Goal: Transaction & Acquisition: Purchase product/service

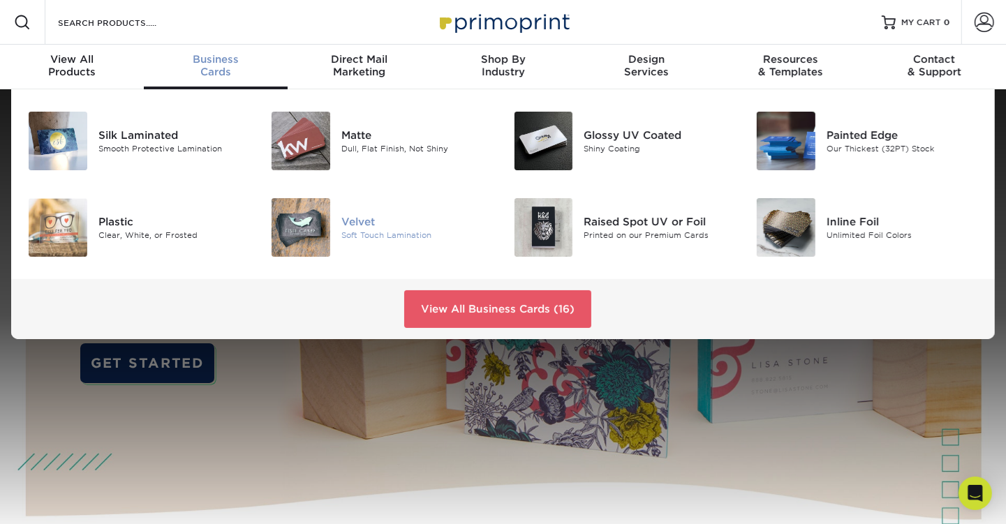
click at [309, 225] on img at bounding box center [300, 227] width 59 height 59
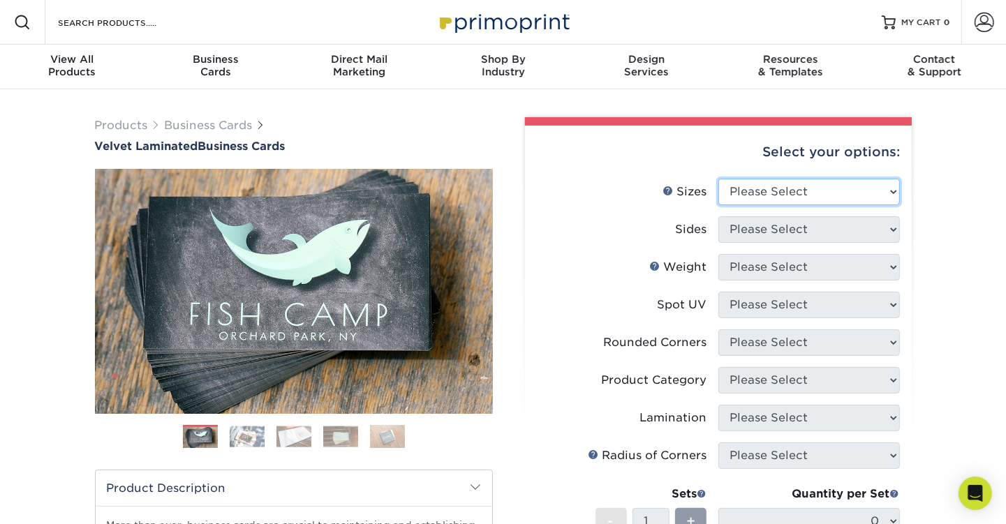
click at [879, 193] on select "Please Select 1.5" x 3.5" - Mini 1.75" x 3.5" - Mini 2" x 2" - Square 2" x 3" -…" at bounding box center [808, 192] width 181 height 27
select select "2.00x3.50"
click at [718, 179] on select "Please Select 1.5" x 3.5" - Mini 1.75" x 3.5" - Mini 2" x 2" - Square 2" x 3" -…" at bounding box center [808, 192] width 181 height 27
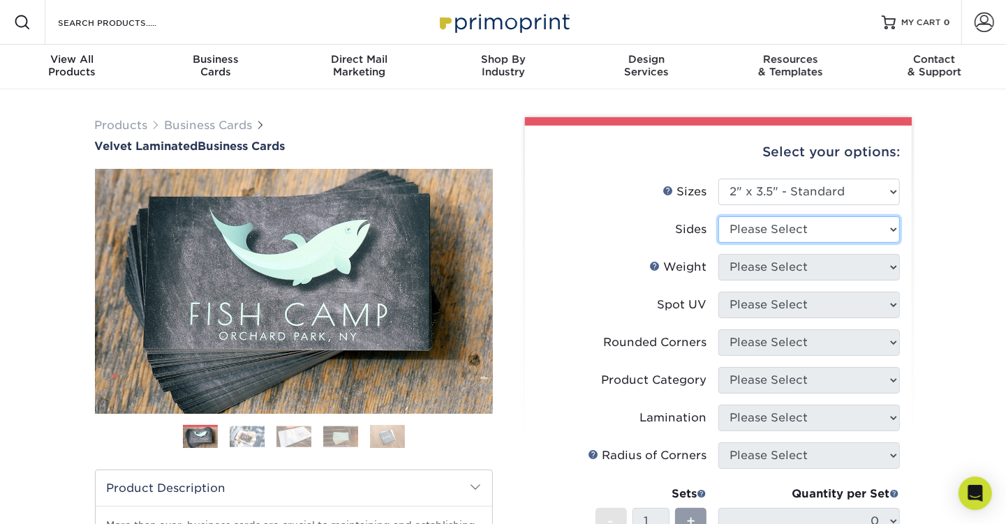
click at [881, 229] on select "Please Select Print Both Sides Print Front Only" at bounding box center [808, 229] width 181 height 27
select select "13abbda7-1d64-4f25-8bb2-c179b224825d"
click at [718, 216] on select "Please Select Print Both Sides Print Front Only" at bounding box center [808, 229] width 181 height 27
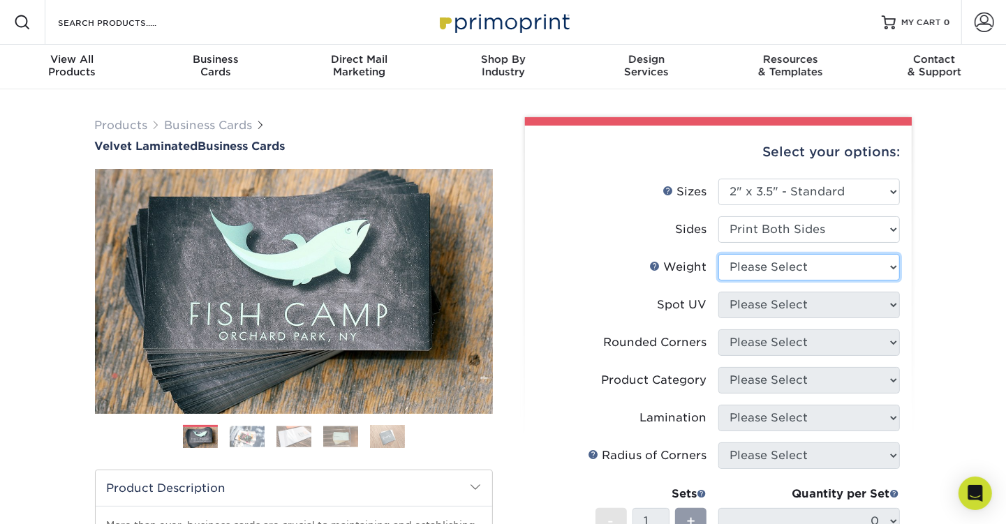
click at [877, 271] on select "Please Select 16PT" at bounding box center [808, 267] width 181 height 27
select select "16PT"
click at [718, 254] on select "Please Select 16PT" at bounding box center [808, 267] width 181 height 27
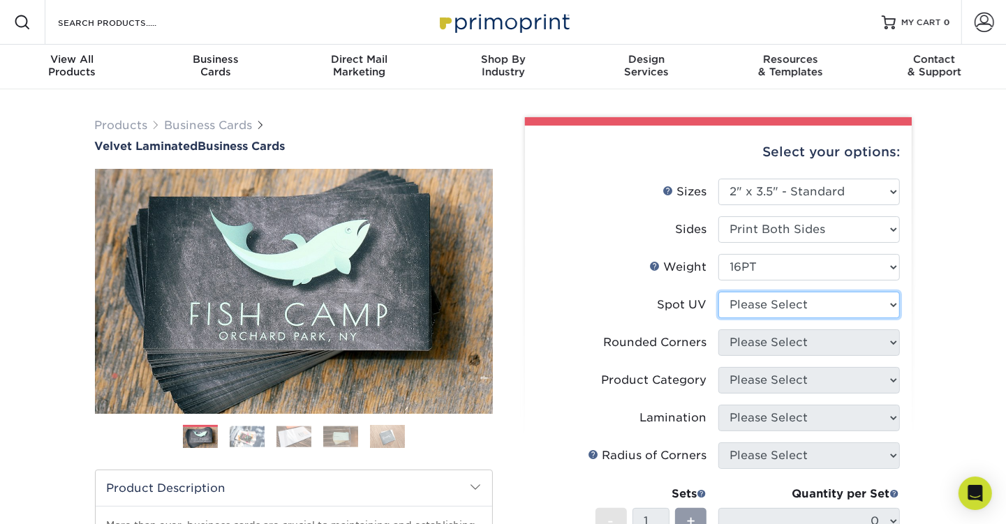
click at [885, 306] on select "Please Select No Spot UV Front and Back (Both Sides) Front Only Back Only" at bounding box center [808, 305] width 181 height 27
select select "0"
click at [718, 292] on select "Please Select No Spot UV Front and Back (Both Sides) Front Only Back Only" at bounding box center [808, 305] width 181 height 27
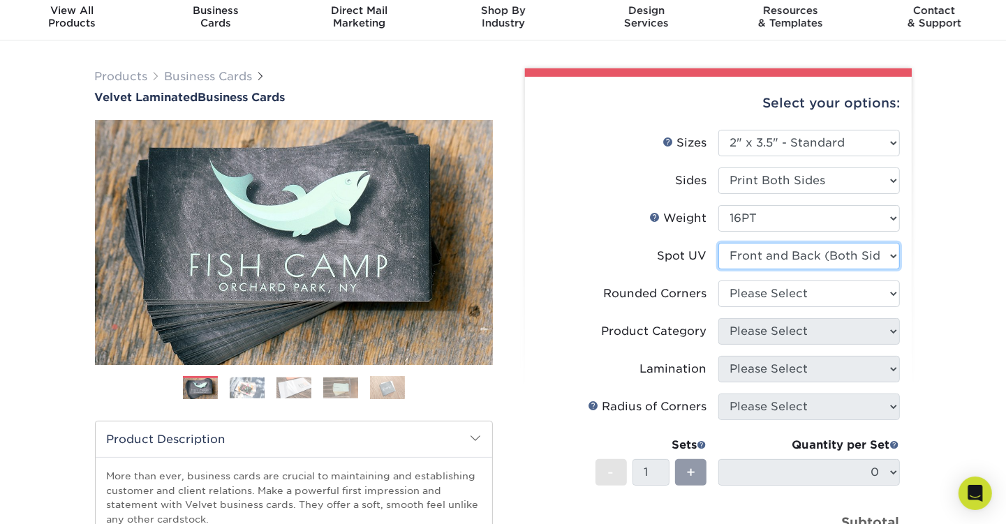
scroll to position [70, 0]
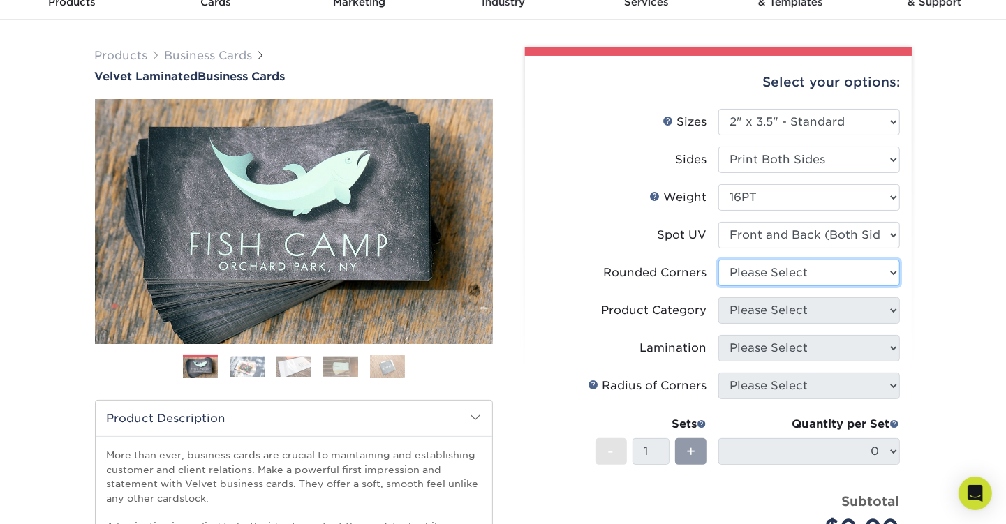
click at [864, 274] on select "Please Select Yes - Round 2 Corners Yes - Round 4 Corners No" at bounding box center [808, 273] width 181 height 27
select select "0"
click at [718, 260] on select "Please Select Yes - Round 2 Corners Yes - Round 4 Corners No" at bounding box center [808, 273] width 181 height 27
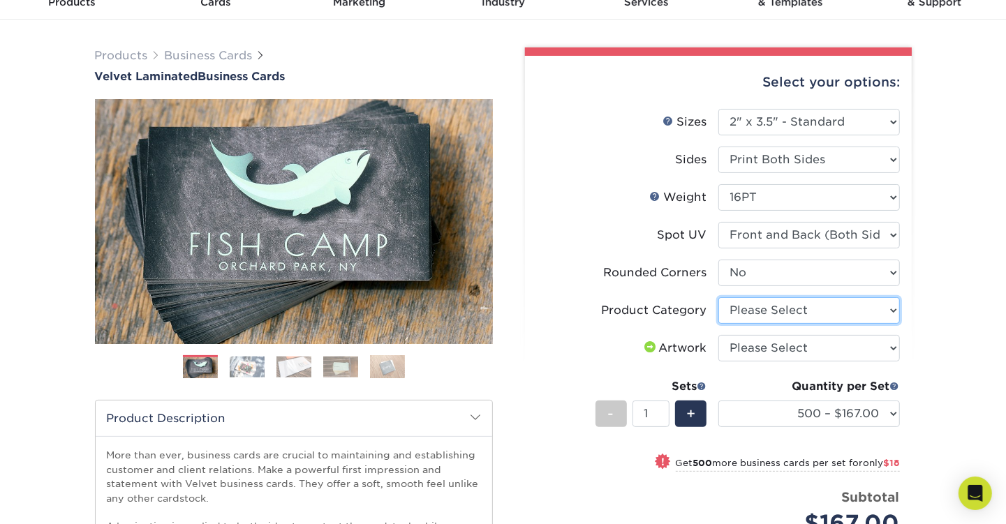
click at [889, 312] on select "Please Select Business Cards" at bounding box center [808, 310] width 181 height 27
select select "3b5148f1-0588-4f88-a218-97bcfdce65c1"
click at [718, 297] on select "Please Select Business Cards" at bounding box center [808, 310] width 181 height 27
click at [886, 348] on select "Please Select I will upload files I need a design - $100" at bounding box center [808, 348] width 181 height 27
select select "upload"
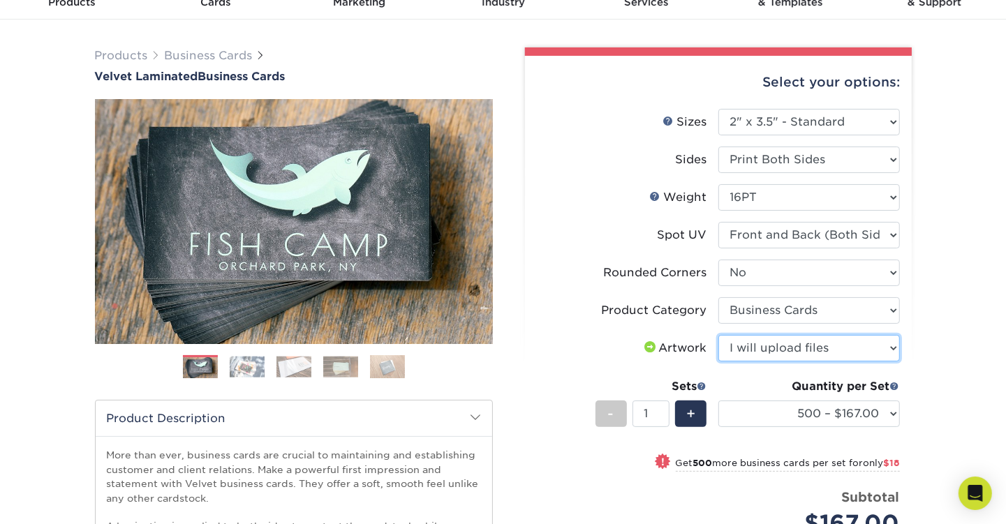
click at [718, 335] on select "Please Select I will upload files I need a design - $100" at bounding box center [808, 348] width 181 height 27
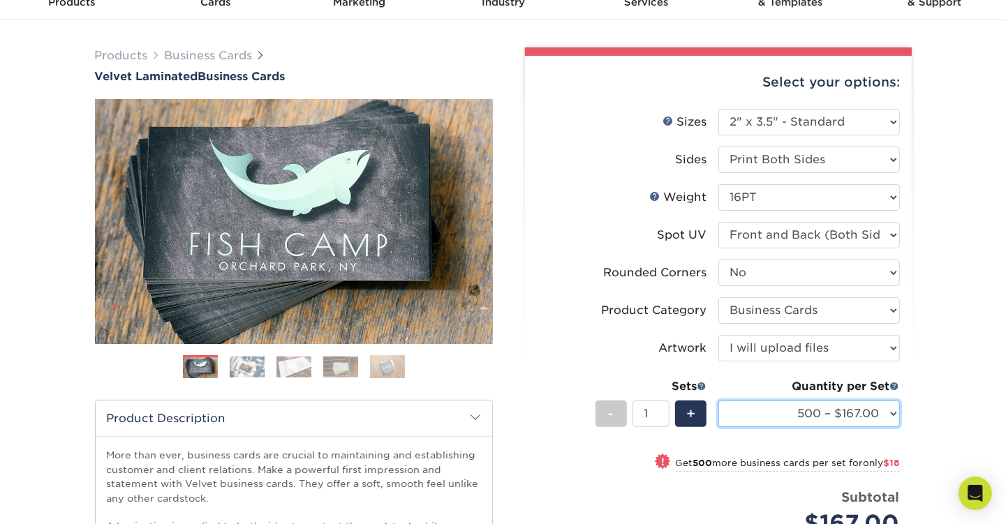
click at [894, 413] on select "500 – $167.00 1000 – $185.00 2500 – $439.00 5000 – $733.00 10000 – $1307.00" at bounding box center [808, 414] width 181 height 27
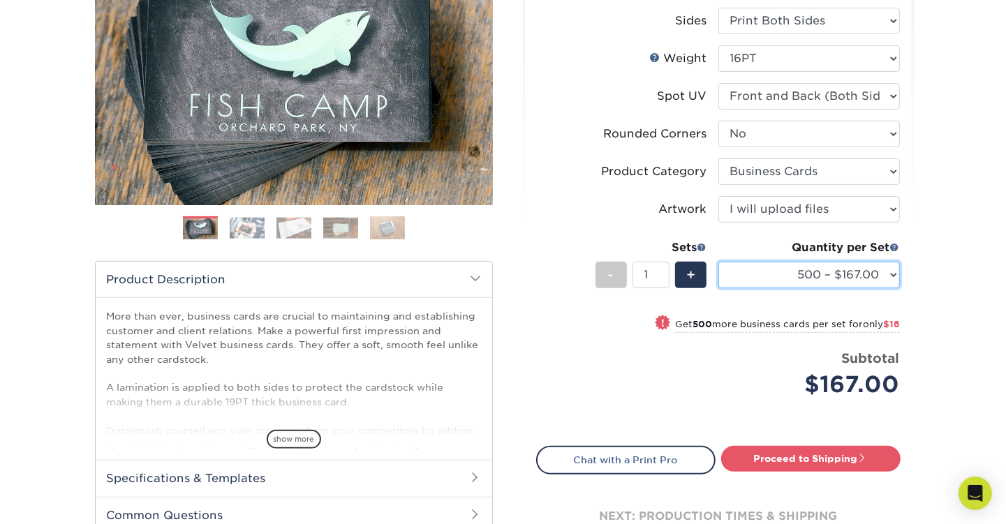
scroll to position [209, 0]
click at [892, 271] on select "500 – $167.00 1000 – $185.00 2500 – $439.00 5000 – $733.00 10000 – $1307.00" at bounding box center [808, 274] width 181 height 27
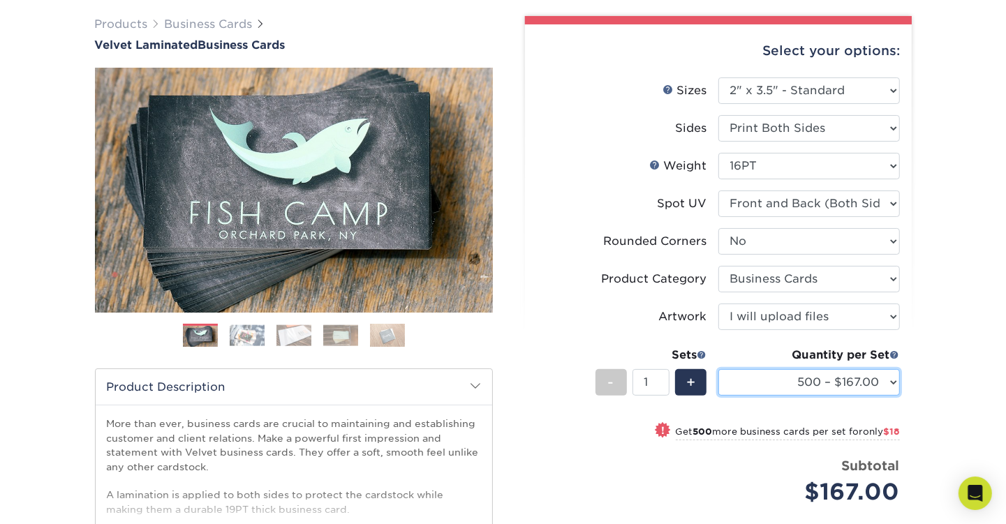
scroll to position [0, 0]
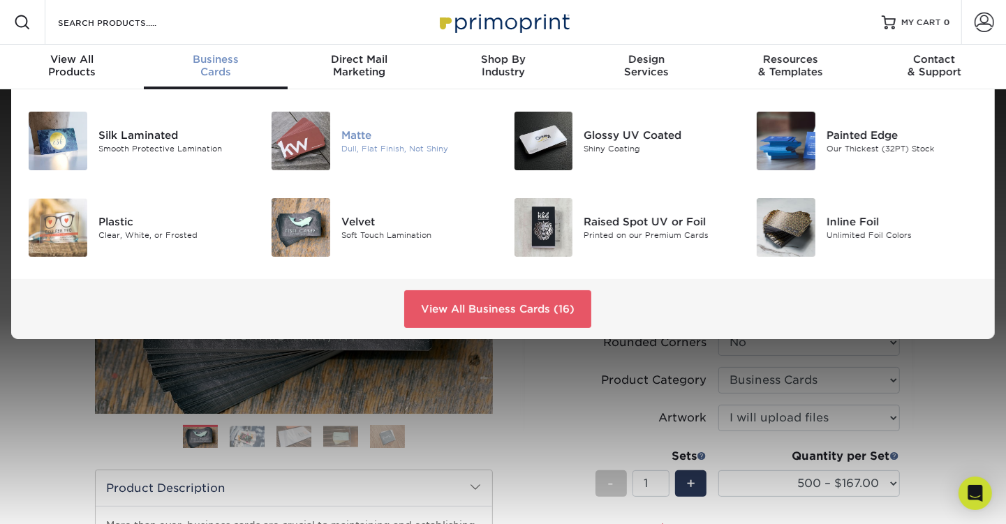
click at [313, 142] on img at bounding box center [300, 141] width 59 height 59
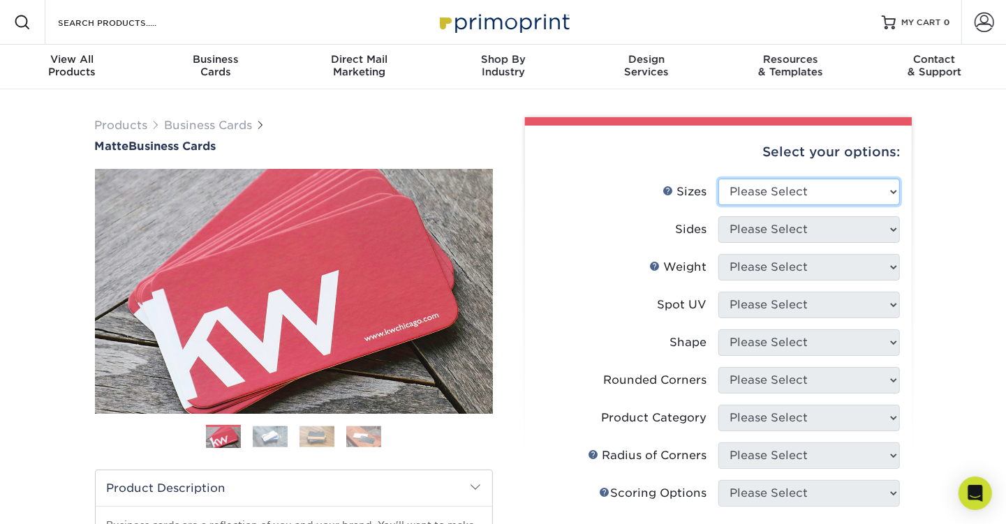
click at [891, 194] on select "Please Select 1.5" x 3.5" - Mini 1.75" x 3.5" - Mini 2" x 2" - Square 2" x 3" -…" at bounding box center [808, 192] width 181 height 27
select select "2.00x3.50"
click at [718, 179] on select "Please Select 1.5" x 3.5" - Mini 1.75" x 3.5" - Mini 2" x 2" - Square 2" x 3" -…" at bounding box center [808, 192] width 181 height 27
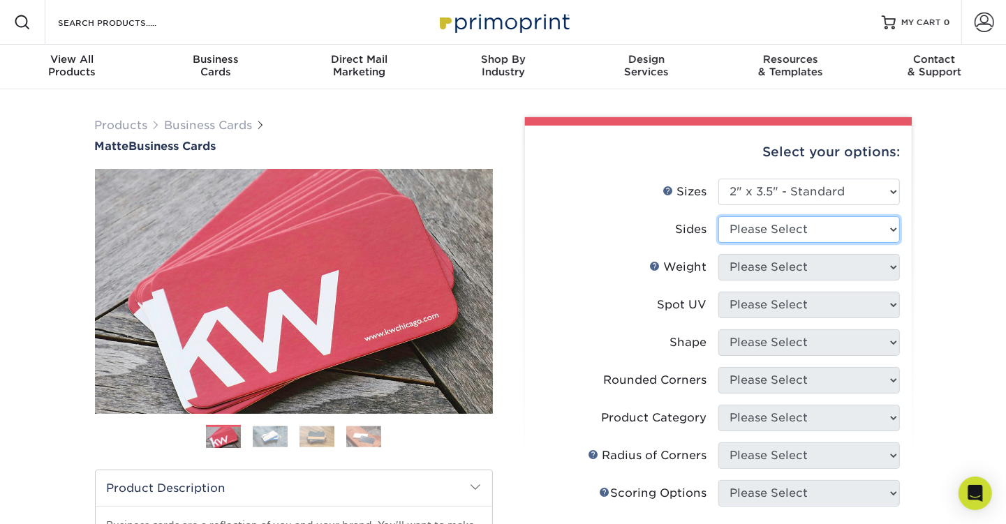
click at [886, 229] on select "Please Select Print Both Sides Print Front Only" at bounding box center [808, 229] width 181 height 27
select select "13abbda7-1d64-4f25-8bb2-c179b224825d"
click at [718, 216] on select "Please Select Print Both Sides Print Front Only" at bounding box center [808, 229] width 181 height 27
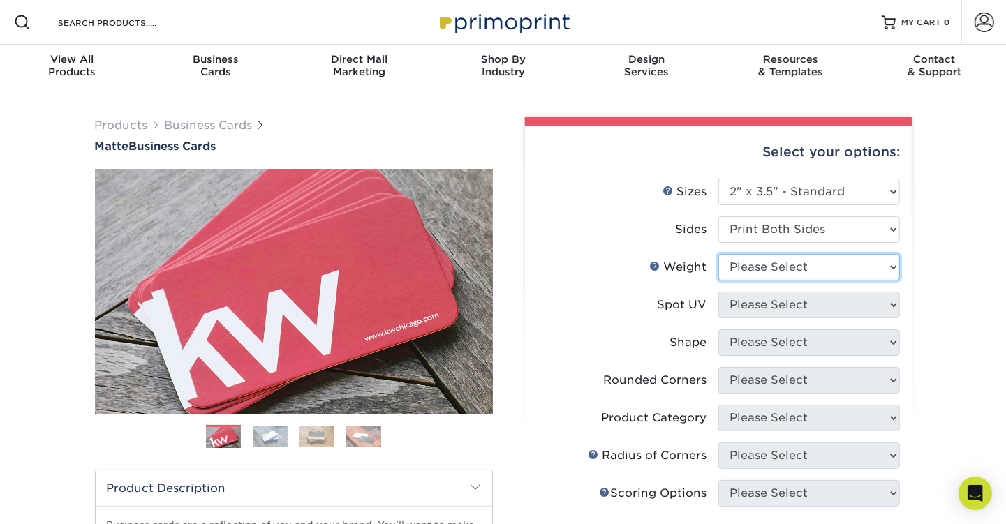
click at [889, 266] on select "Please Select 16PT 14PT" at bounding box center [808, 267] width 181 height 27
select select "16PT"
click at [718, 254] on select "Please Select 16PT 14PT" at bounding box center [808, 267] width 181 height 27
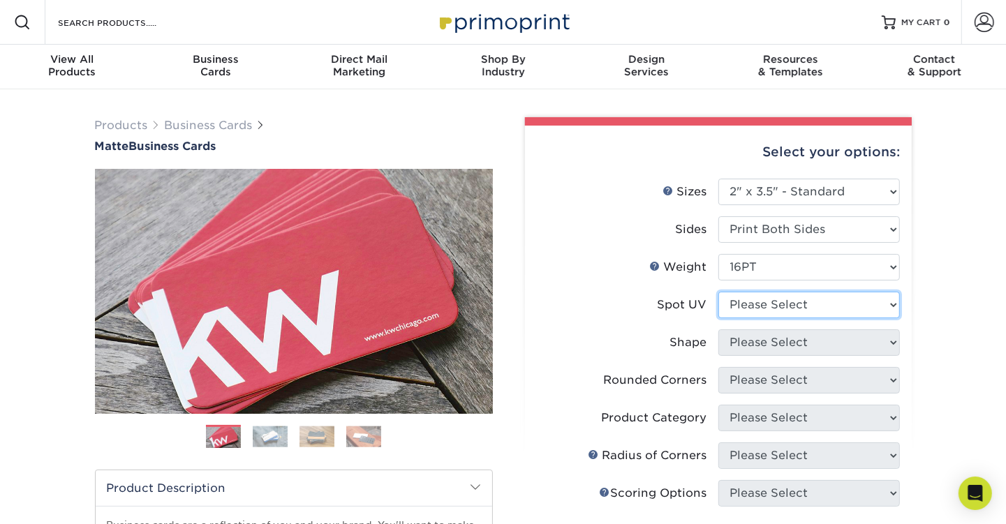
click at [877, 303] on select "Please Select No Spot UV Front and Back (Both Sides) Front Only Back Only" at bounding box center [808, 305] width 181 height 27
select select "0"
click at [718, 292] on select "Please Select No Spot UV Front and Back (Both Sides) Front Only Back Only" at bounding box center [808, 305] width 181 height 27
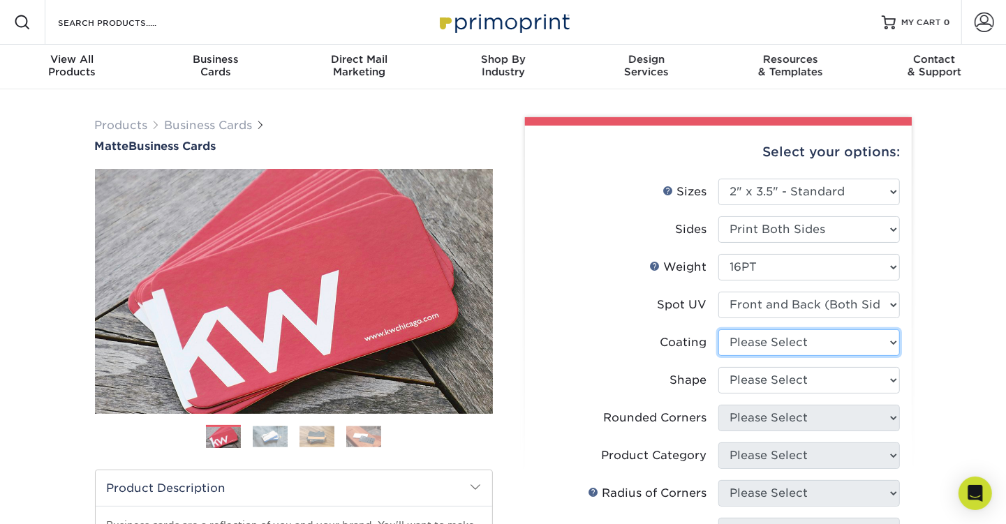
click at [876, 345] on select at bounding box center [808, 342] width 181 height 27
click at [718, 329] on select at bounding box center [808, 342] width 181 height 27
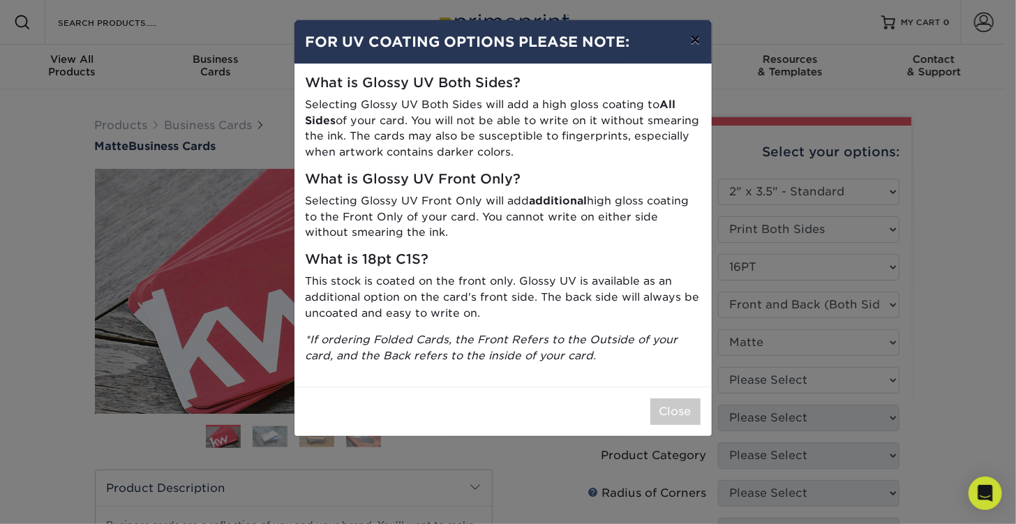
click at [693, 41] on button "×" at bounding box center [695, 39] width 32 height 39
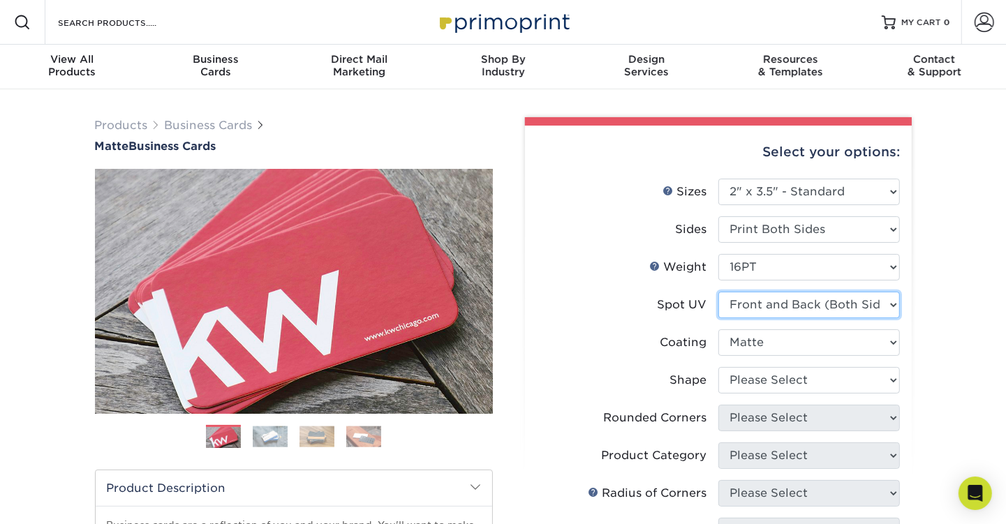
click at [891, 304] on select "Please Select No Spot UV Front and Back (Both Sides) Front Only Back Only" at bounding box center [808, 305] width 181 height 27
click at [718, 292] on select "Please Select No Spot UV Front and Back (Both Sides) Front Only Back Only" at bounding box center [808, 305] width 181 height 27
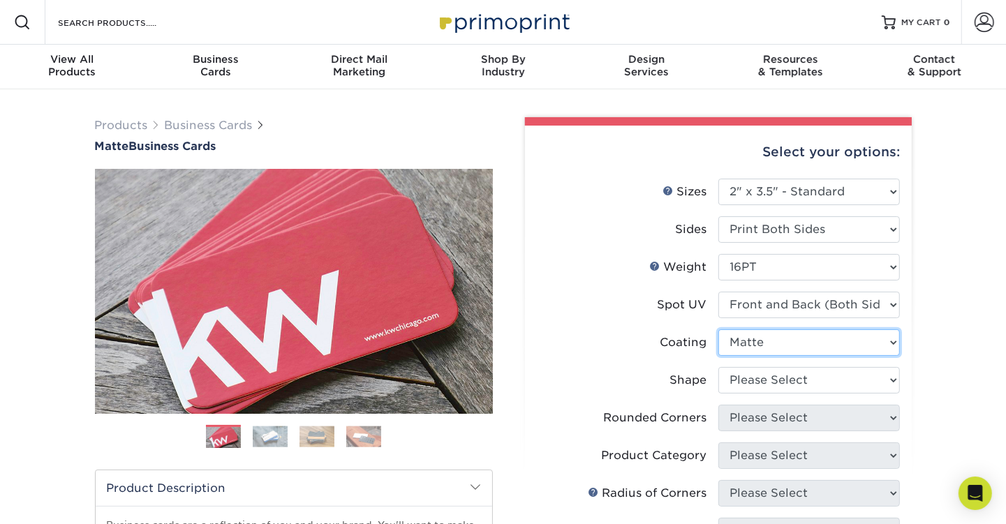
click at [888, 344] on select at bounding box center [808, 342] width 181 height 27
click at [718, 329] on select at bounding box center [808, 342] width 181 height 27
click at [891, 343] on select at bounding box center [808, 342] width 181 height 27
select select "121bb7b5-3b4d-429f-bd8d-bbf80e953313"
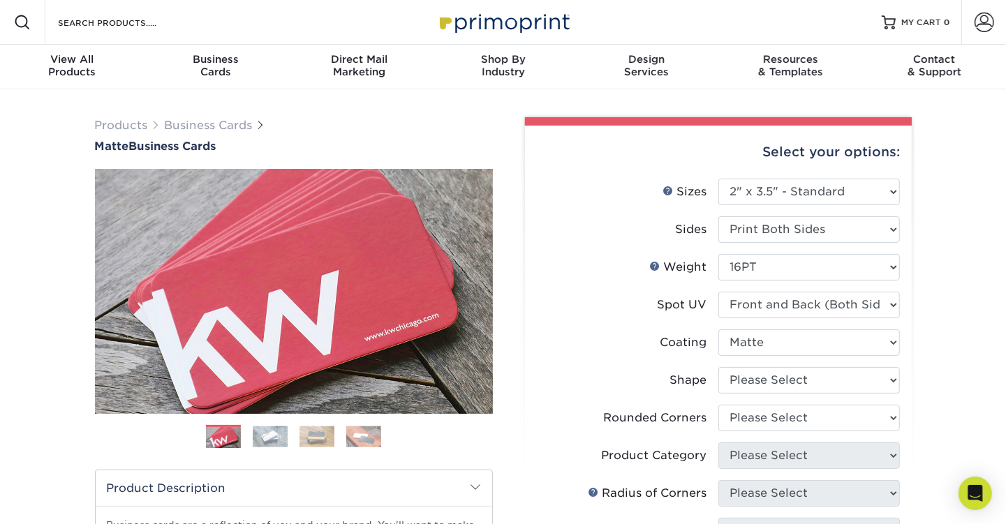
click at [718, 329] on select at bounding box center [808, 342] width 181 height 27
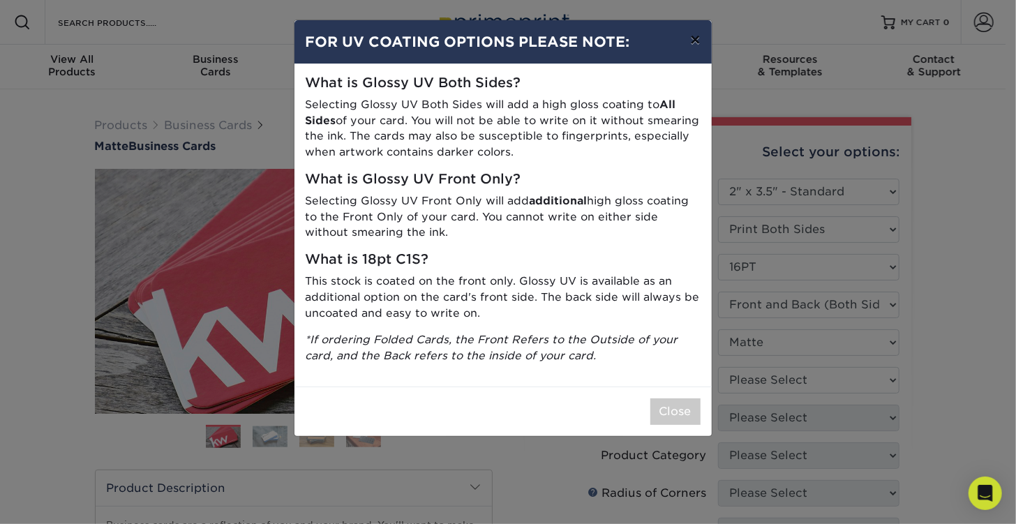
click at [694, 43] on button "×" at bounding box center [695, 39] width 32 height 39
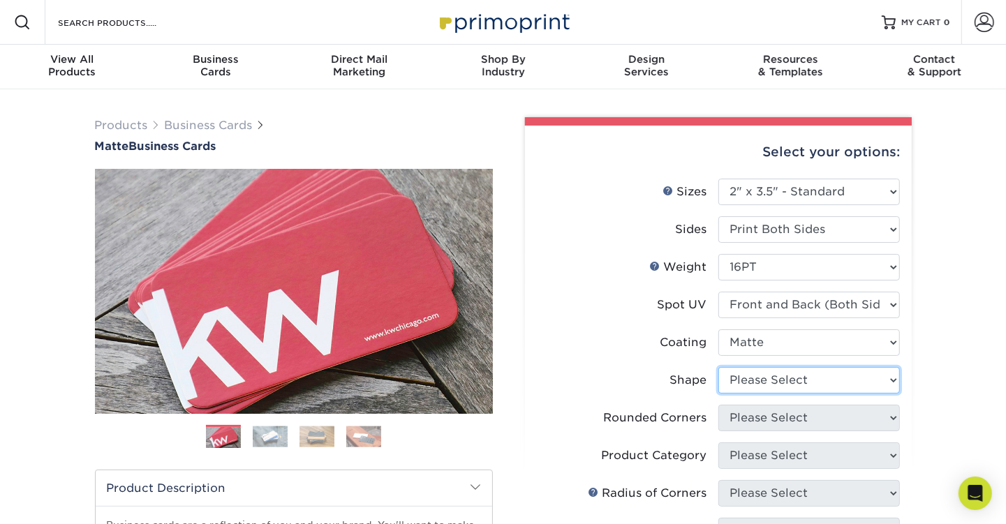
click at [880, 379] on select "Please Select Standard" at bounding box center [808, 380] width 181 height 27
select select "standard"
click at [718, 367] on select "Please Select Standard" at bounding box center [808, 380] width 181 height 27
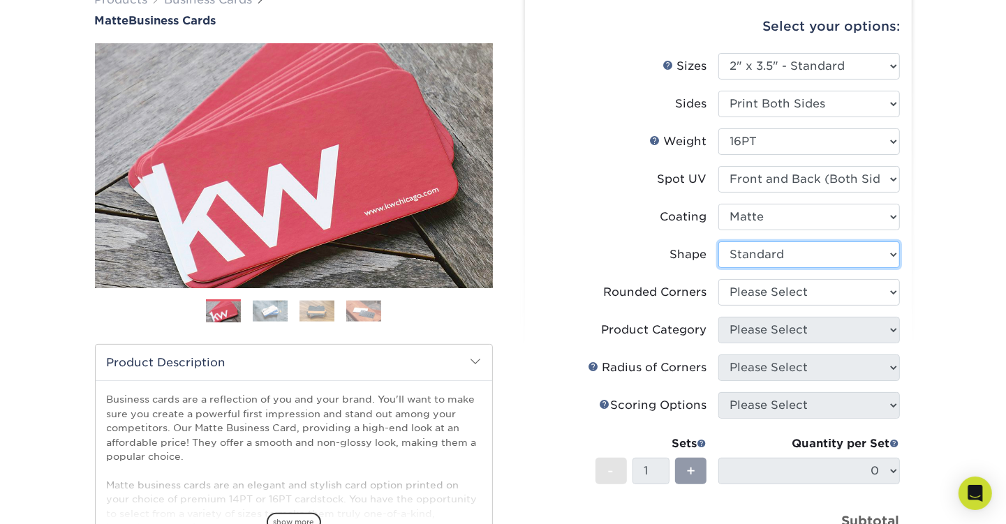
scroll to position [140, 0]
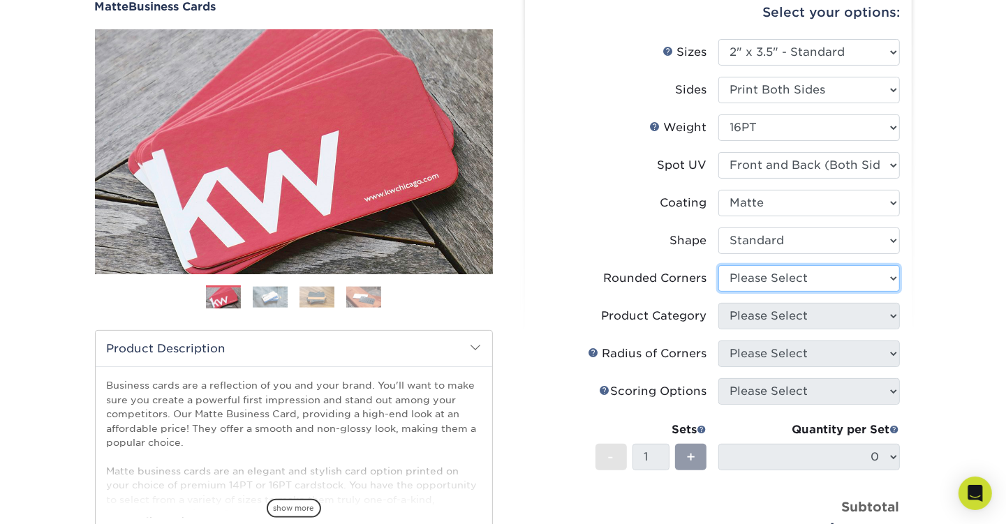
click at [887, 274] on select "Please Select Yes - Round 2 Corners Yes - Round 4 Corners No" at bounding box center [808, 278] width 181 height 27
select select "0"
click at [718, 265] on select "Please Select Yes - Round 2 Corners Yes - Round 4 Corners No" at bounding box center [808, 278] width 181 height 27
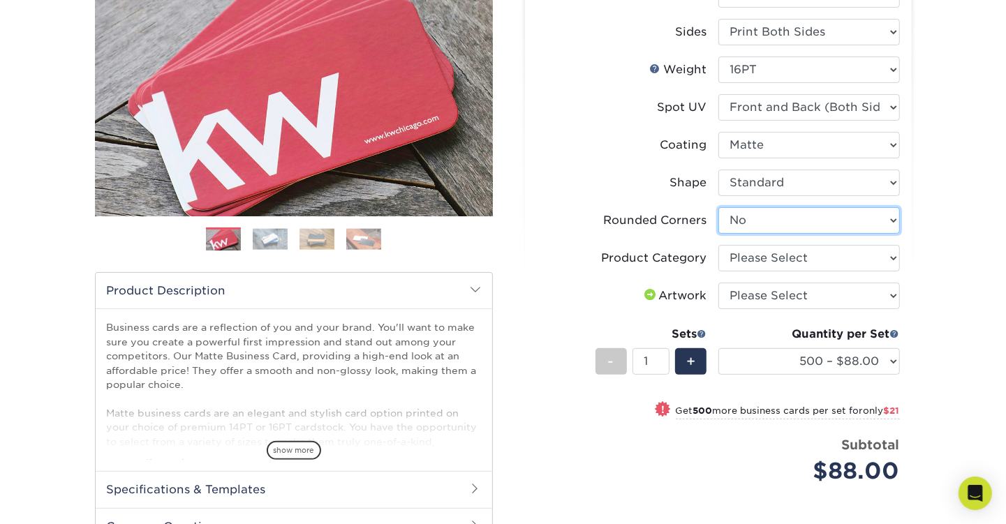
scroll to position [209, 0]
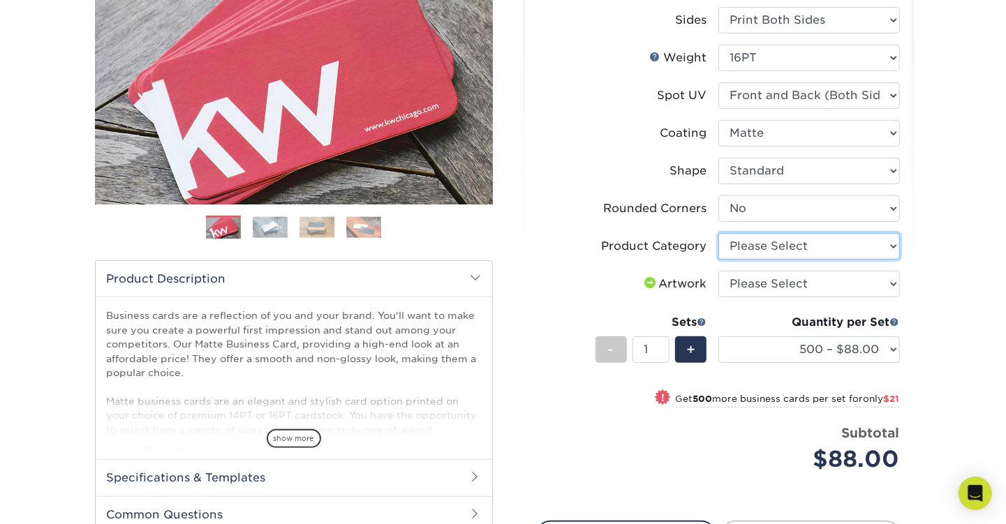
click at [888, 244] on select "Please Select Business Cards" at bounding box center [808, 246] width 181 height 27
select select "3b5148f1-0588-4f88-a218-97bcfdce65c1"
click at [718, 233] on select "Please Select Business Cards" at bounding box center [808, 246] width 181 height 27
click at [893, 281] on select "Please Select I will upload files I need a design - $100" at bounding box center [808, 284] width 181 height 27
select select "upload"
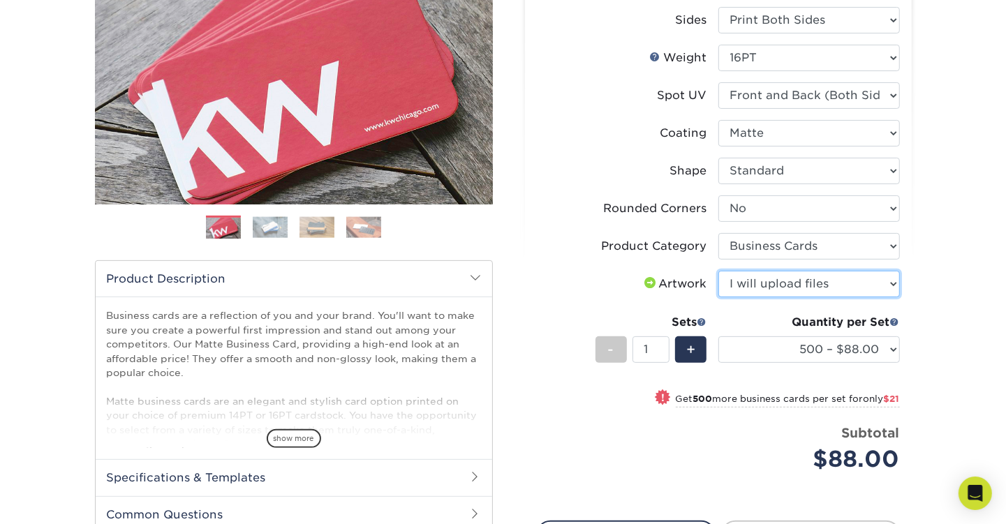
click at [718, 271] on select "Please Select I will upload files I need a design - $100" at bounding box center [808, 284] width 181 height 27
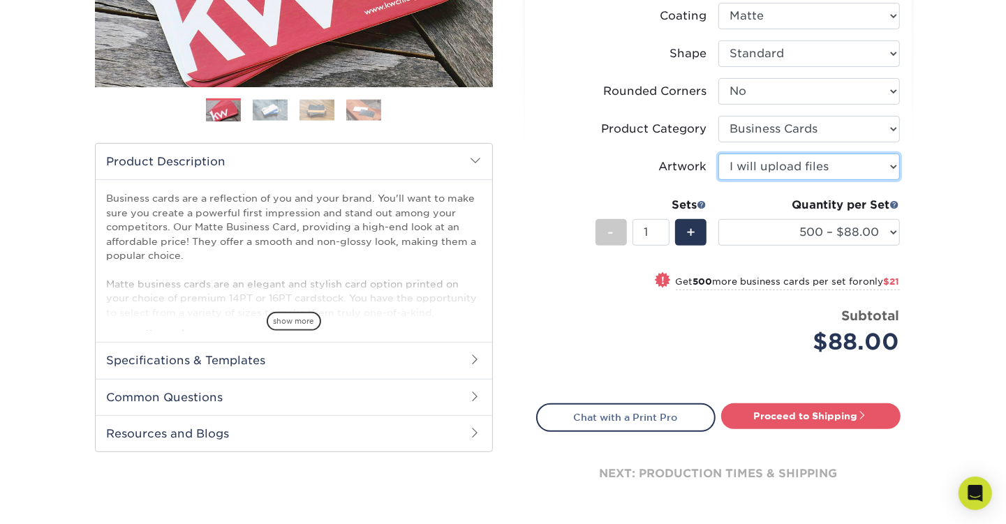
scroll to position [349, 0]
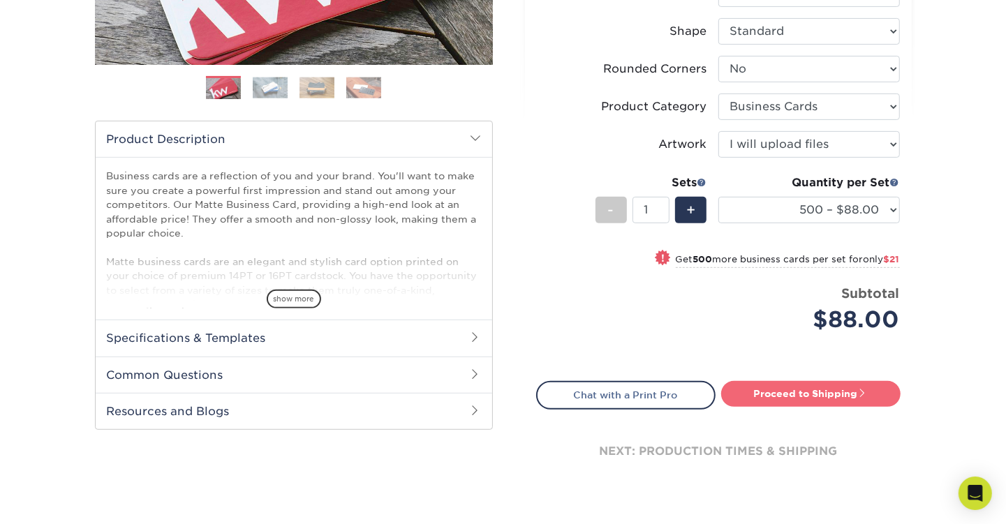
click at [801, 394] on link "Proceed to Shipping" at bounding box center [810, 393] width 179 height 25
type input "Set 1"
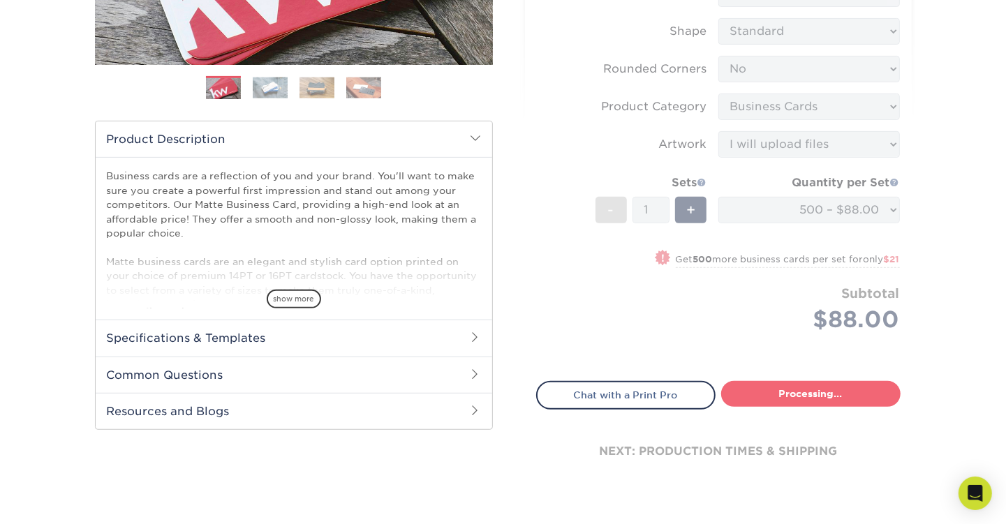
select select "84b0d15f-6b65-4aa4-bc5a-4a65d7730aad"
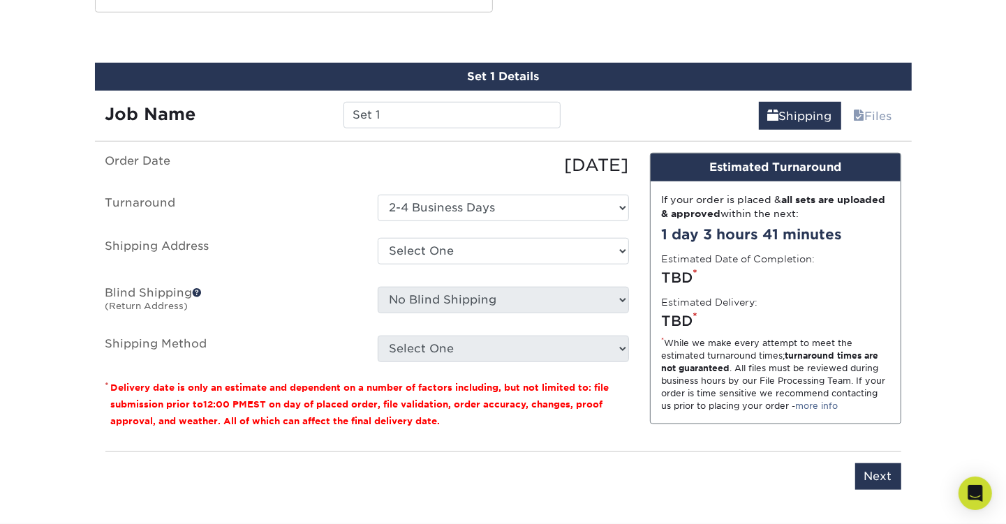
scroll to position [768, 0]
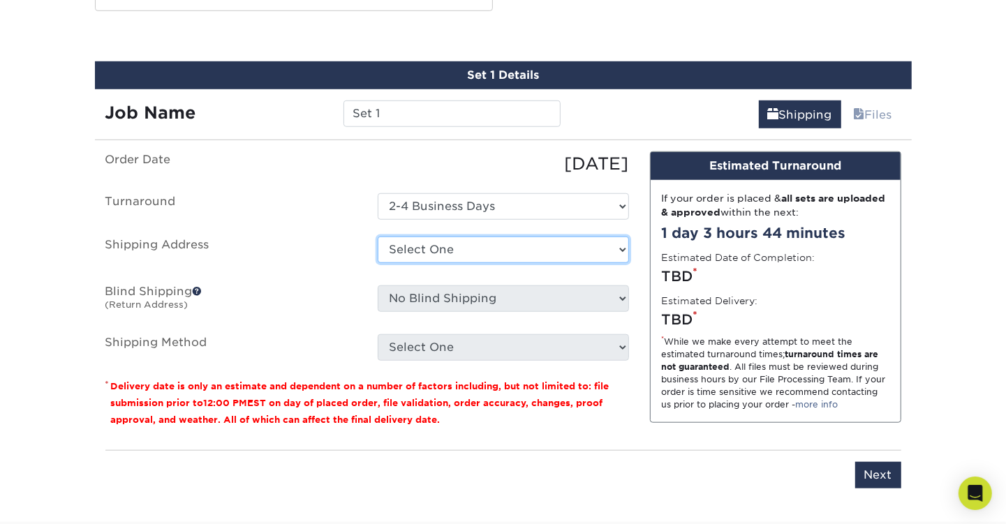
click at [514, 248] on select "Select One + Add New Address - Login" at bounding box center [503, 250] width 251 height 27
click at [378, 263] on select "Select One + Add New Address - Login" at bounding box center [503, 250] width 251 height 27
select select "-1"
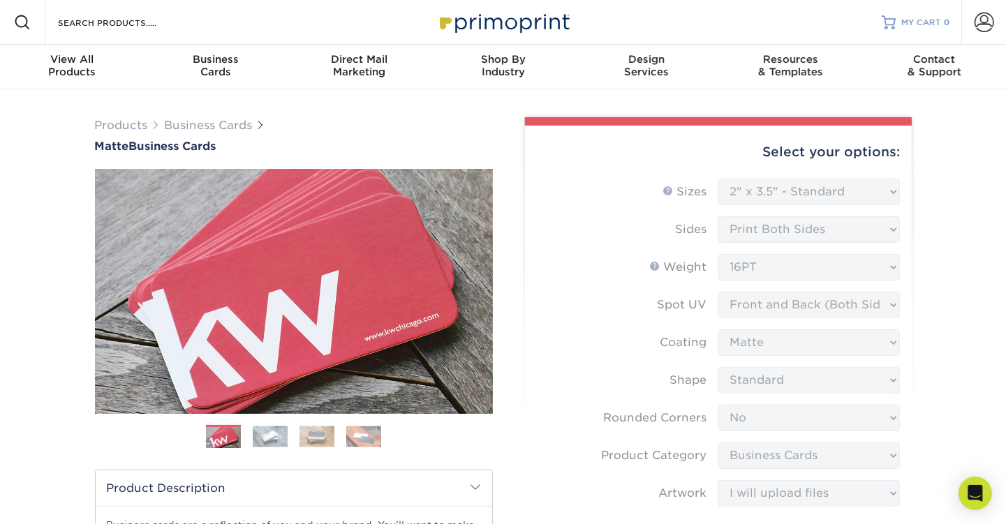
click at [932, 24] on span "MY CART" at bounding box center [921, 23] width 40 height 12
click at [986, 23] on span at bounding box center [984, 23] width 20 height 20
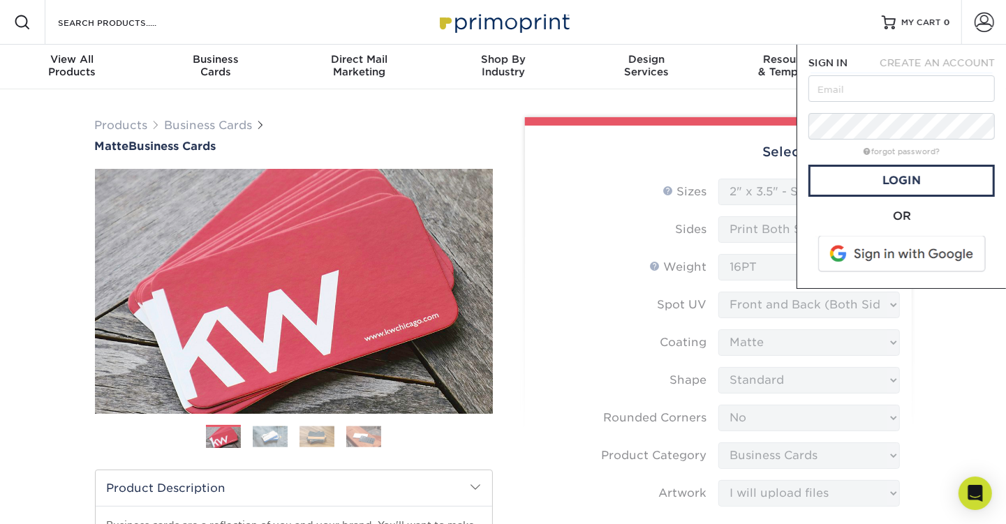
click at [910, 255] on span at bounding box center [903, 254] width 178 height 36
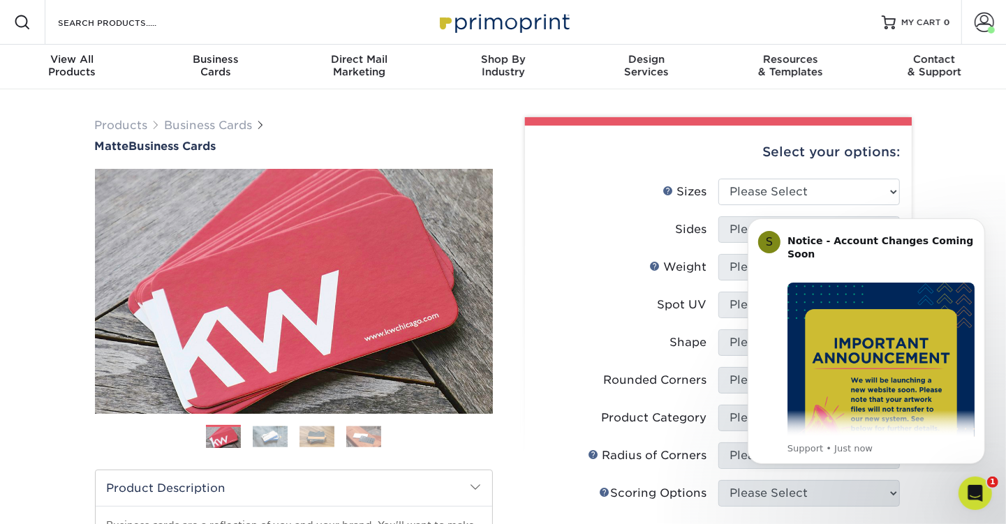
click at [907, 99] on div "Products Business Cards Matte Business Cards Previous Next 100 $ 9" at bounding box center [503, 474] width 1006 height 770
click at [976, 490] on icon "Open Intercom Messenger" at bounding box center [973, 491] width 23 height 23
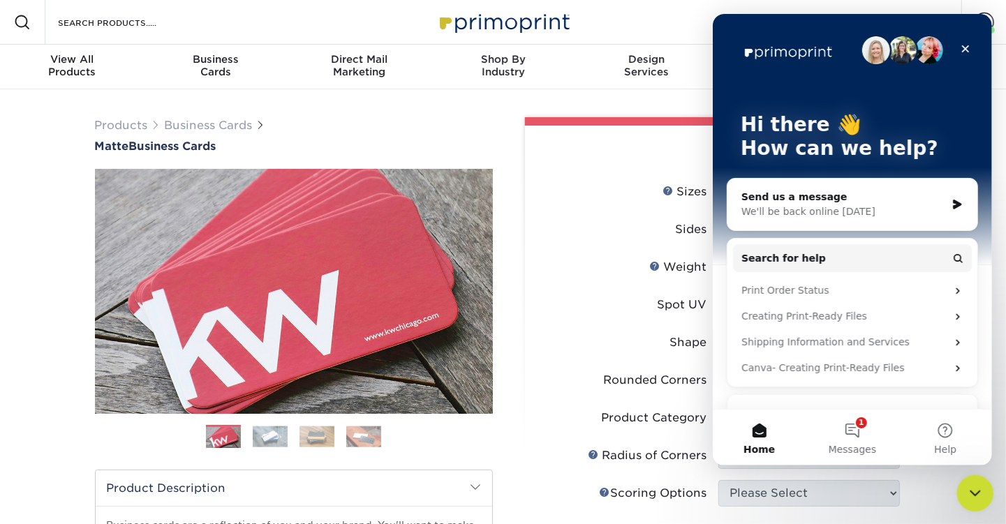
click at [976, 490] on icon "Close Intercom Messenger" at bounding box center [973, 492] width 10 height 6
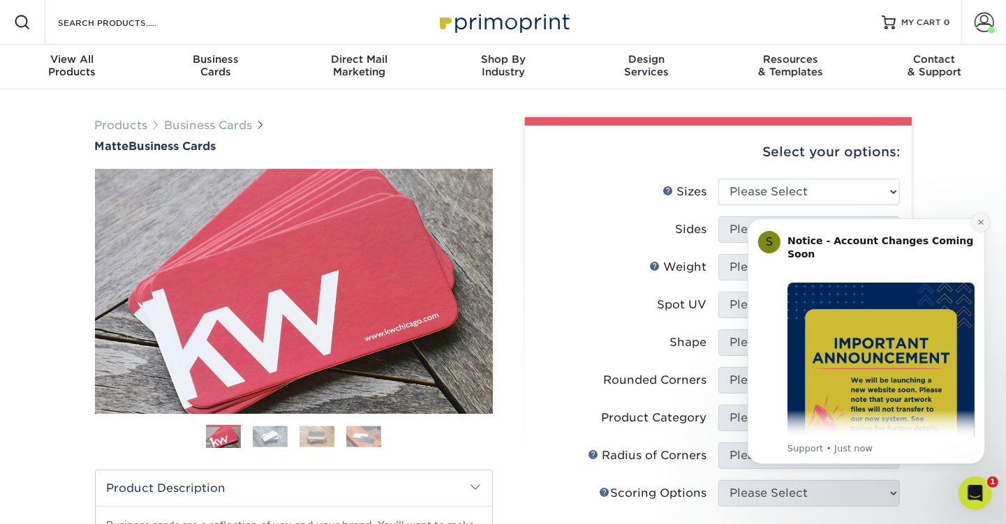
click at [978, 219] on icon "Dismiss notification" at bounding box center [980, 222] width 8 height 8
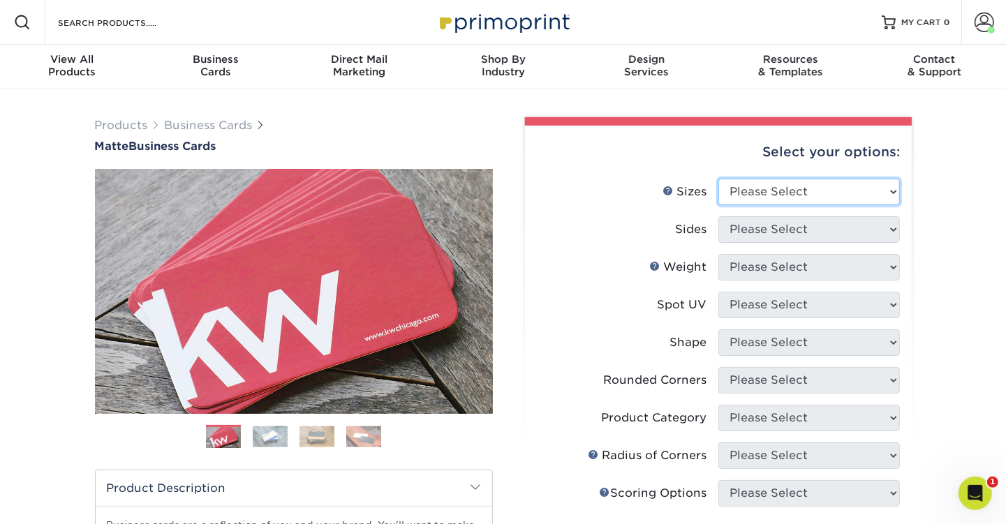
click at [889, 190] on select "Please Select 1.5" x 3.5" - Mini 1.75" x 3.5" - Mini 2" x 2" - Square 2" x 3" -…" at bounding box center [808, 192] width 181 height 27
select select "2.00x3.50"
click at [718, 179] on select "Please Select 1.5" x 3.5" - Mini 1.75" x 3.5" - Mini 2" x 2" - Square 2" x 3" -…" at bounding box center [808, 192] width 181 height 27
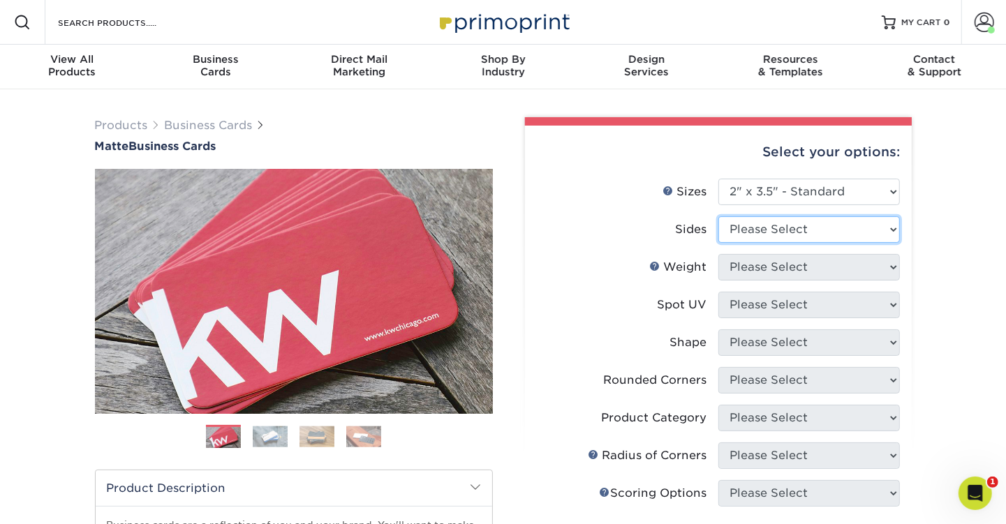
click at [889, 230] on select "Please Select Print Both Sides Print Front Only" at bounding box center [808, 229] width 181 height 27
select select "13abbda7-1d64-4f25-8bb2-c179b224825d"
click at [718, 216] on select "Please Select Print Both Sides Print Front Only" at bounding box center [808, 229] width 181 height 27
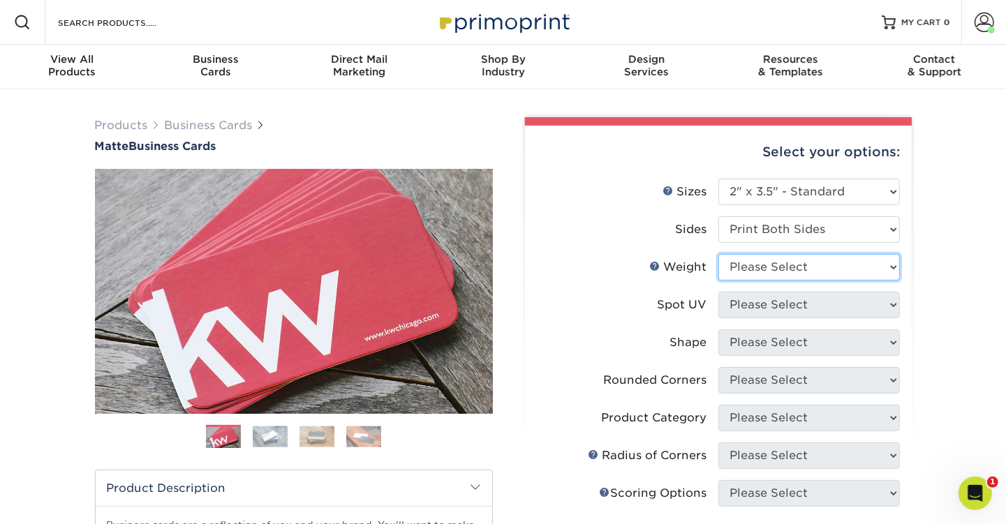
click at [889, 266] on select "Please Select 16PT 14PT" at bounding box center [808, 267] width 181 height 27
select select "16PT"
click at [718, 254] on select "Please Select 16PT 14PT" at bounding box center [808, 267] width 181 height 27
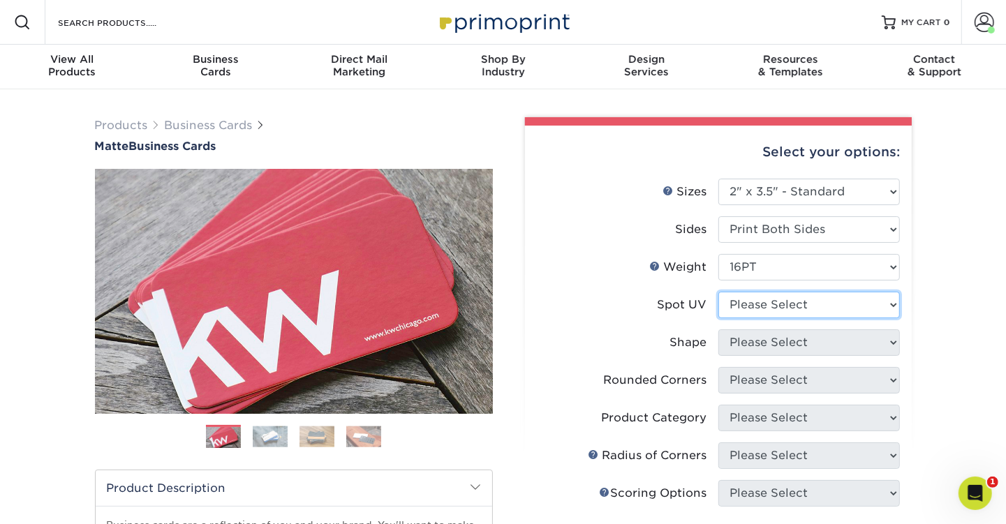
click at [893, 304] on select "Please Select No Spot UV Front and Back (Both Sides) Front Only Back Only" at bounding box center [808, 305] width 181 height 27
select select "0"
click at [718, 292] on select "Please Select No Spot UV Front and Back (Both Sides) Front Only Back Only" at bounding box center [808, 305] width 181 height 27
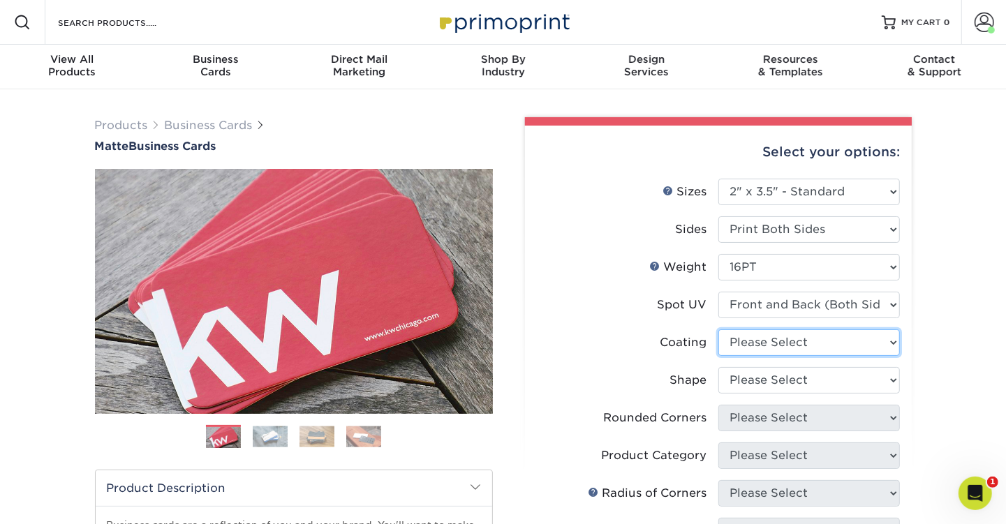
click at [889, 339] on select at bounding box center [808, 342] width 181 height 27
select select "121bb7b5-3b4d-429f-bd8d-bbf80e953313"
click at [718, 329] on select at bounding box center [808, 342] width 181 height 27
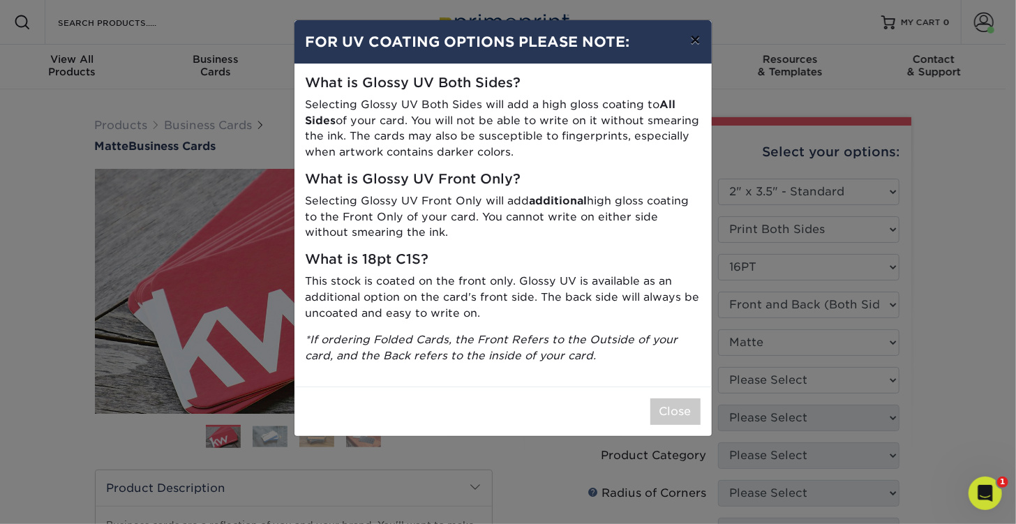
click at [693, 38] on button "×" at bounding box center [695, 39] width 32 height 39
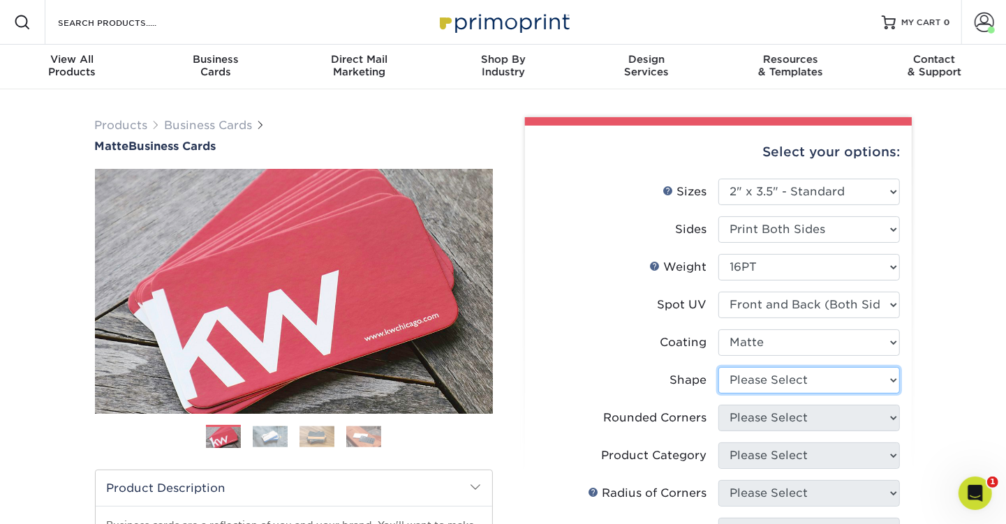
click at [885, 379] on select "Please Select Standard" at bounding box center [808, 380] width 181 height 27
select select "standard"
click at [718, 367] on select "Please Select Standard" at bounding box center [808, 380] width 181 height 27
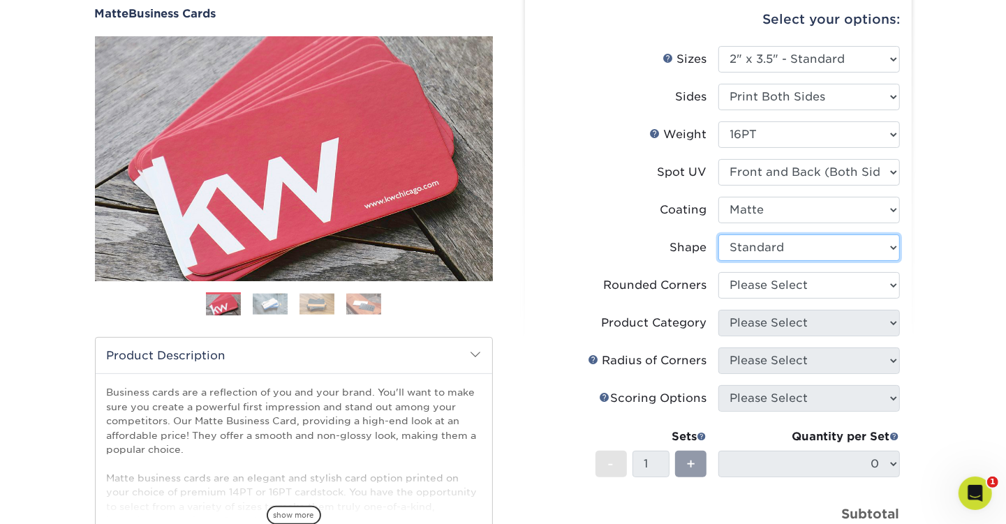
scroll to position [140, 0]
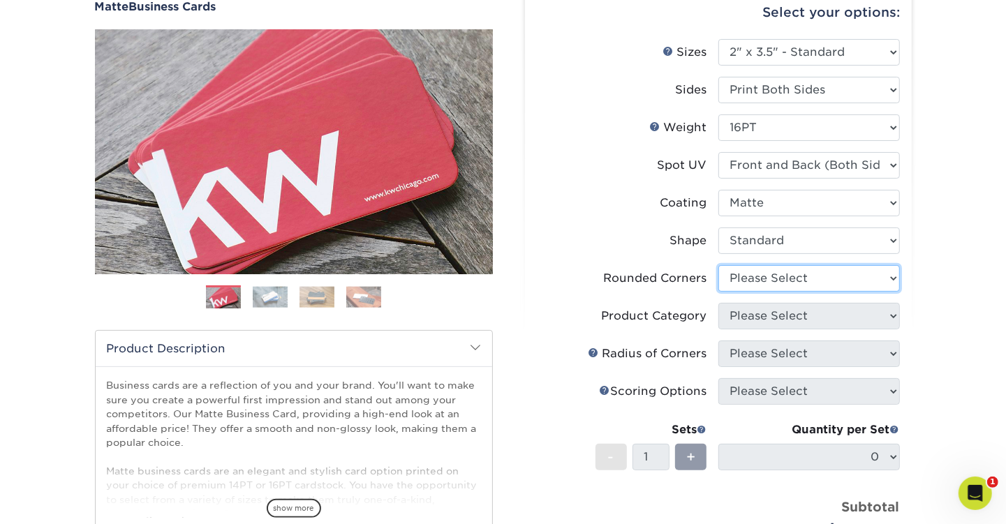
click at [886, 276] on select "Please Select Yes - Round 2 Corners Yes - Round 4 Corners No" at bounding box center [808, 278] width 181 height 27
select select "0"
click at [718, 265] on select "Please Select Yes - Round 2 Corners Yes - Round 4 Corners No" at bounding box center [808, 278] width 181 height 27
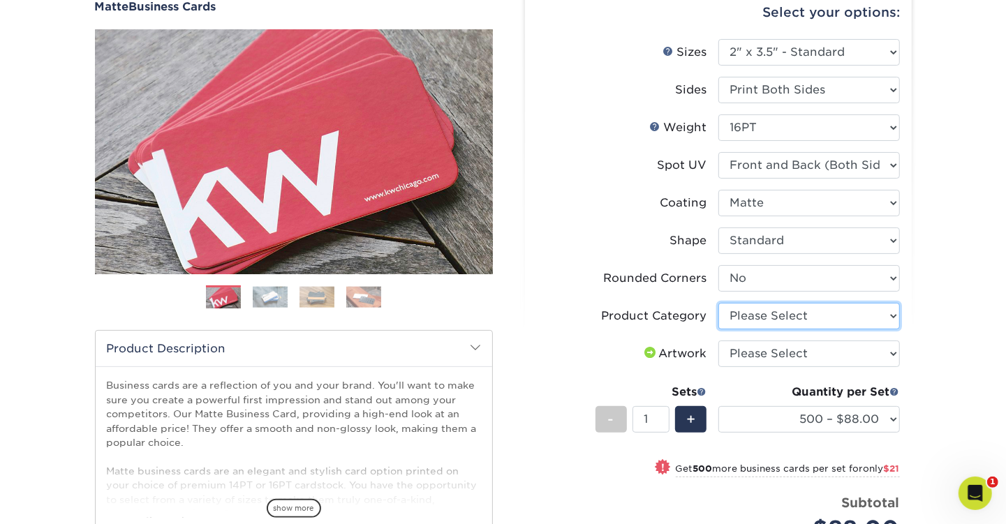
click at [892, 315] on select "Please Select Business Cards" at bounding box center [808, 316] width 181 height 27
select select "3b5148f1-0588-4f88-a218-97bcfdce65c1"
click at [718, 303] on select "Please Select Business Cards" at bounding box center [808, 316] width 181 height 27
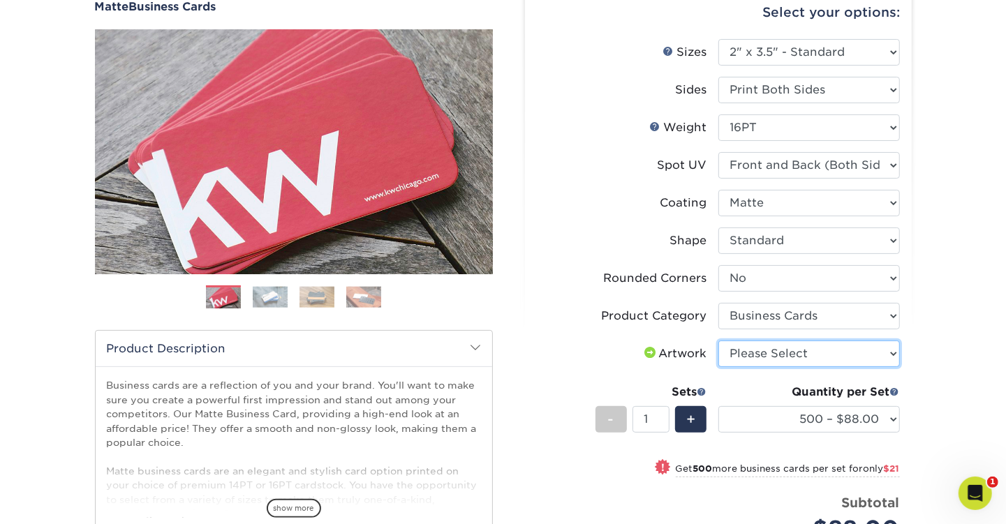
click at [893, 354] on select "Please Select I will upload files I need a design - $100" at bounding box center [808, 354] width 181 height 27
select select "upload"
click at [718, 341] on select "Please Select I will upload files I need a design - $100" at bounding box center [808, 354] width 181 height 27
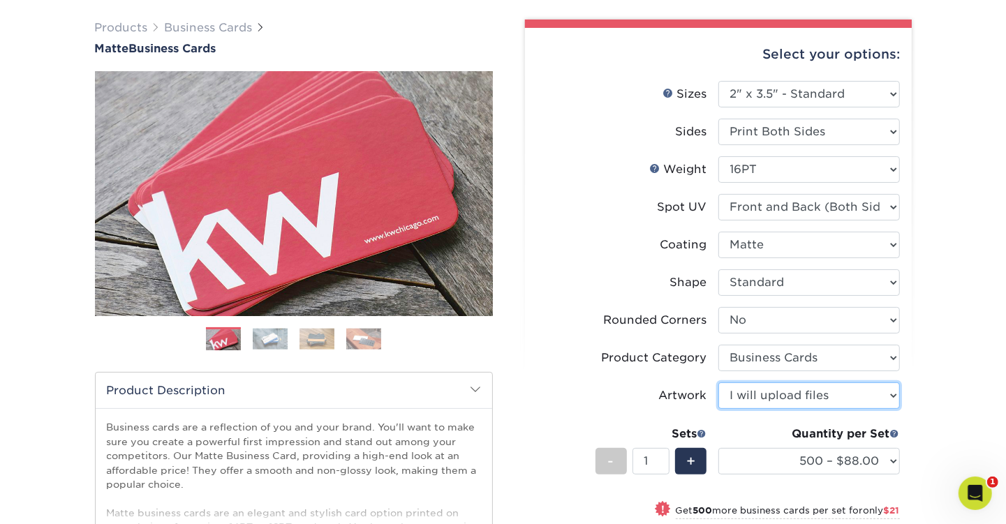
scroll to position [0, 0]
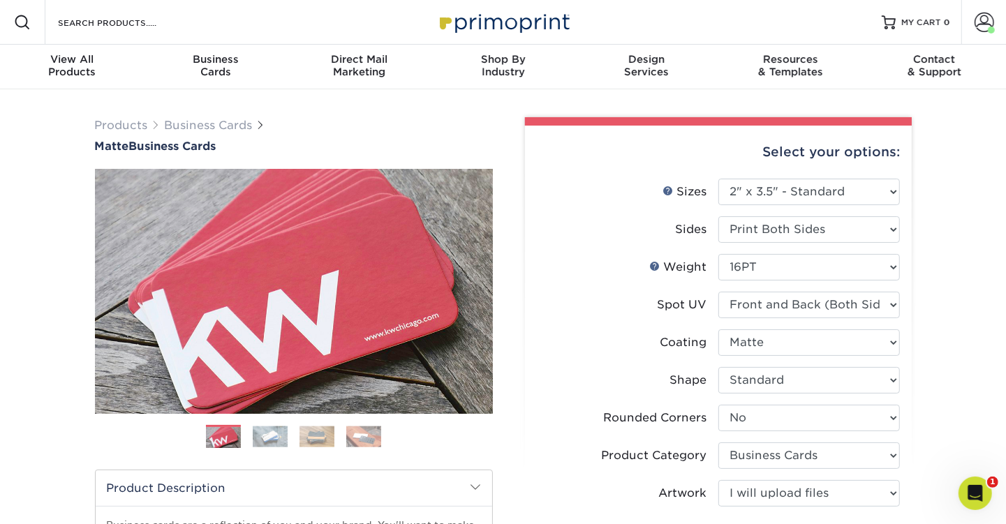
click at [271, 438] on img at bounding box center [270, 437] width 35 height 22
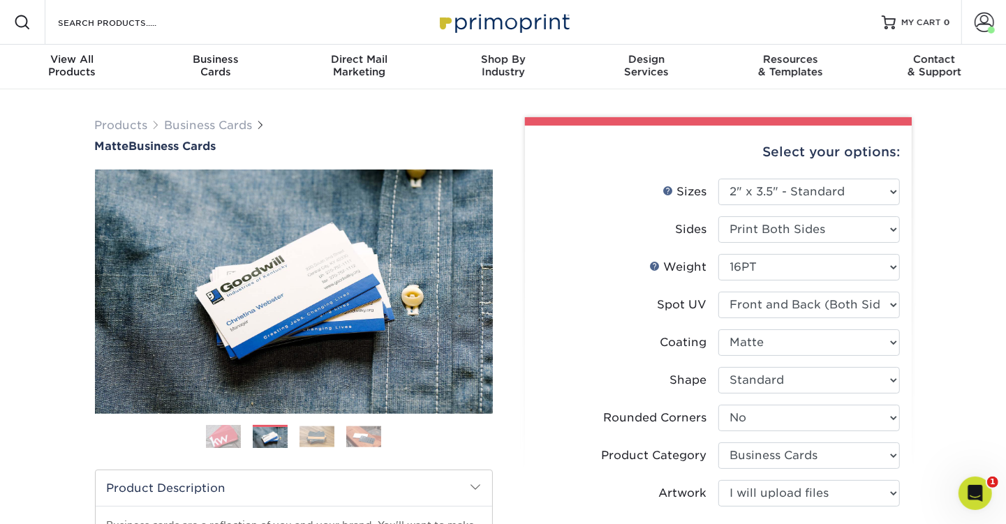
click at [325, 435] on img at bounding box center [316, 437] width 35 height 22
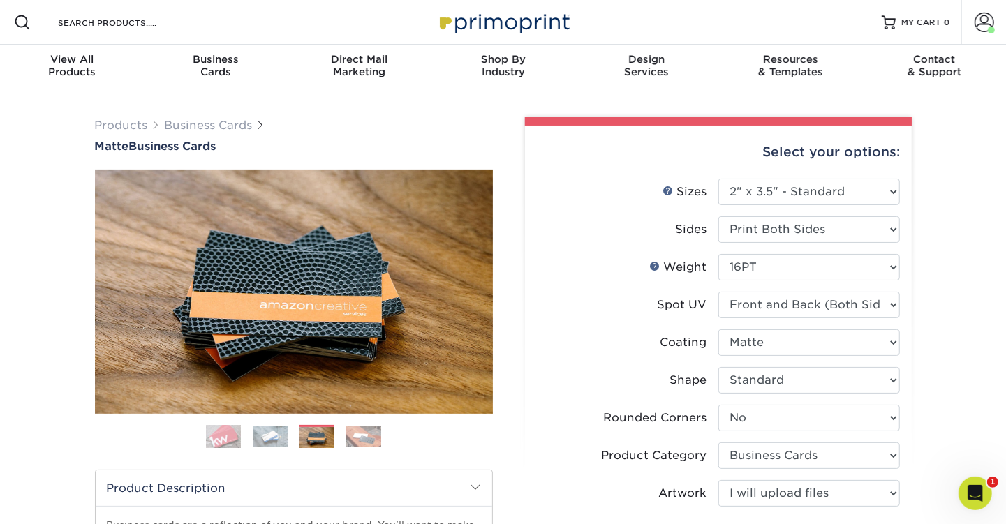
click at [367, 438] on img at bounding box center [363, 437] width 35 height 22
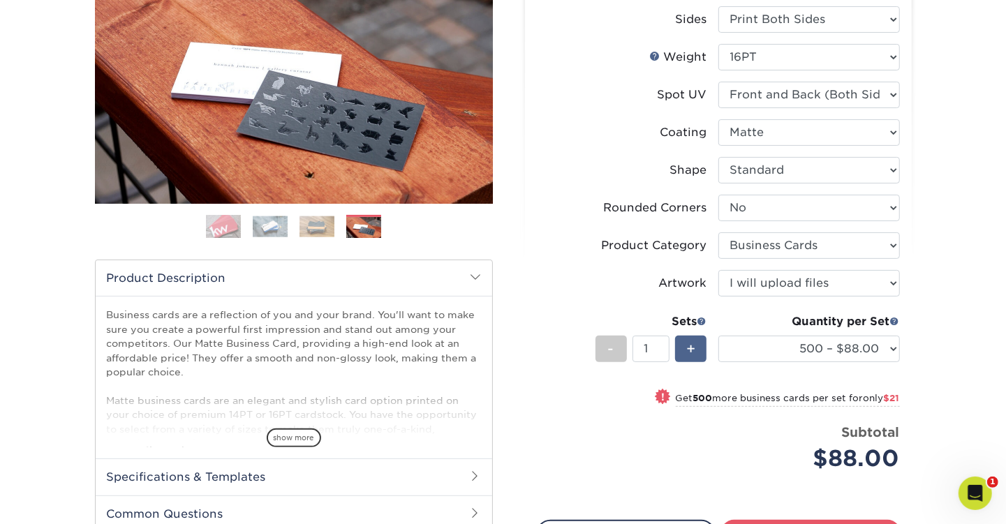
scroll to position [279, 0]
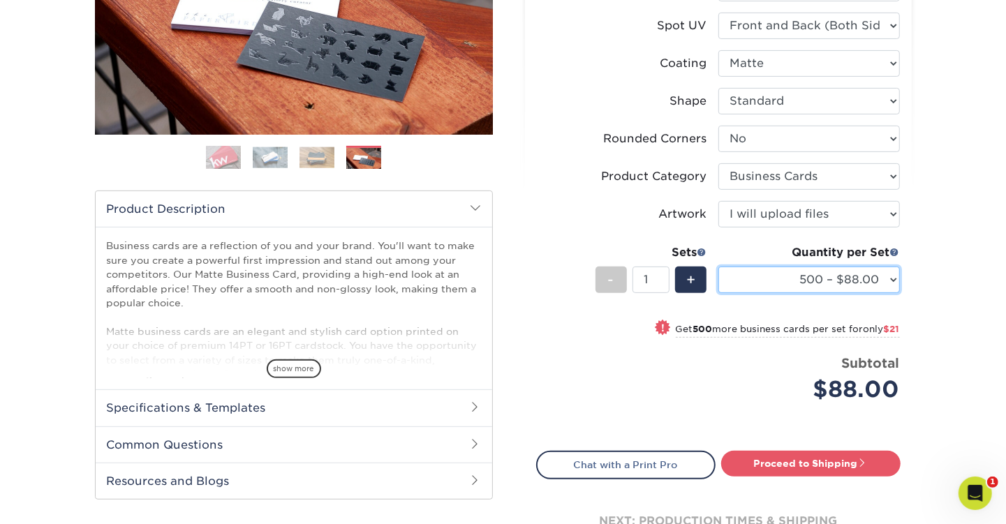
click at [892, 278] on select "500 – $88.00 1000 – $109.00 2500 – $205.00 5000 – $279.00 10000 – $612.00 15000…" at bounding box center [808, 280] width 181 height 27
select select "1000 – $109.00"
click at [718, 267] on select "500 – $88.00 1000 – $109.00 2500 – $205.00 5000 – $279.00 10000 – $612.00 15000…" at bounding box center [808, 280] width 181 height 27
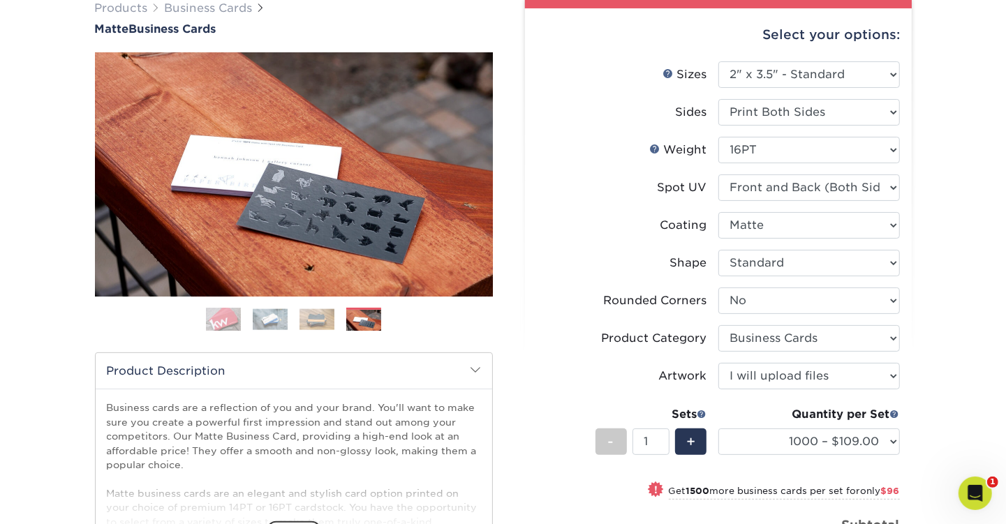
scroll to position [0, 0]
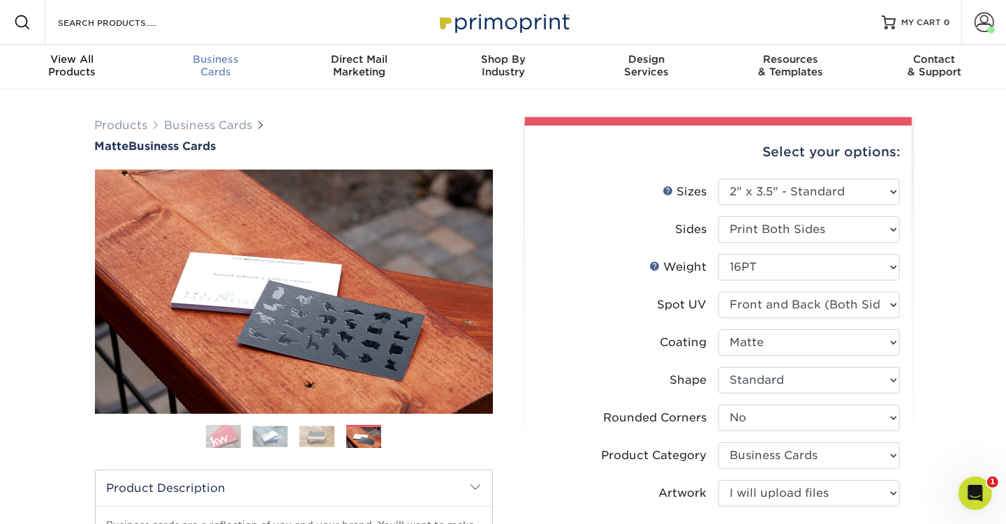
click at [218, 63] on span "Business" at bounding box center [216, 59] width 144 height 13
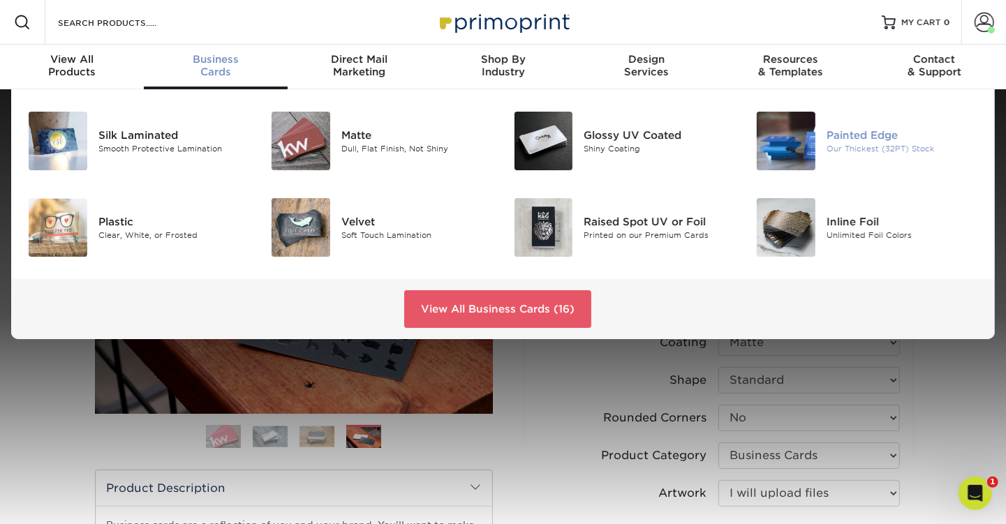
click at [782, 149] on img at bounding box center [786, 141] width 59 height 59
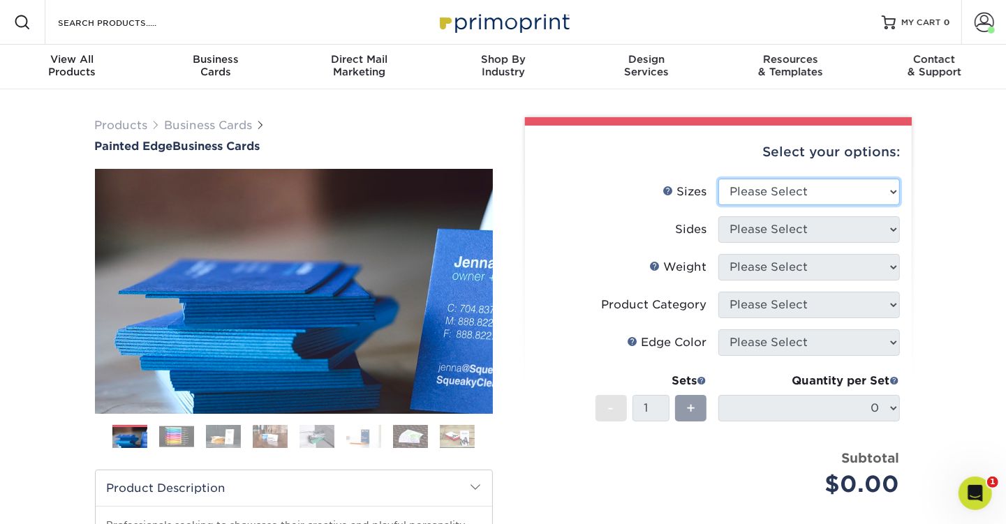
click at [877, 189] on select "Please Select 2" x 3.5" - Standard 2.125" x 3.375" - European 2.5" x 2.5" - Squ…" at bounding box center [808, 192] width 181 height 27
select select "2.00x3.50"
click at [718, 179] on select "Please Select 2" x 3.5" - Standard 2.125" x 3.375" - European 2.5" x 2.5" - Squ…" at bounding box center [808, 192] width 181 height 27
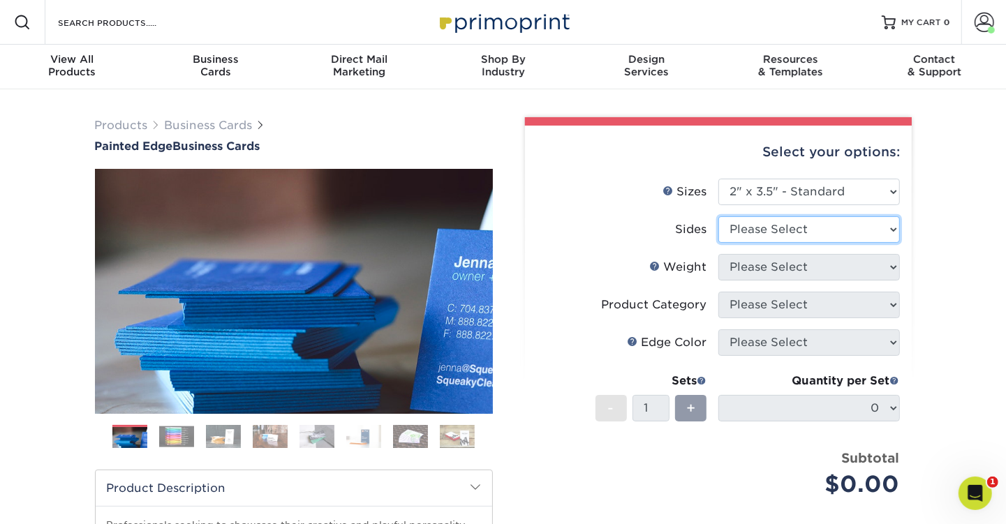
click at [879, 229] on select "Please Select Print Both Sides Print Front Only" at bounding box center [808, 229] width 181 height 27
select select "13abbda7-1d64-4f25-8bb2-c179b224825d"
click at [718, 216] on select "Please Select Print Both Sides Print Front Only" at bounding box center [808, 229] width 181 height 27
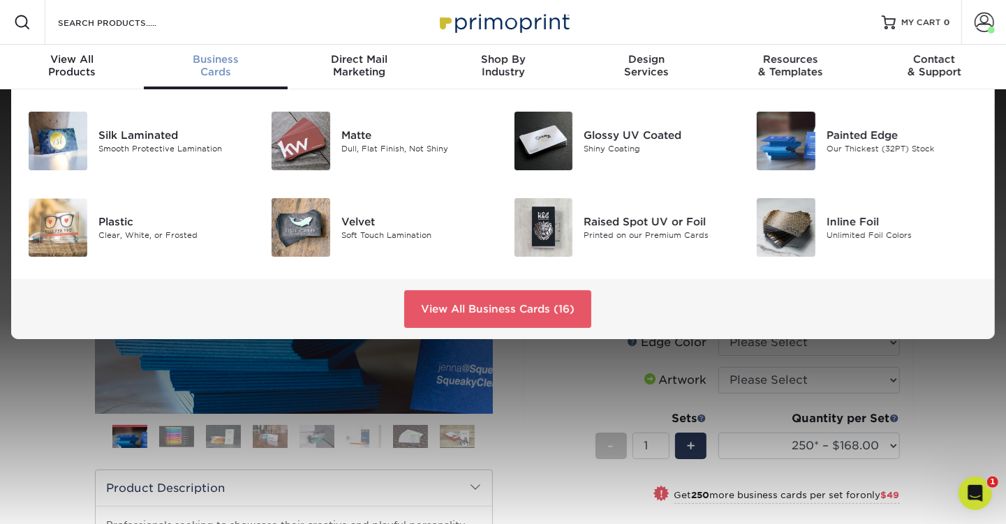
click at [218, 68] on div "Business Cards" at bounding box center [216, 65] width 144 height 25
click at [544, 227] on img at bounding box center [543, 227] width 59 height 59
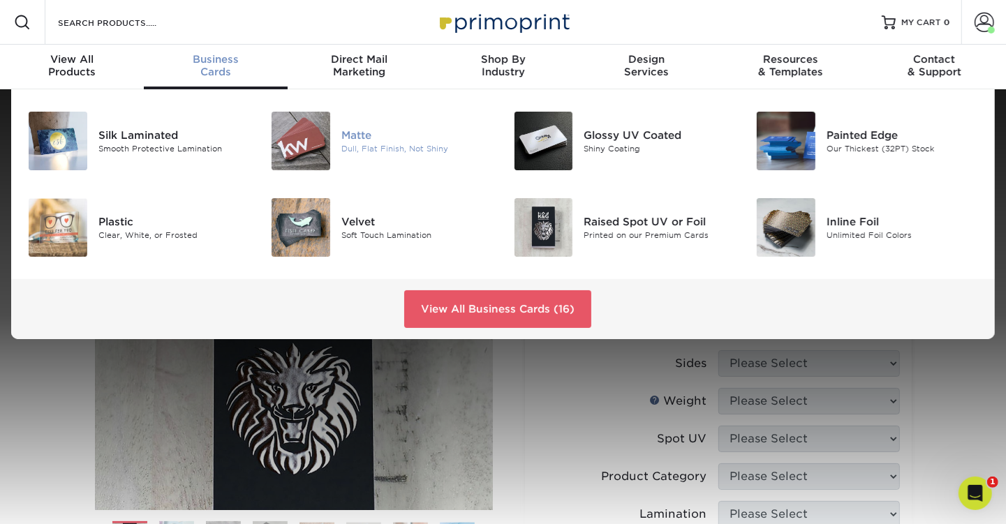
click at [311, 147] on img at bounding box center [300, 141] width 59 height 59
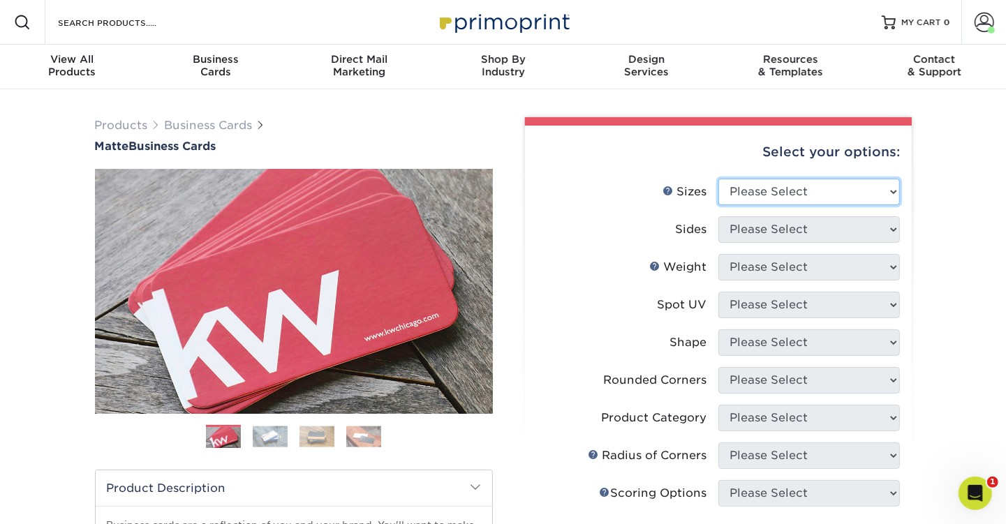
click at [874, 193] on select "Please Select 1.5" x 3.5" - Mini 1.75" x 3.5" - Mini 2" x 2" - Square 2" x 3" -…" at bounding box center [808, 192] width 181 height 27
select select "2.00x3.50"
click at [718, 179] on select "Please Select 1.5" x 3.5" - Mini 1.75" x 3.5" - Mini 2" x 2" - Square 2" x 3" -…" at bounding box center [808, 192] width 181 height 27
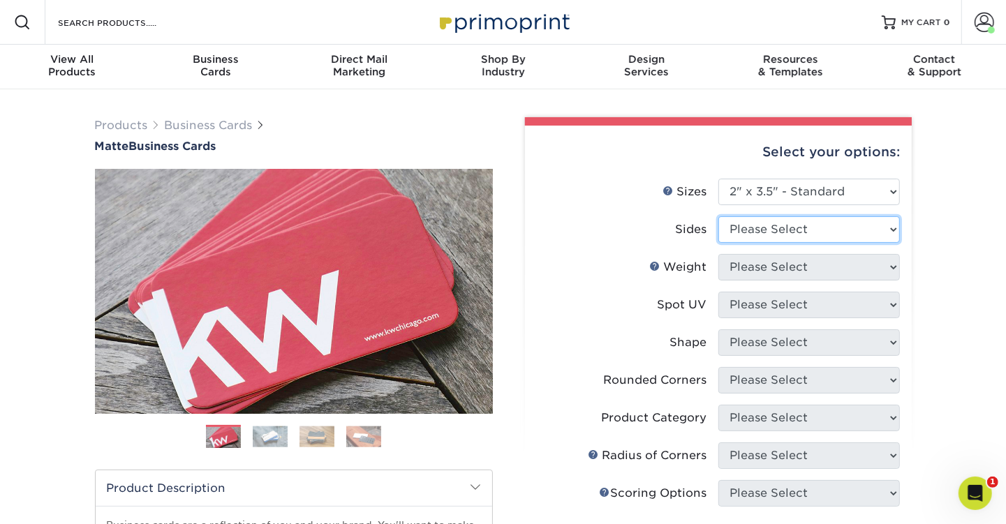
click at [882, 228] on select "Please Select Print Both Sides Print Front Only" at bounding box center [808, 229] width 181 height 27
select select "13abbda7-1d64-4f25-8bb2-c179b224825d"
click at [718, 216] on select "Please Select Print Both Sides Print Front Only" at bounding box center [808, 229] width 181 height 27
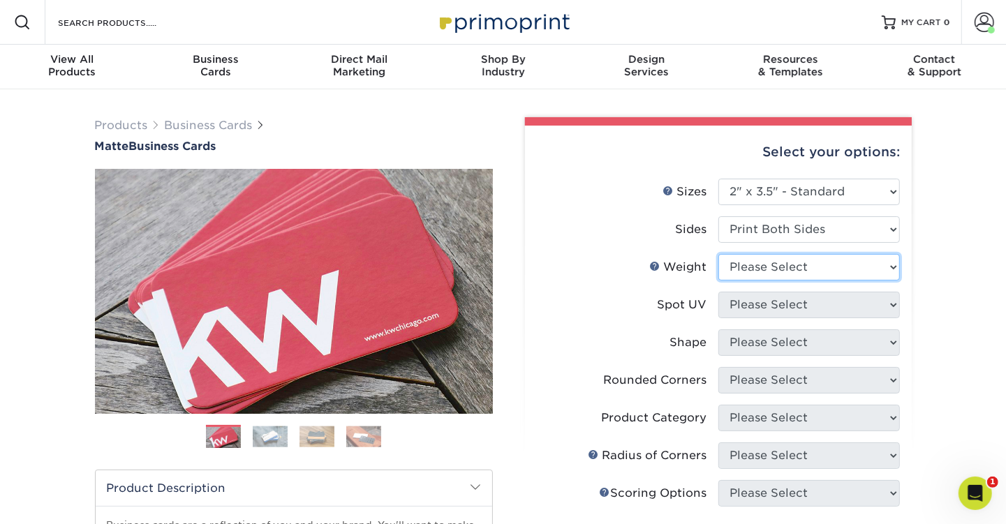
click at [883, 268] on select "Please Select 16PT 14PT" at bounding box center [808, 267] width 181 height 27
select select "16PT"
click at [718, 254] on select "Please Select 16PT 14PT" at bounding box center [808, 267] width 181 height 27
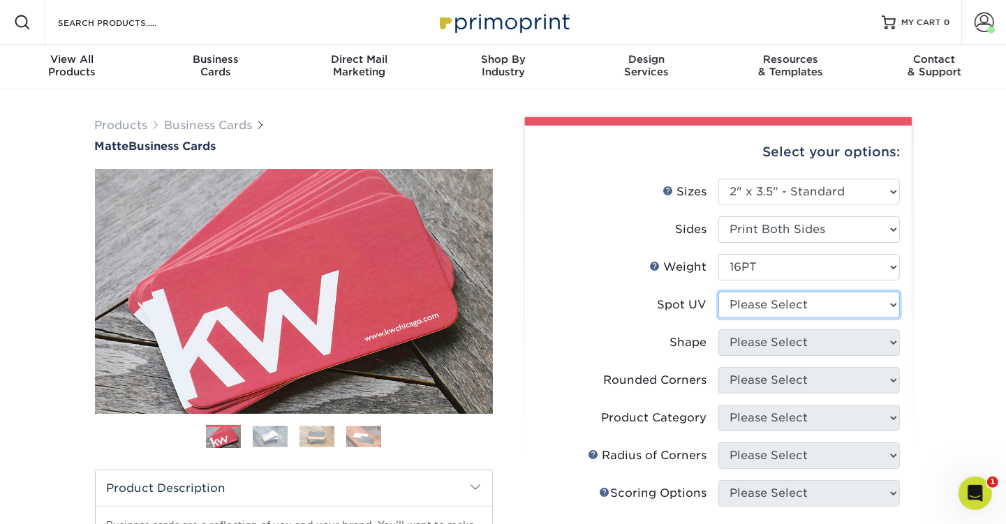
click at [877, 303] on select "Please Select No Spot UV Front and Back (Both Sides) Front Only Back Only" at bounding box center [808, 305] width 181 height 27
select select "0"
click at [718, 292] on select "Please Select No Spot UV Front and Back (Both Sides) Front Only Back Only" at bounding box center [808, 305] width 181 height 27
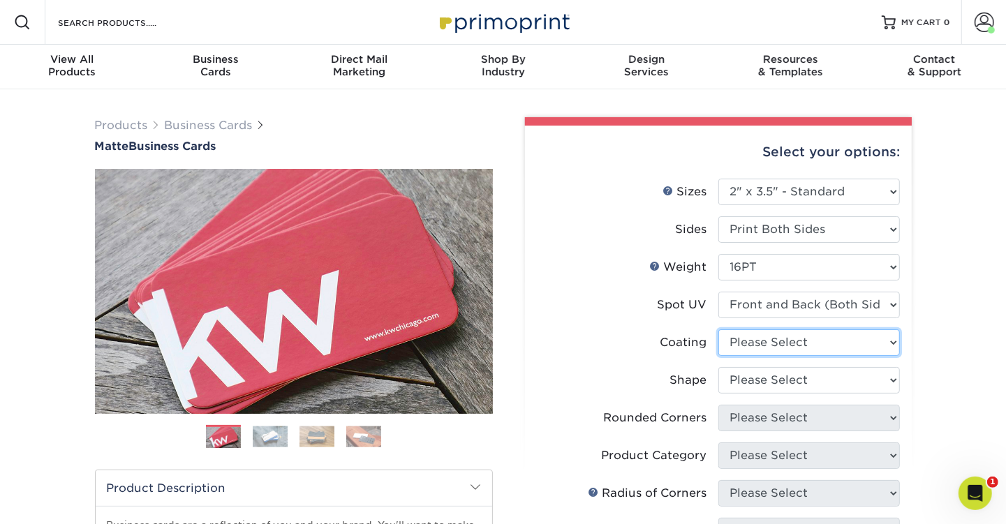
click at [885, 343] on select at bounding box center [808, 342] width 181 height 27
select select "121bb7b5-3b4d-429f-bd8d-bbf80e953313"
click at [718, 329] on select at bounding box center [808, 342] width 181 height 27
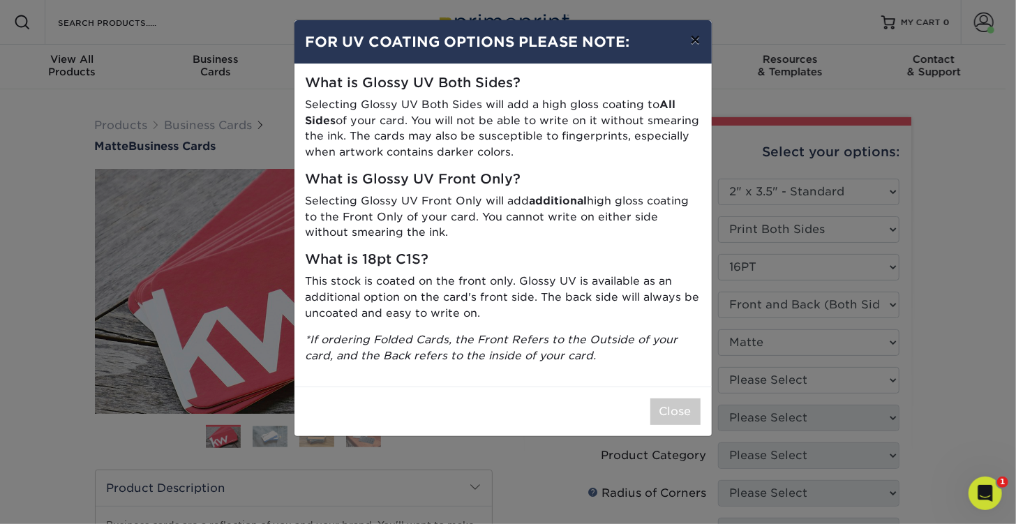
click at [692, 39] on button "×" at bounding box center [695, 39] width 32 height 39
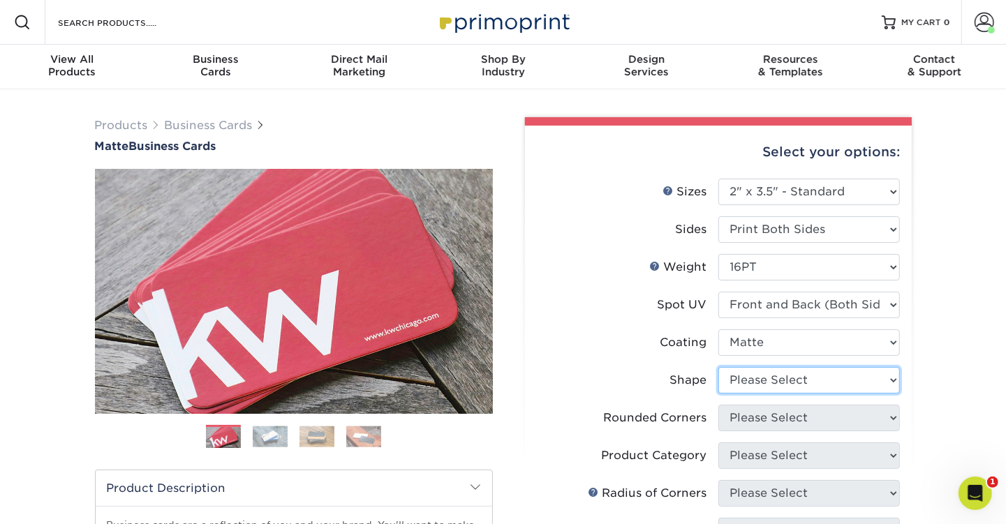
click at [886, 378] on select "Please Select Standard" at bounding box center [808, 380] width 181 height 27
select select "standard"
click at [718, 367] on select "Please Select Standard" at bounding box center [808, 380] width 181 height 27
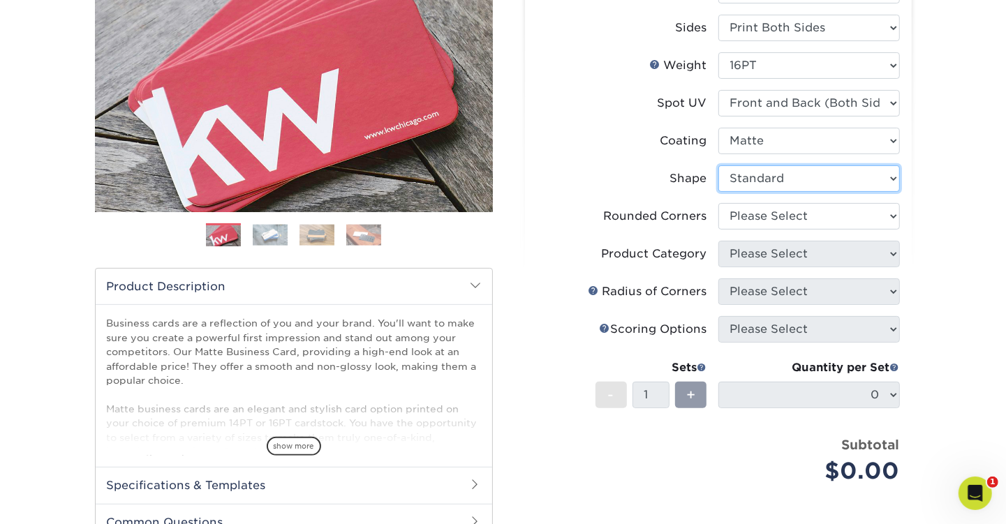
scroll to position [209, 0]
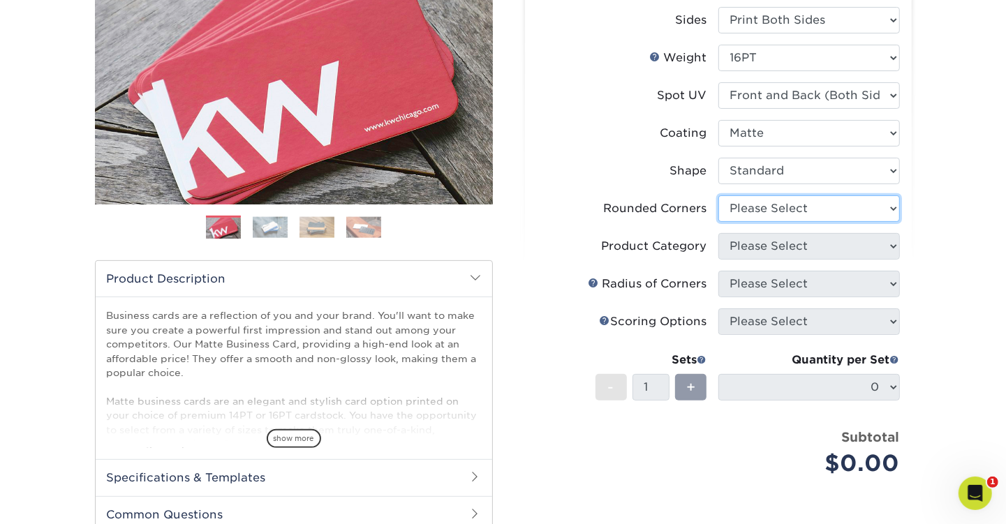
click at [891, 214] on select "Please Select Yes - Round 2 Corners Yes - Round 4 Corners No" at bounding box center [808, 208] width 181 height 27
select select "0"
click at [718, 195] on select "Please Select Yes - Round 2 Corners Yes - Round 4 Corners No" at bounding box center [808, 208] width 181 height 27
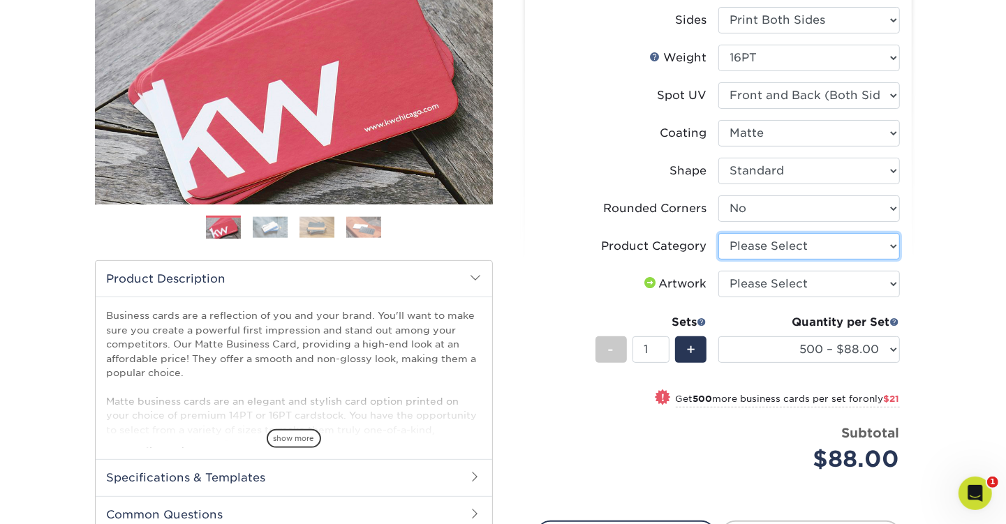
click at [890, 246] on select "Please Select Business Cards" at bounding box center [808, 246] width 181 height 27
select select "3b5148f1-0588-4f88-a218-97bcfdce65c1"
click at [718, 233] on select "Please Select Business Cards" at bounding box center [808, 246] width 181 height 27
click at [886, 283] on select "Please Select I will upload files I need a design - $100" at bounding box center [808, 284] width 181 height 27
select select "upload"
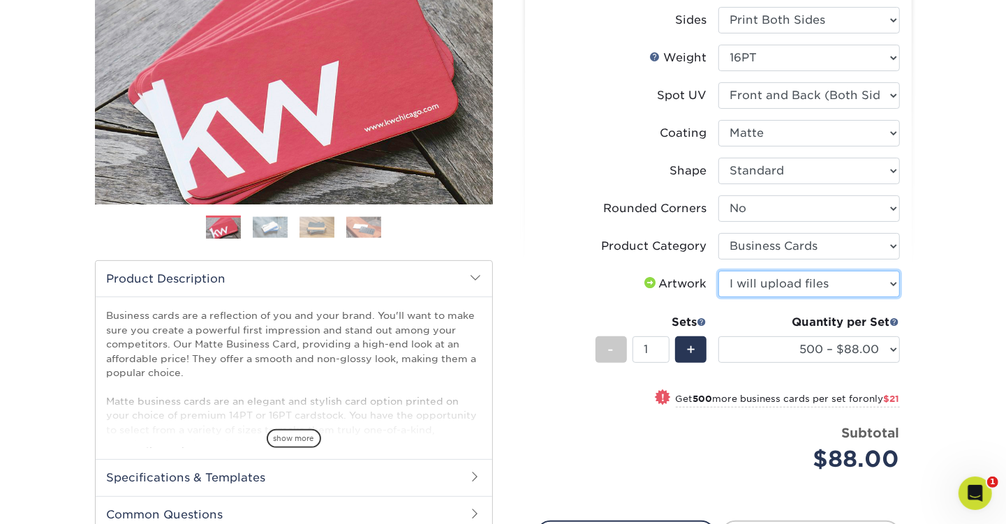
click at [718, 271] on select "Please Select I will upload files I need a design - $100" at bounding box center [808, 284] width 181 height 27
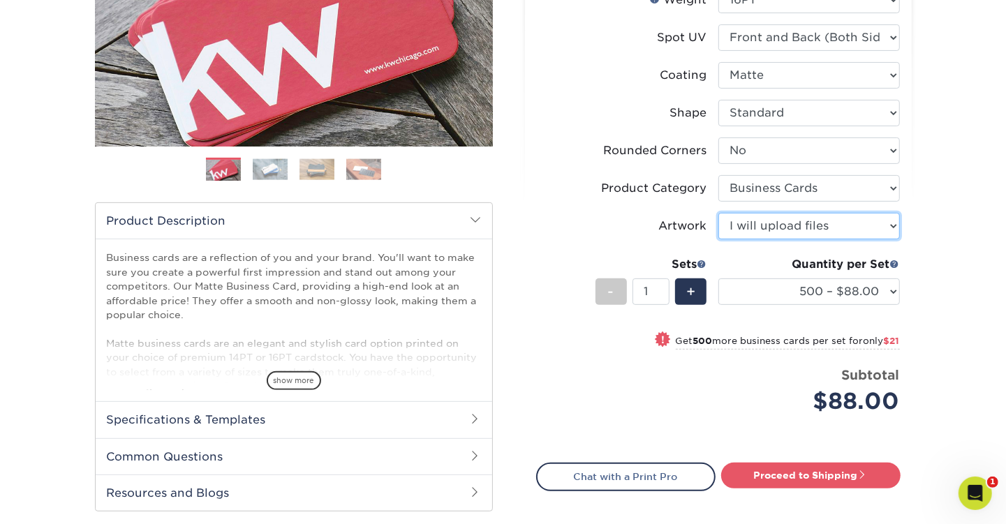
scroll to position [279, 0]
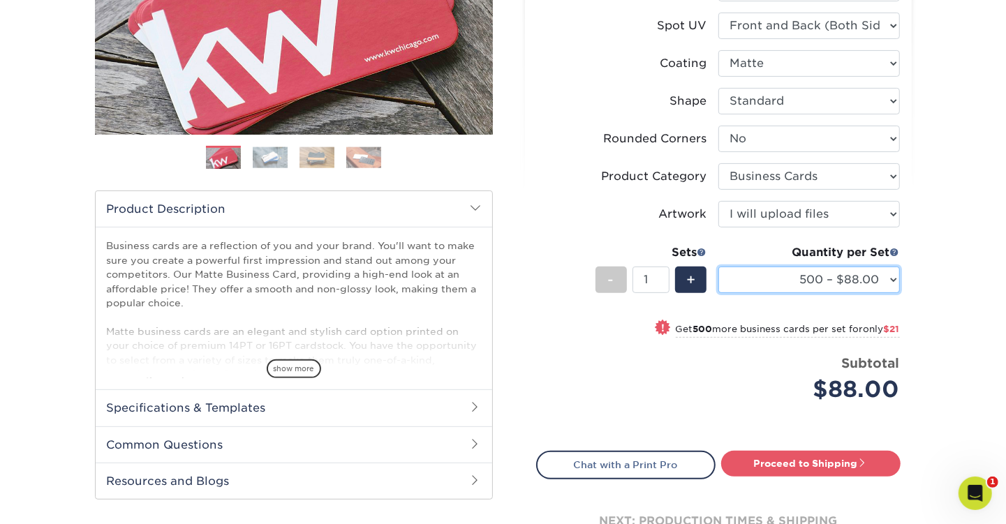
click at [893, 278] on select "500 – $88.00 1000 – $109.00 2500 – $205.00 5000 – $279.00 10000 – $612.00 15000…" at bounding box center [808, 280] width 181 height 27
select select "1000 – $109.00"
click at [718, 267] on select "500 – $88.00 1000 – $109.00 2500 – $205.00 5000 – $279.00 10000 – $612.00 15000…" at bounding box center [808, 280] width 181 height 27
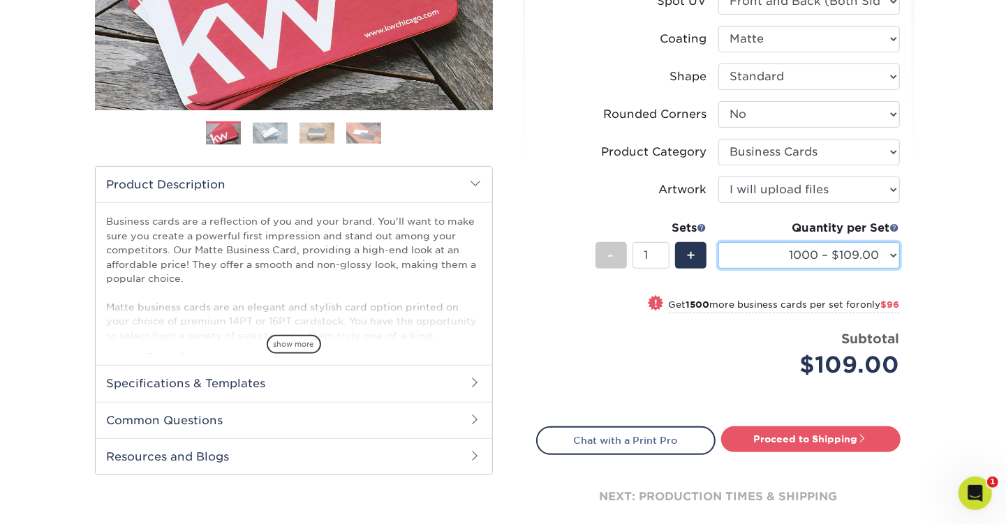
scroll to position [349, 0]
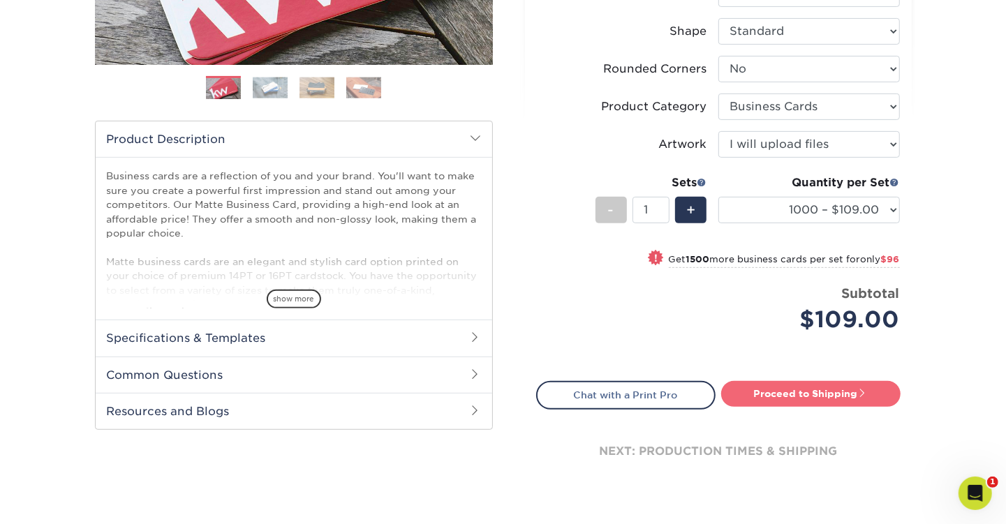
click at [816, 398] on link "Proceed to Shipping" at bounding box center [810, 393] width 179 height 25
type input "Set 1"
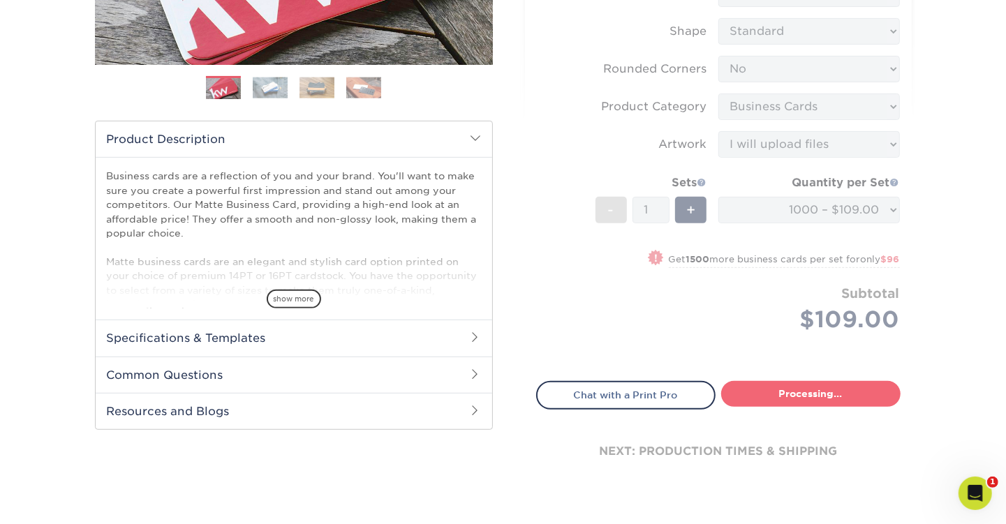
select select "3860e734-3bad-4a7a-915d-f3134a933cb6"
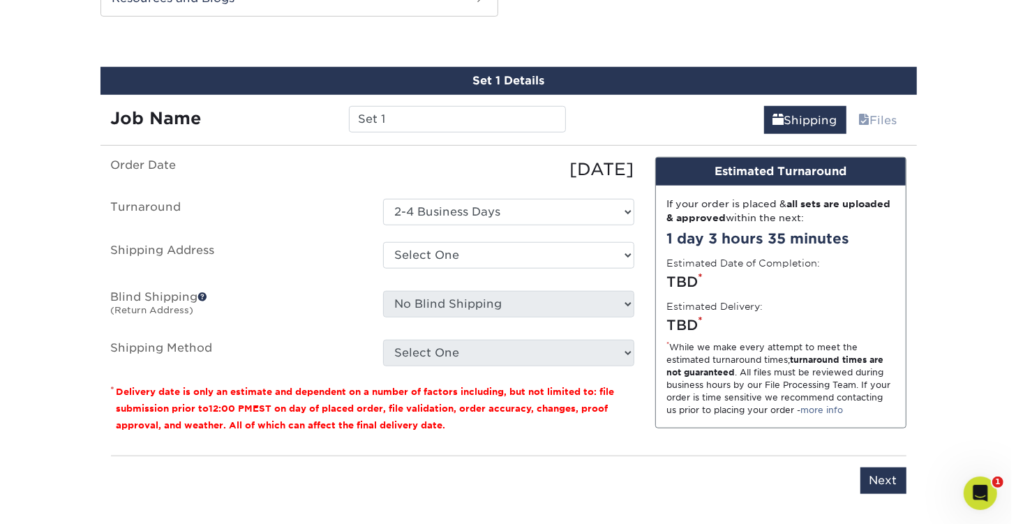
scroll to position [768, 0]
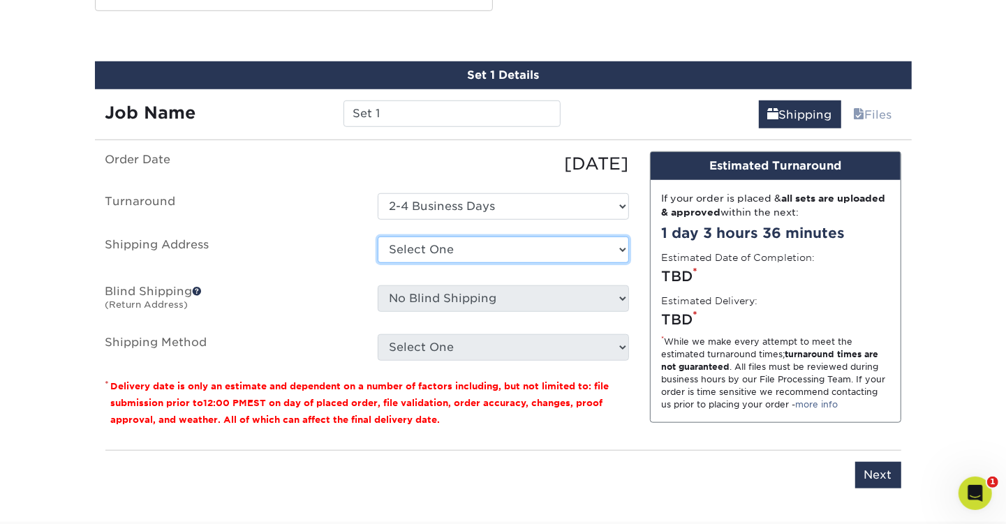
click at [570, 251] on select "Select One + Add New Address" at bounding box center [503, 250] width 251 height 27
select select "newaddress"
click at [378, 237] on select "Select One + Add New Address" at bounding box center [503, 250] width 251 height 27
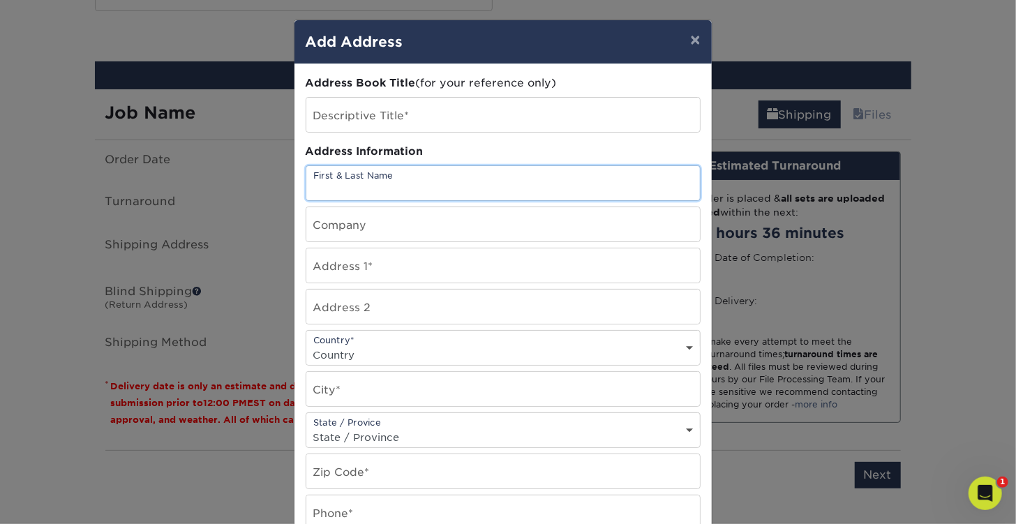
click at [357, 182] on input "text" at bounding box center [503, 183] width 394 height 34
type input "[PERSON_NAME]"
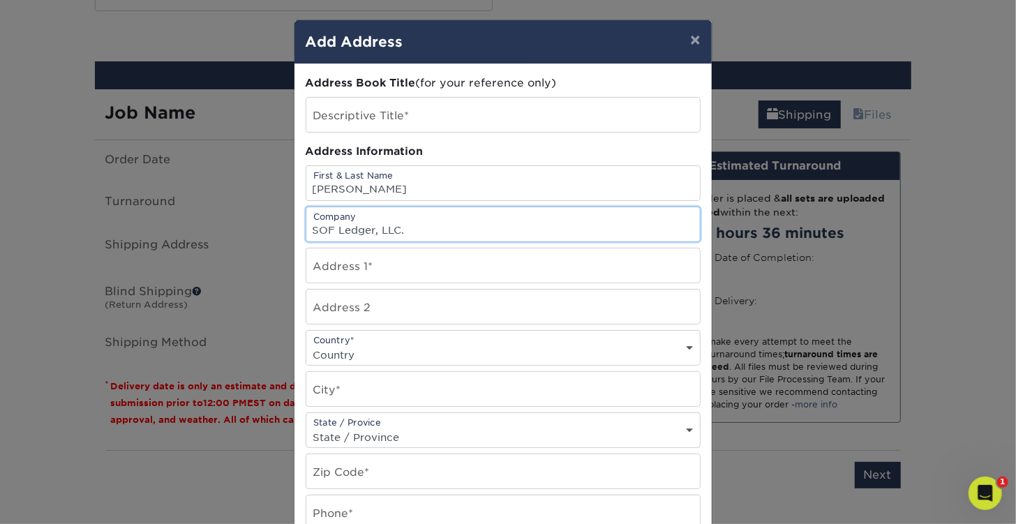
type input "SOF Ledger, LLC."
click at [338, 269] on input "text" at bounding box center [503, 265] width 394 height 34
type input "313 Valcour Road"
select select "US"
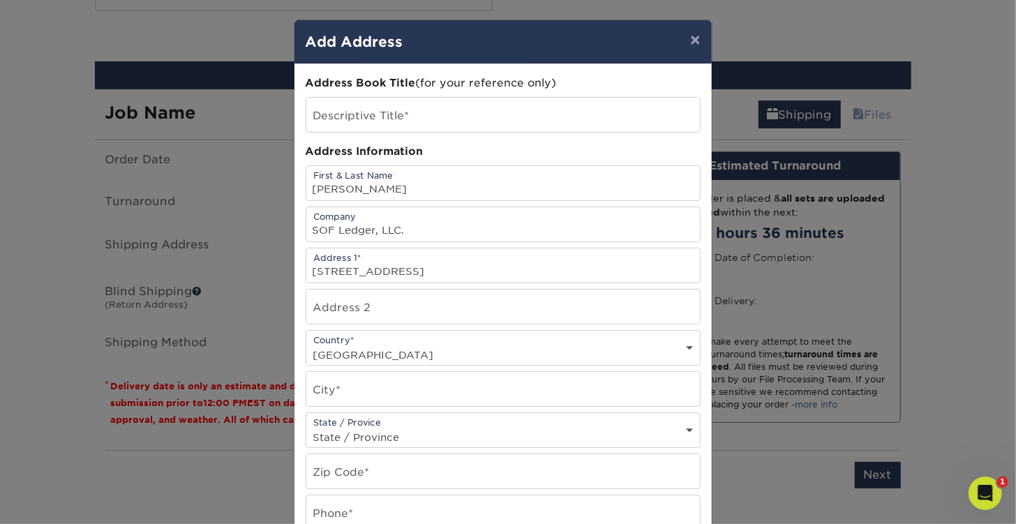
type input "Columbia"
select select "SC"
type input "29212"
type input "8034031130"
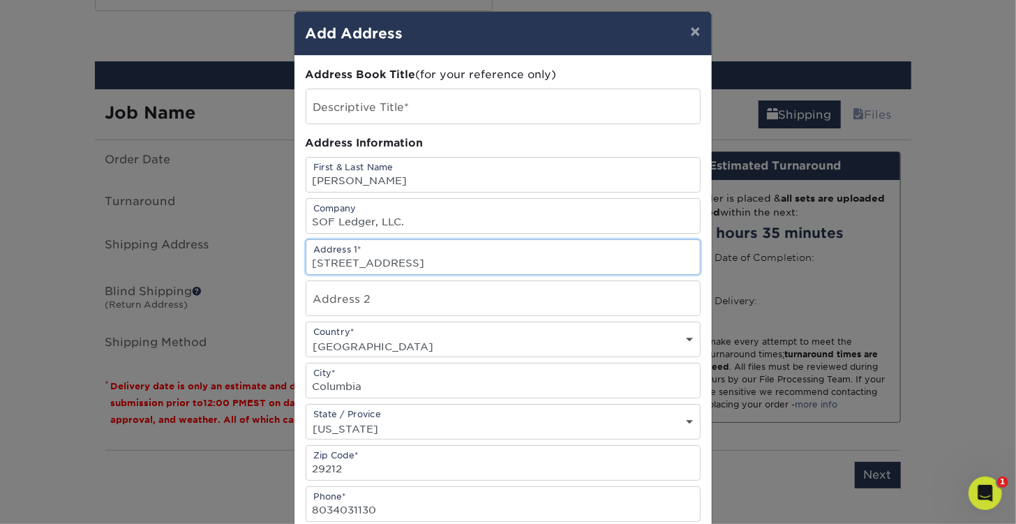
scroll to position [0, 0]
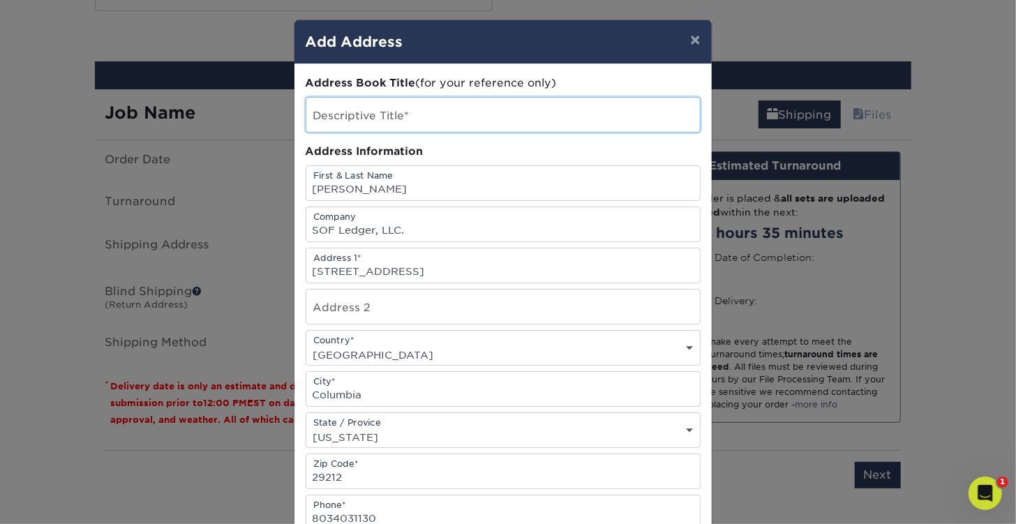
click at [337, 115] on input "text" at bounding box center [503, 115] width 394 height 34
type input "Home"
click at [496, 151] on div "Address Information" at bounding box center [503, 152] width 395 height 16
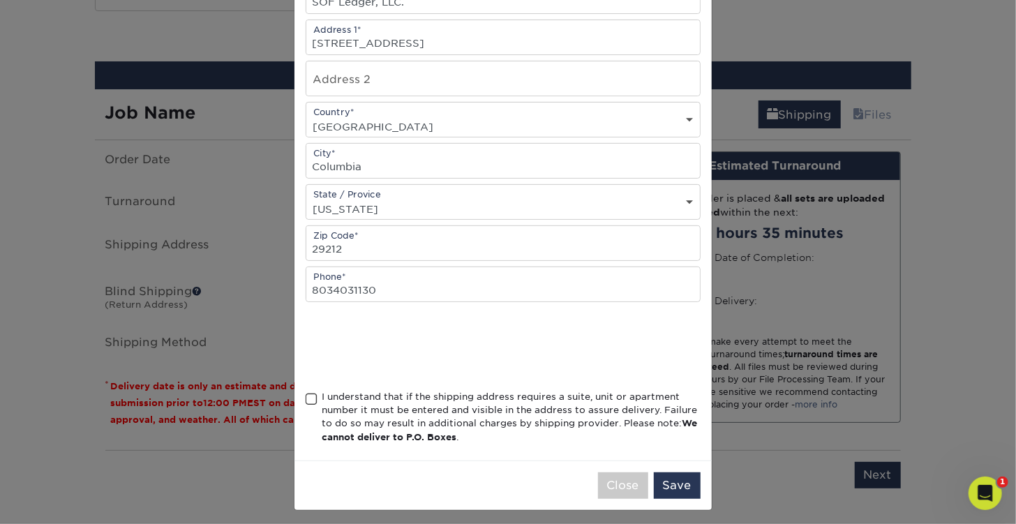
scroll to position [230, 0]
click at [307, 396] on span at bounding box center [312, 397] width 12 height 13
click at [0, 0] on input "I understand that if the shipping address requires a suite, unit or apartment n…" at bounding box center [0, 0] width 0 height 0
click at [675, 482] on button "Save" at bounding box center [677, 483] width 47 height 27
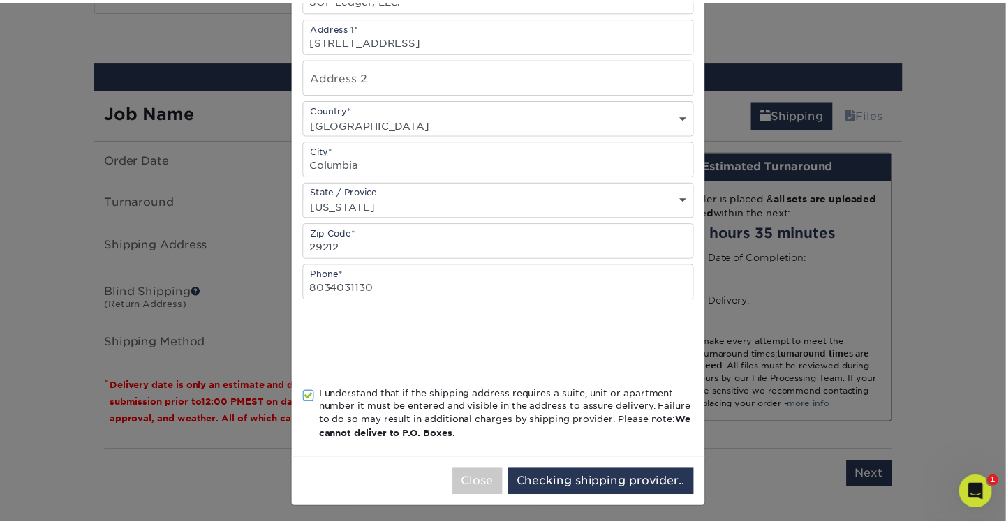
scroll to position [0, 0]
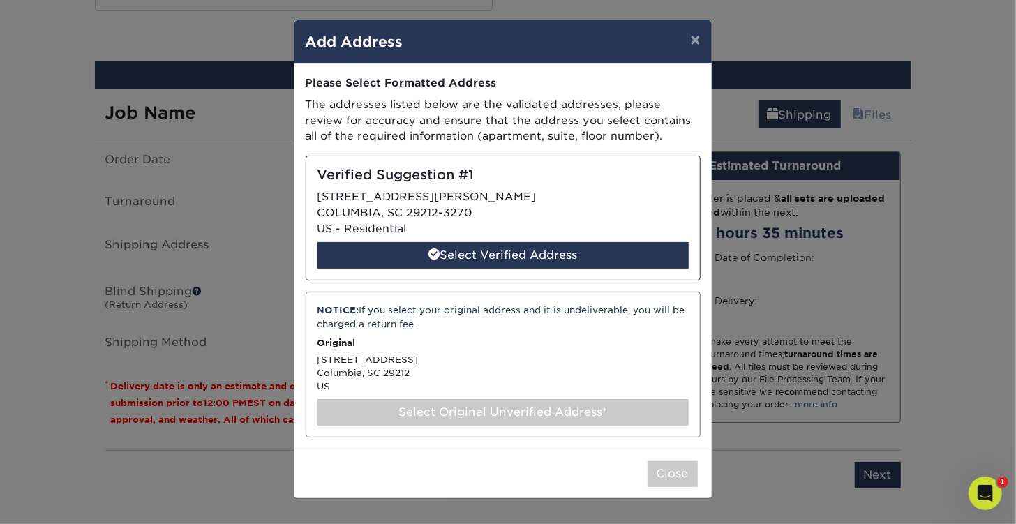
click at [498, 226] on div "Verified Suggestion #1 313 VALCOUR RD COLUMBIA, SC 29212-3270 US - Residential …" at bounding box center [503, 218] width 395 height 125
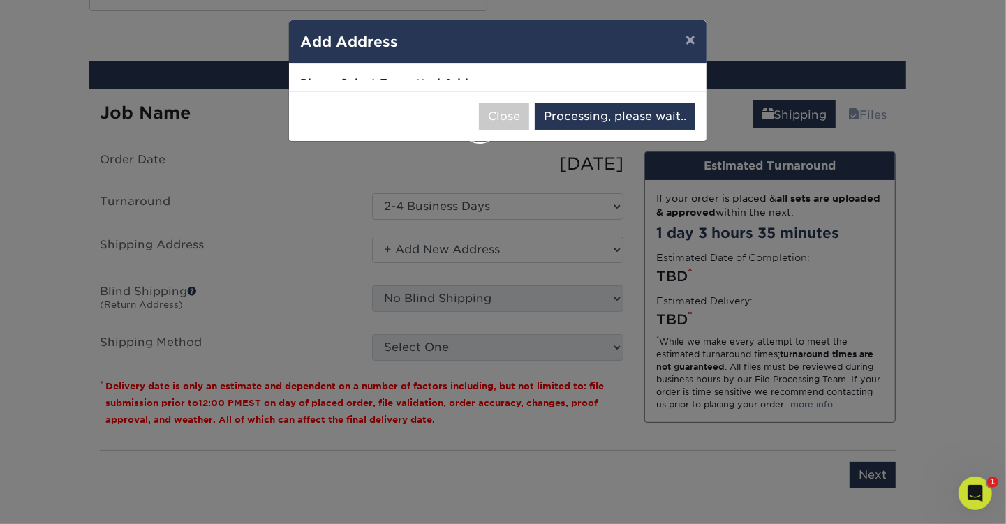
select select "286431"
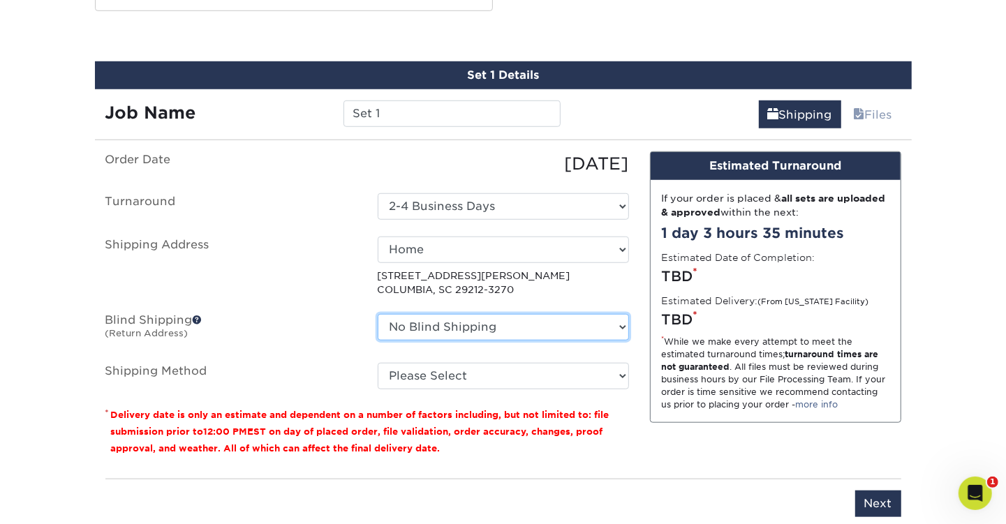
click at [613, 325] on select "No Blind Shipping + Add New Address" at bounding box center [503, 327] width 251 height 27
click at [610, 322] on select "No Blind Shipping + Add New Address" at bounding box center [503, 327] width 251 height 27
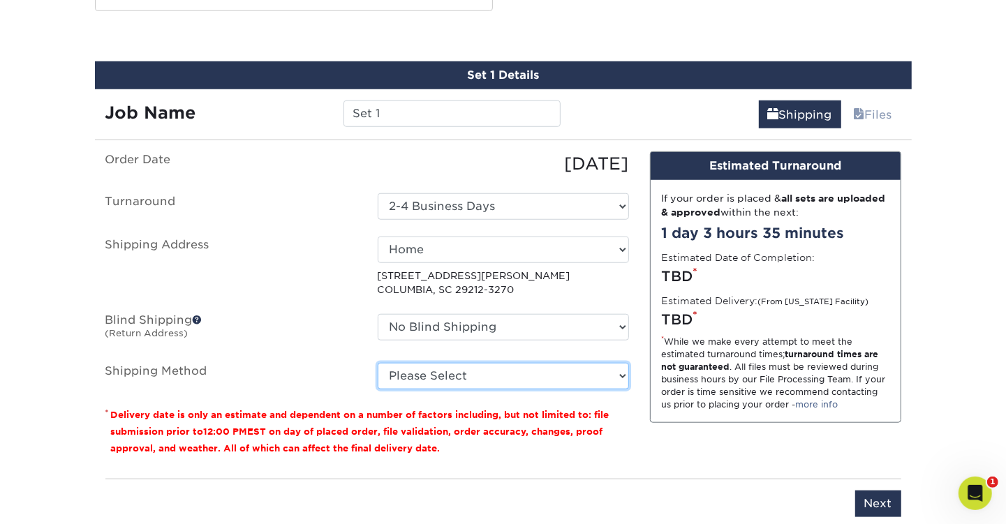
click at [610, 370] on select "Please Select Ground Shipping (+$8.96) 3 Day Shipping Service (+$20.06) 2 Day A…" at bounding box center [503, 376] width 251 height 27
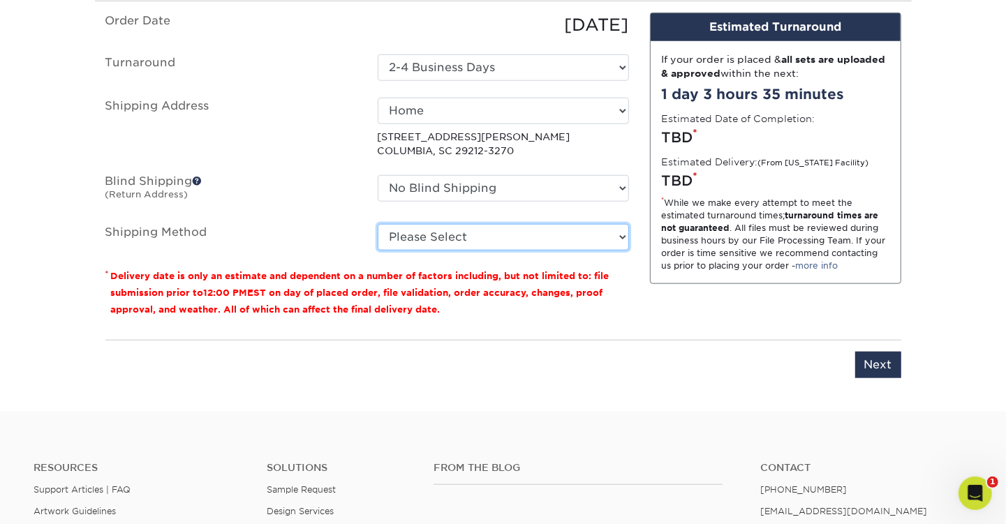
scroll to position [907, 0]
click at [607, 234] on select "Please Select Ground Shipping (+$8.96) 3 Day Shipping Service (+$20.06) 2 Day A…" at bounding box center [503, 236] width 251 height 27
click at [378, 223] on select "Please Select Ground Shipping (+$8.96) 3 Day Shipping Service (+$20.06) 2 Day A…" at bounding box center [503, 236] width 251 height 27
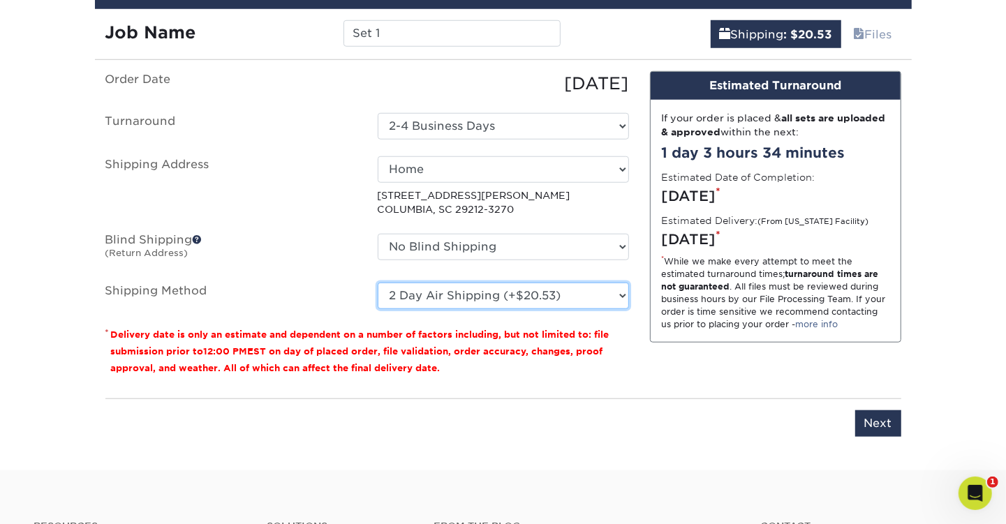
scroll to position [837, 0]
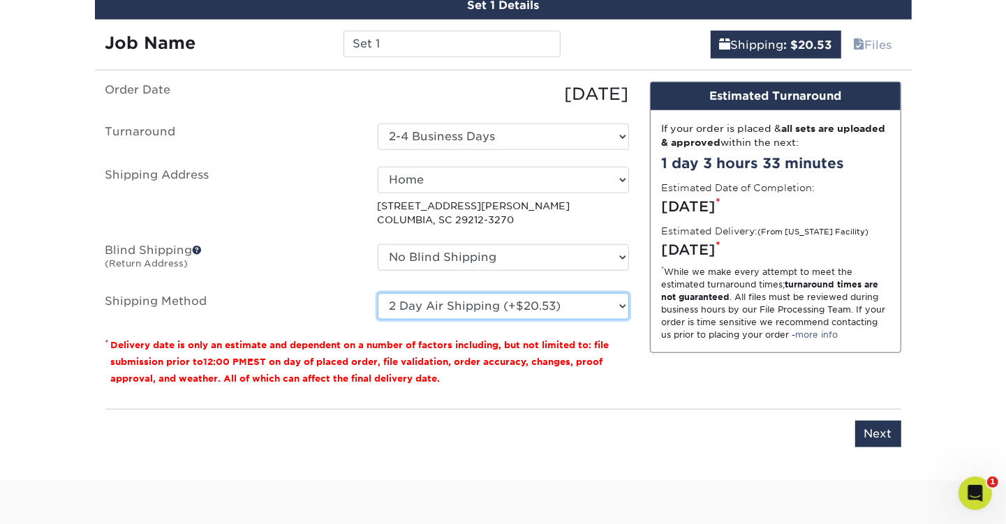
click at [595, 307] on select "Please Select Ground Shipping (+$8.96) 3 Day Shipping Service (+$20.06) 2 Day A…" at bounding box center [503, 306] width 251 height 27
click at [378, 293] on select "Please Select Ground Shipping (+$8.96) 3 Day Shipping Service (+$20.06) 2 Day A…" at bounding box center [503, 306] width 251 height 27
click at [618, 303] on select "Please Select Ground Shipping (+$8.96) 3 Day Shipping Service (+$20.06) 2 Day A…" at bounding box center [503, 306] width 251 height 27
select select "02"
click at [378, 293] on select "Please Select Ground Shipping (+$8.96) 3 Day Shipping Service (+$20.06) 2 Day A…" at bounding box center [503, 306] width 251 height 27
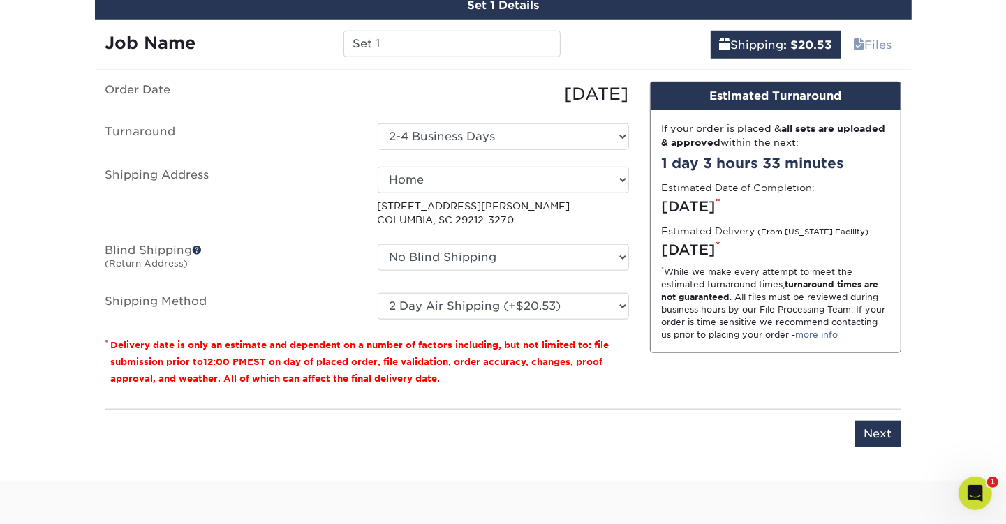
click at [838, 385] on div "Design Estimated Turnaround If your order is placed & all sets are uploaded & a…" at bounding box center [775, 240] width 272 height 316
click at [878, 432] on input "Next" at bounding box center [878, 434] width 46 height 27
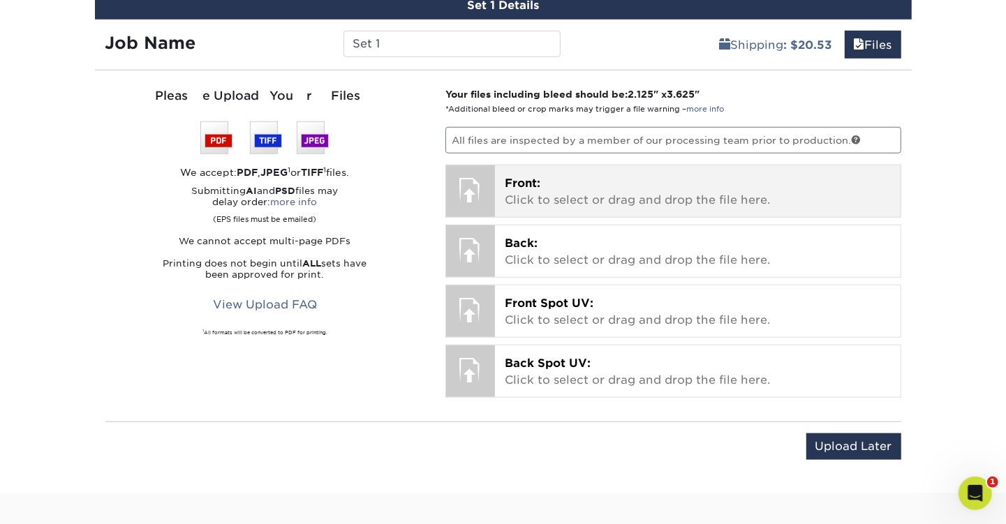
click at [576, 192] on p "Front: Click to select or drag and drop the file here." at bounding box center [698, 191] width 386 height 33
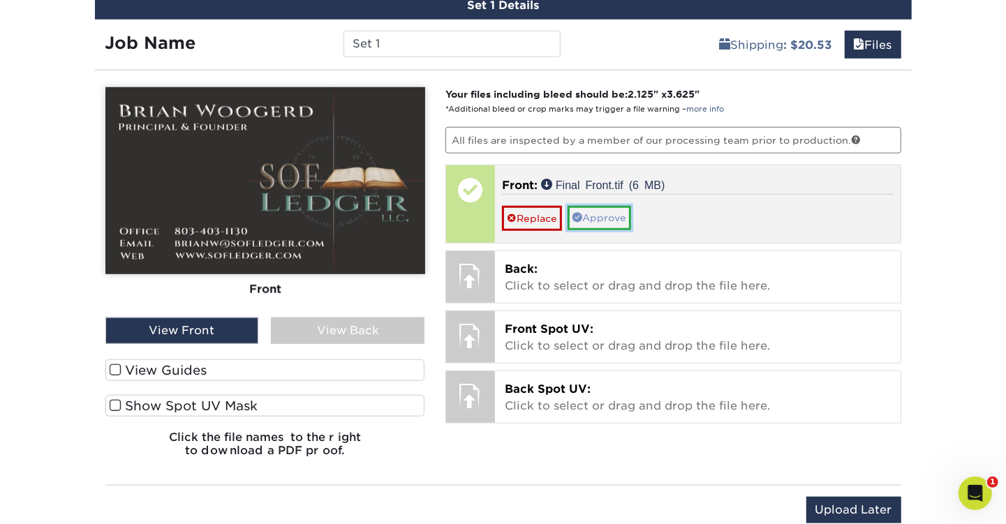
click at [609, 219] on link "Approve" at bounding box center [599, 218] width 64 height 24
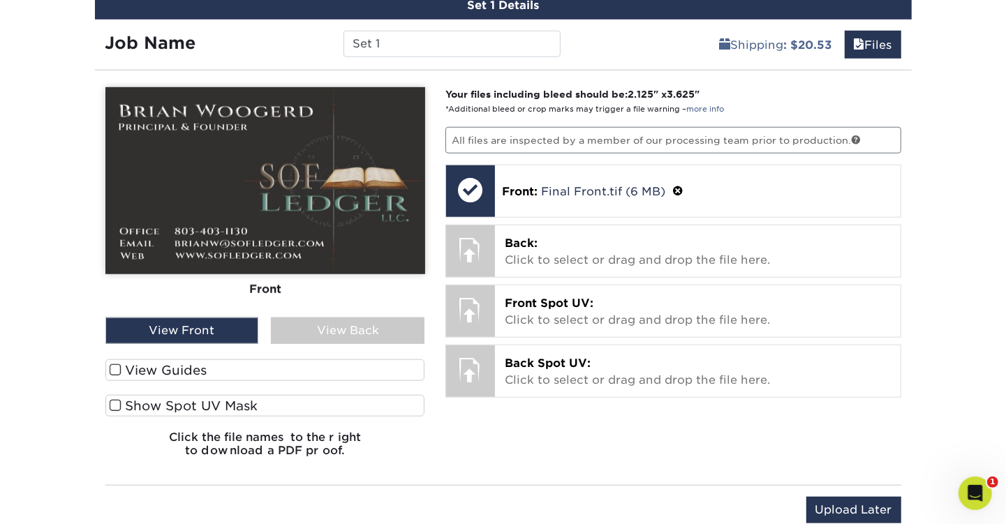
click at [115, 366] on span at bounding box center [116, 370] width 12 height 13
click at [0, 0] on input "View Guides" at bounding box center [0, 0] width 0 height 0
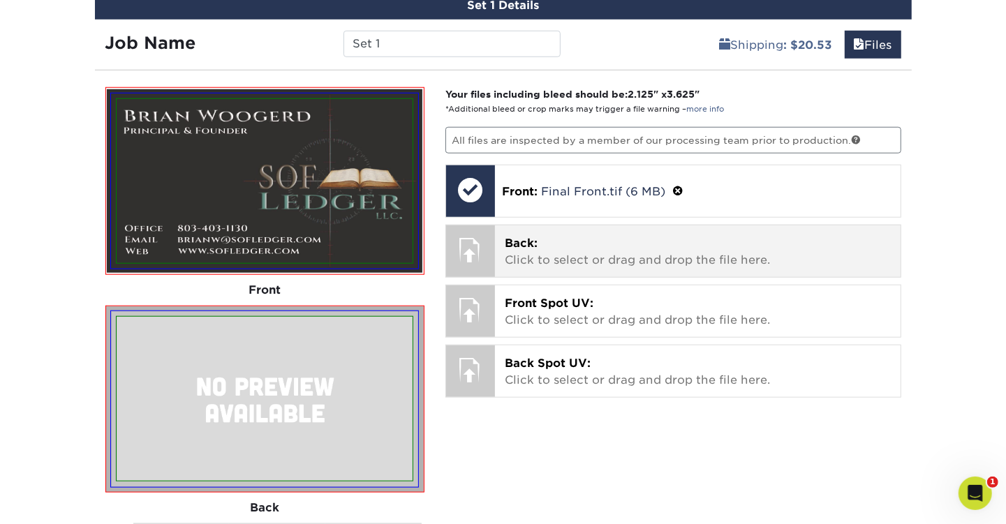
click at [579, 248] on p "Back: Click to select or drag and drop the file here." at bounding box center [698, 251] width 386 height 33
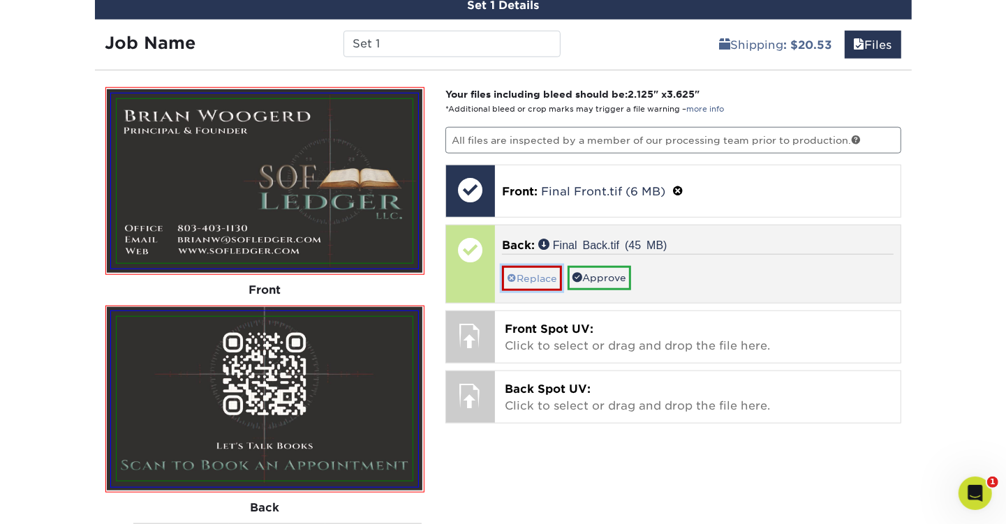
click at [544, 273] on link "Replace" at bounding box center [532, 278] width 60 height 24
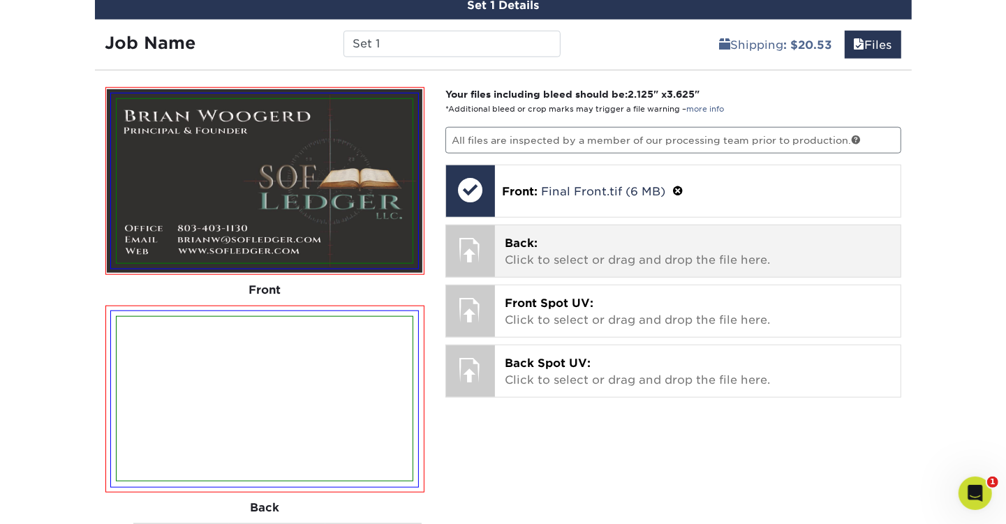
click at [588, 246] on p "Back: Click to select or drag and drop the file here." at bounding box center [698, 251] width 386 height 33
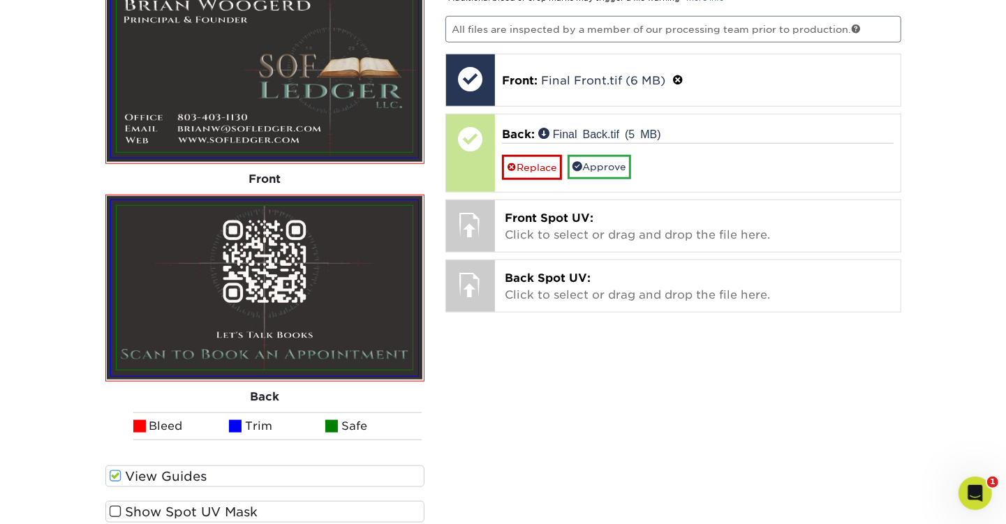
scroll to position [977, 0]
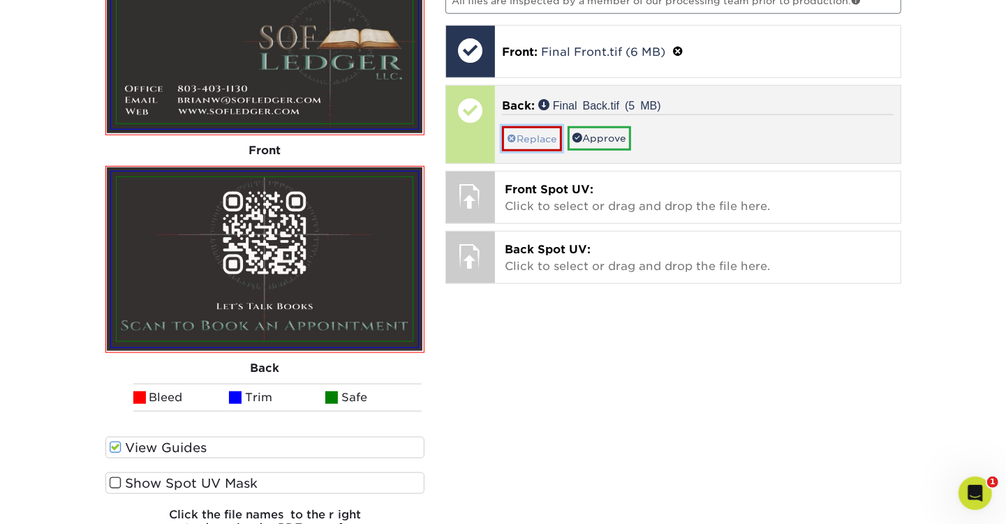
click at [537, 134] on link "Replace" at bounding box center [532, 138] width 60 height 24
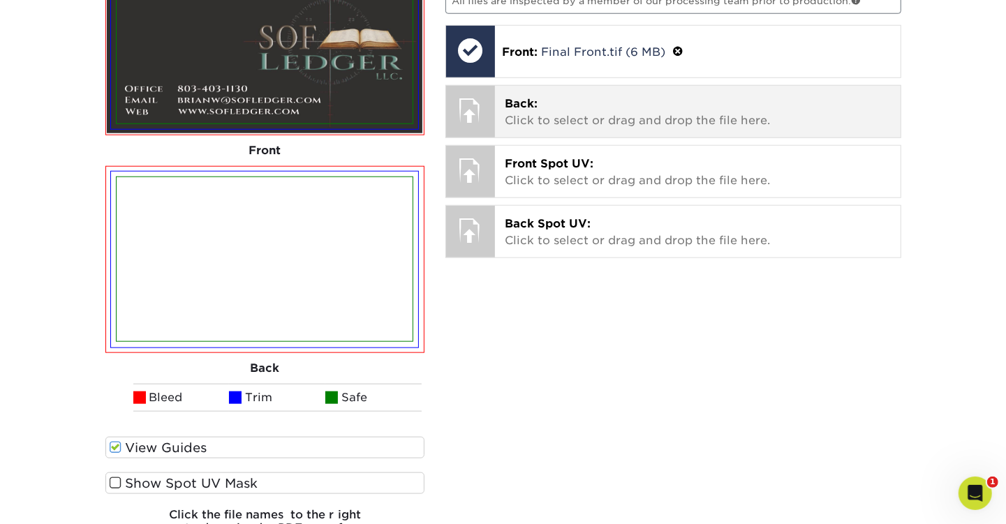
click at [560, 115] on p "Back: Click to select or drag and drop the file here." at bounding box center [698, 112] width 386 height 33
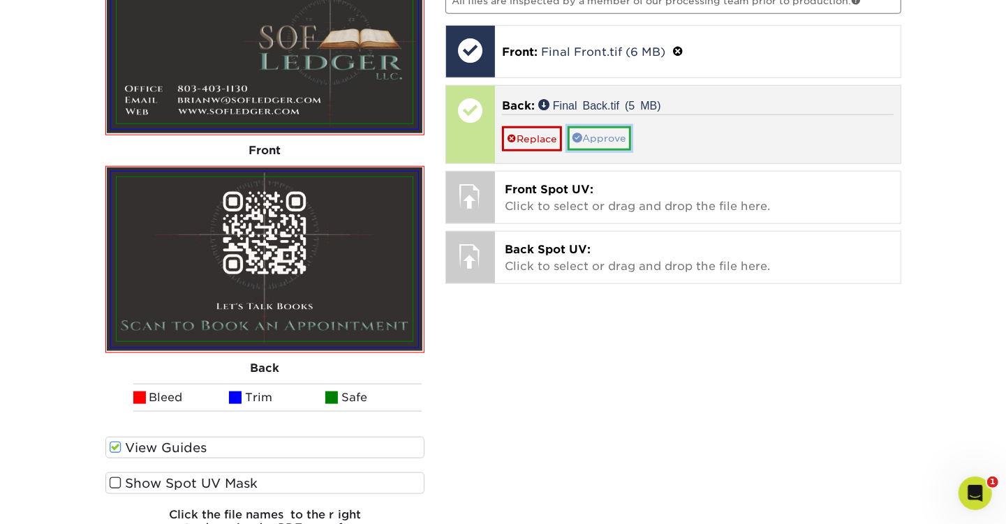
click at [604, 136] on link "Approve" at bounding box center [599, 138] width 64 height 24
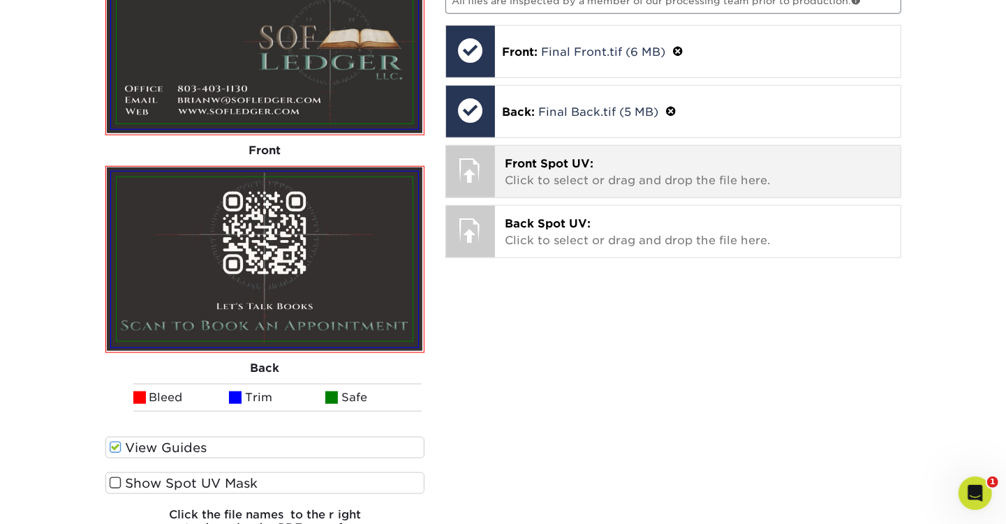
click at [559, 170] on p "Front Spot UV: Click to select or drag and drop the file here." at bounding box center [698, 172] width 386 height 33
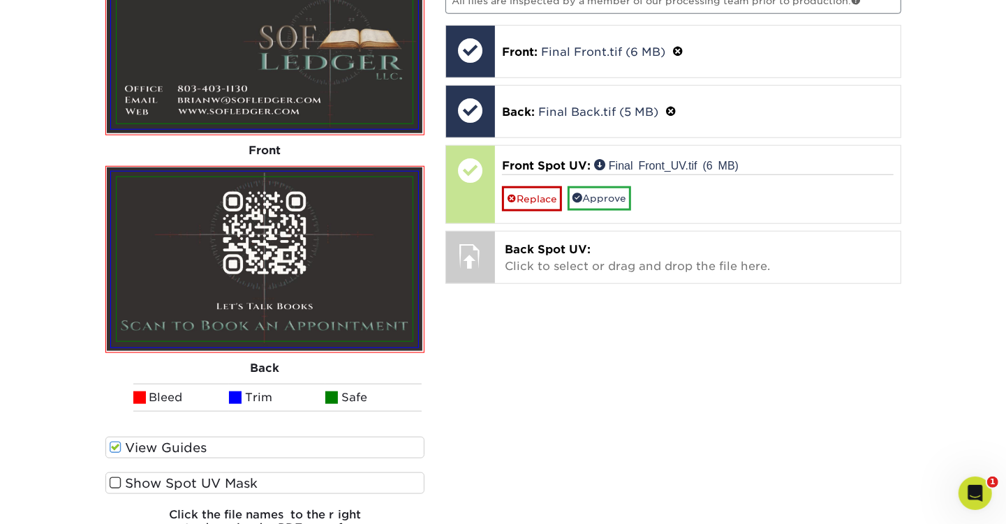
click at [117, 480] on span at bounding box center [116, 483] width 12 height 13
click at [0, 0] on input "Show Spot UV Mask" at bounding box center [0, 0] width 0 height 0
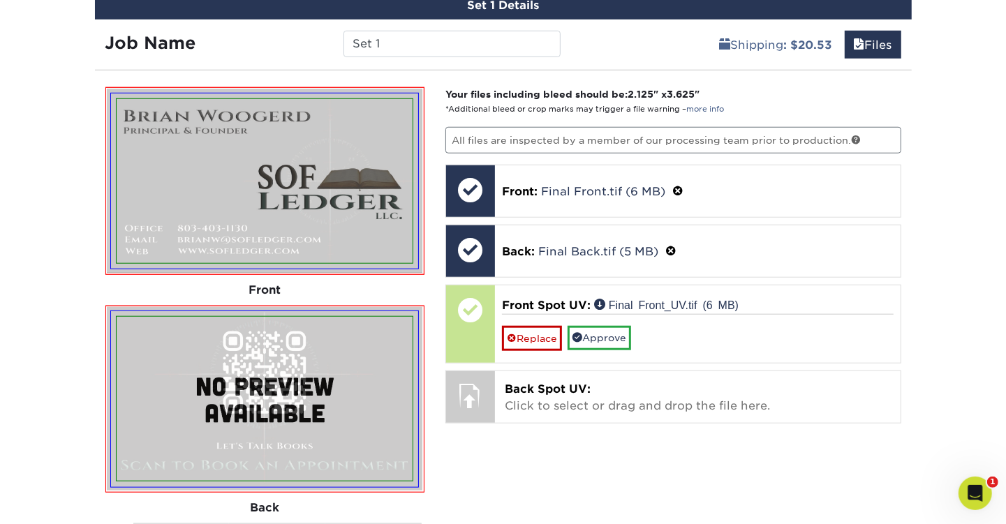
scroll to position [837, 0]
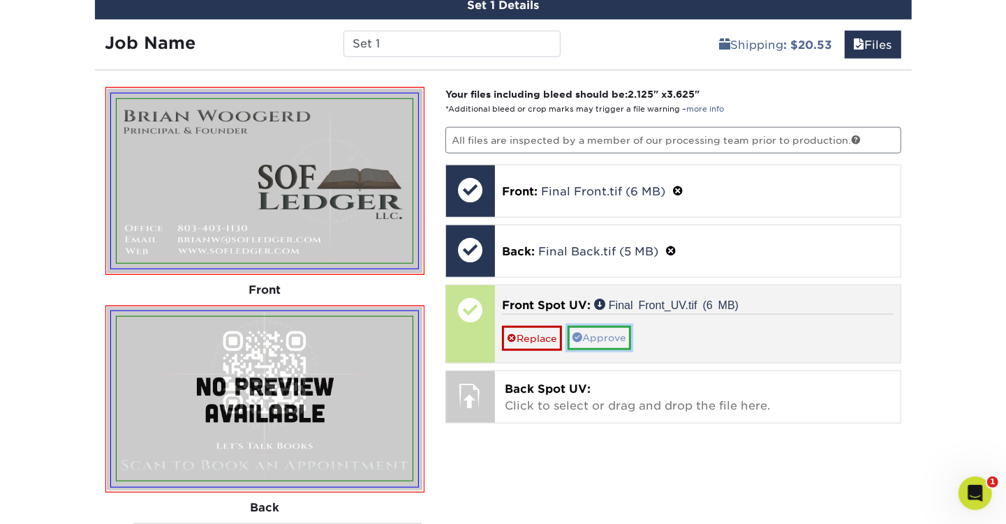
click at [606, 337] on link "Approve" at bounding box center [599, 338] width 64 height 24
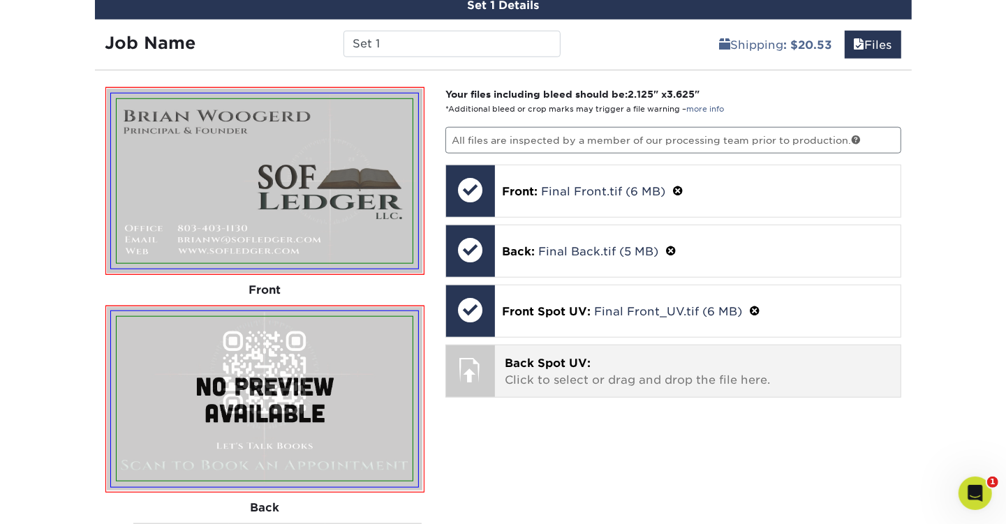
click at [531, 365] on p "Back Spot UV: Click to select or drag and drop the file here." at bounding box center [698, 371] width 386 height 33
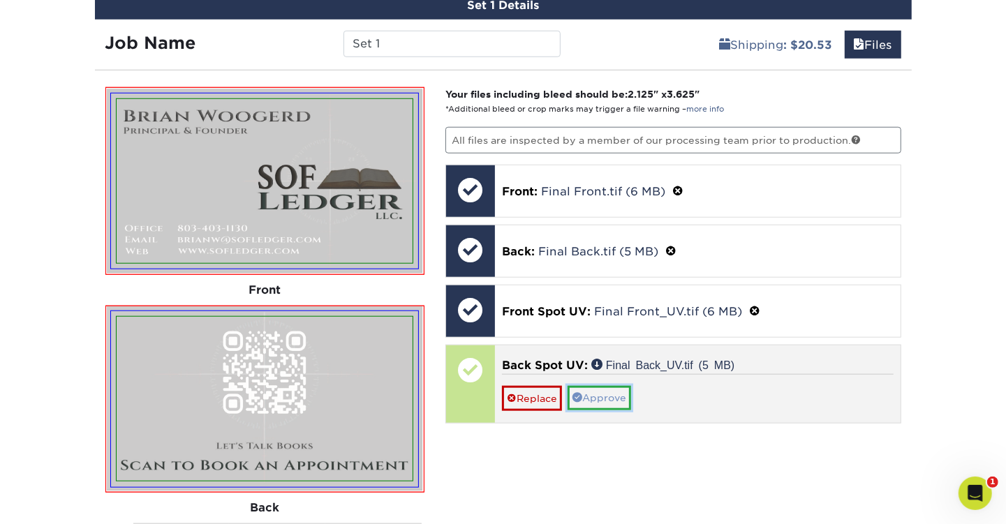
click at [606, 392] on link "Approve" at bounding box center [599, 398] width 64 height 24
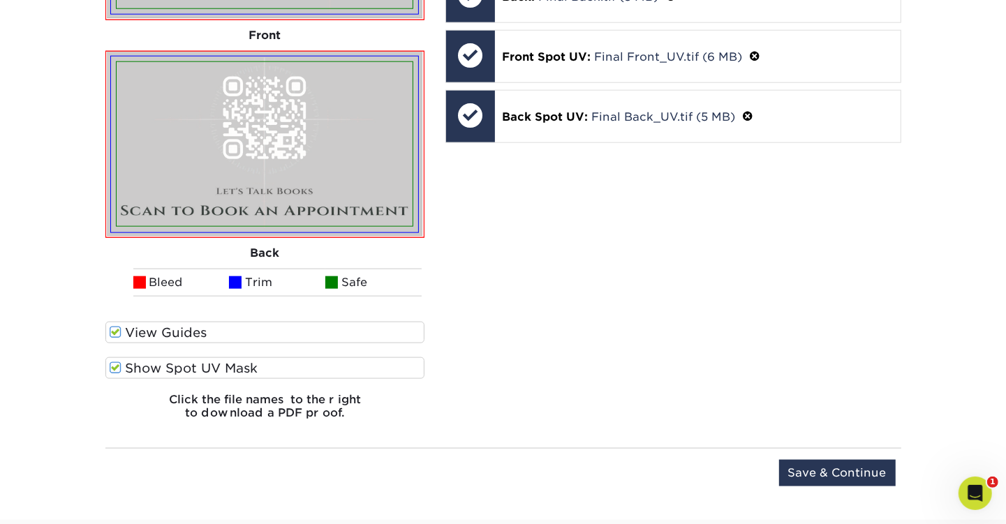
scroll to position [1117, 0]
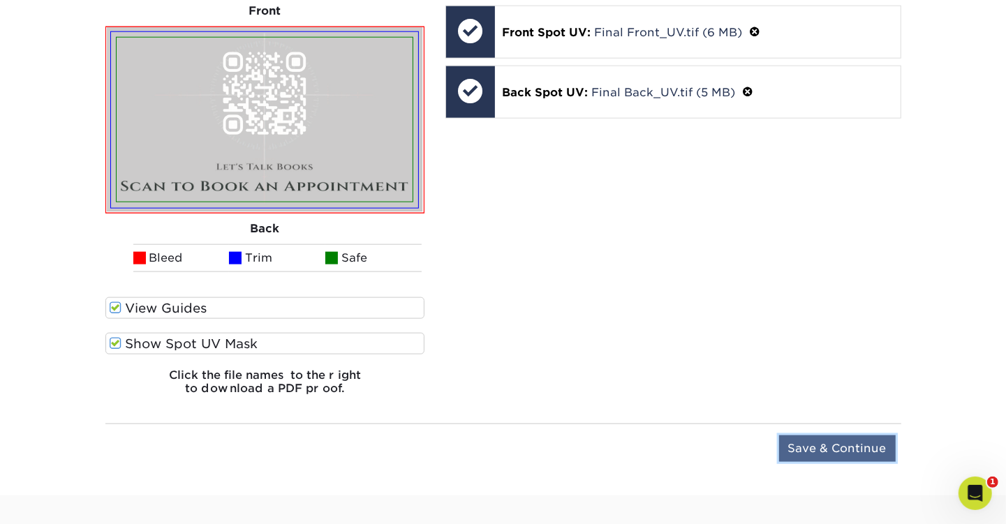
click at [843, 447] on input "Save & Continue" at bounding box center [837, 448] width 117 height 27
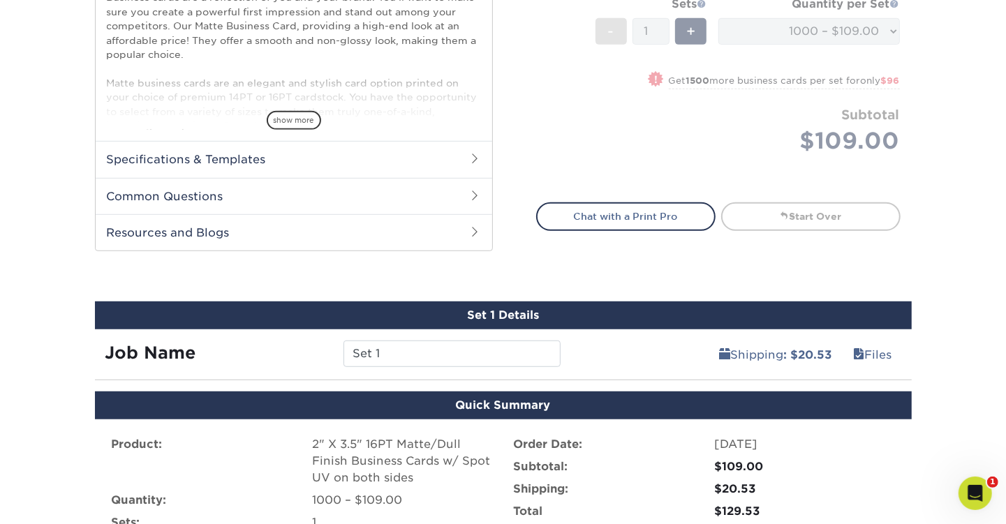
scroll to position [558, 0]
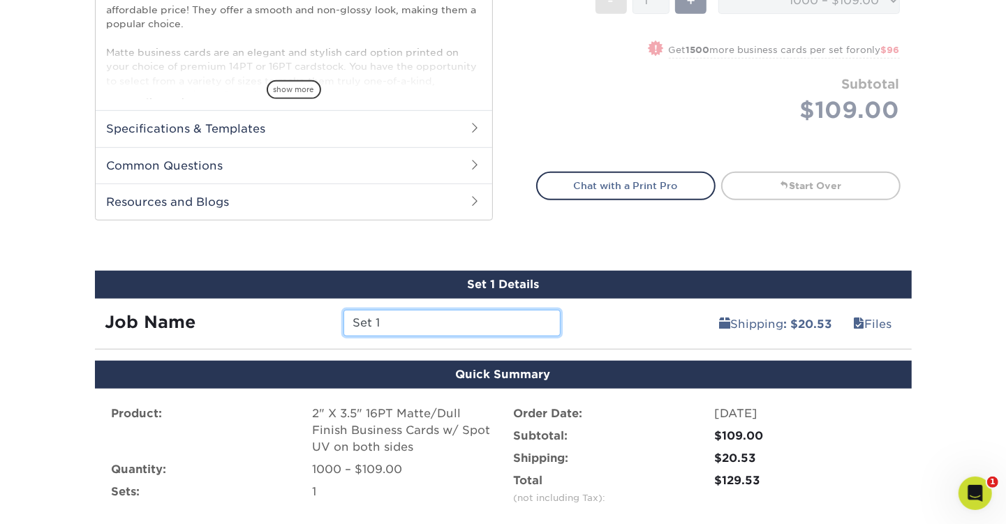
click at [401, 322] on input "Set 1" at bounding box center [451, 323] width 217 height 27
click at [403, 322] on input "Set 1" at bounding box center [451, 323] width 217 height 27
click at [405, 323] on input "Set 1" at bounding box center [451, 323] width 217 height 27
type input "S"
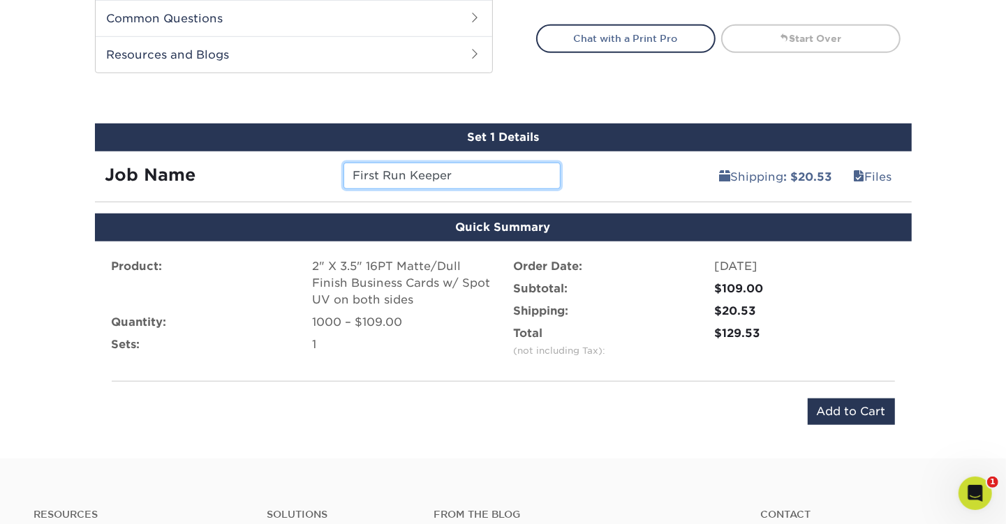
scroll to position [698, 0]
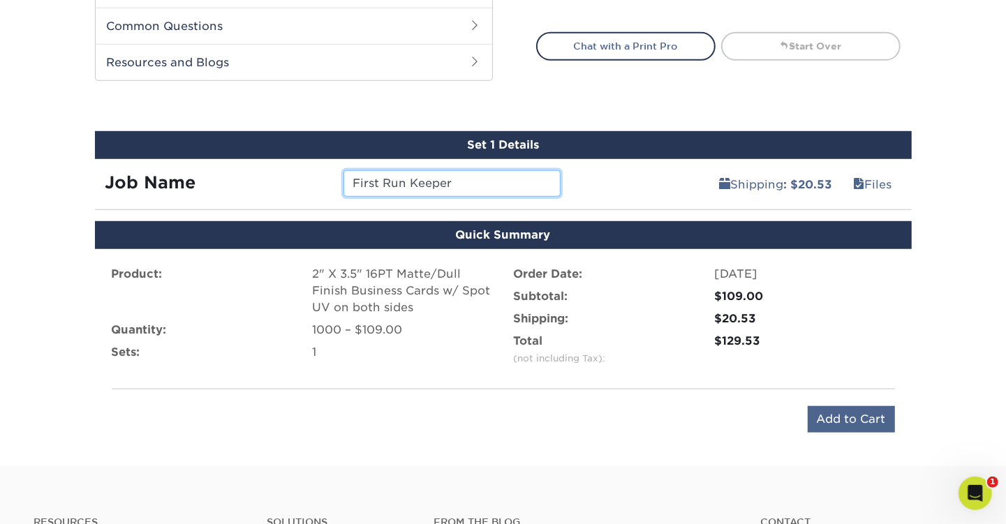
type input "First Run Keeper"
click at [857, 419] on input "Add to Cart" at bounding box center [850, 419] width 87 height 27
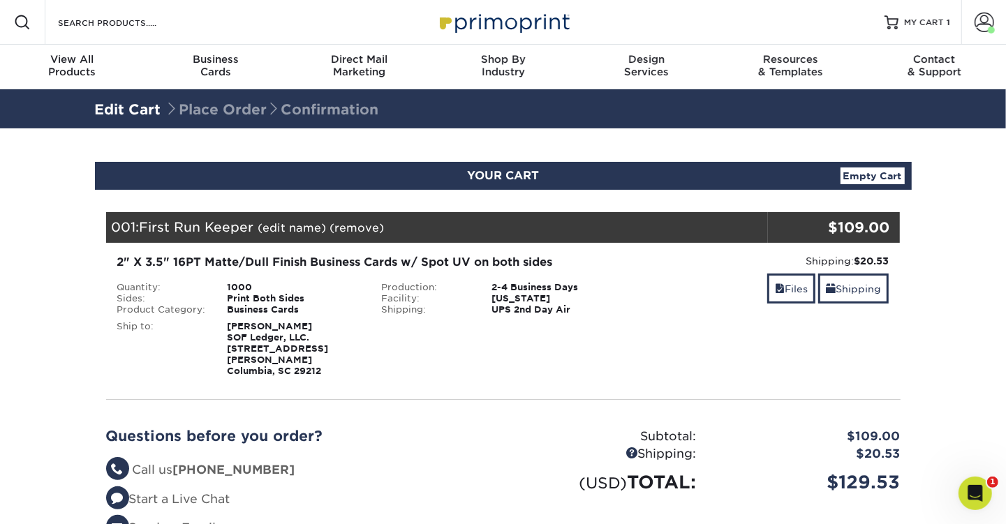
scroll to position [70, 0]
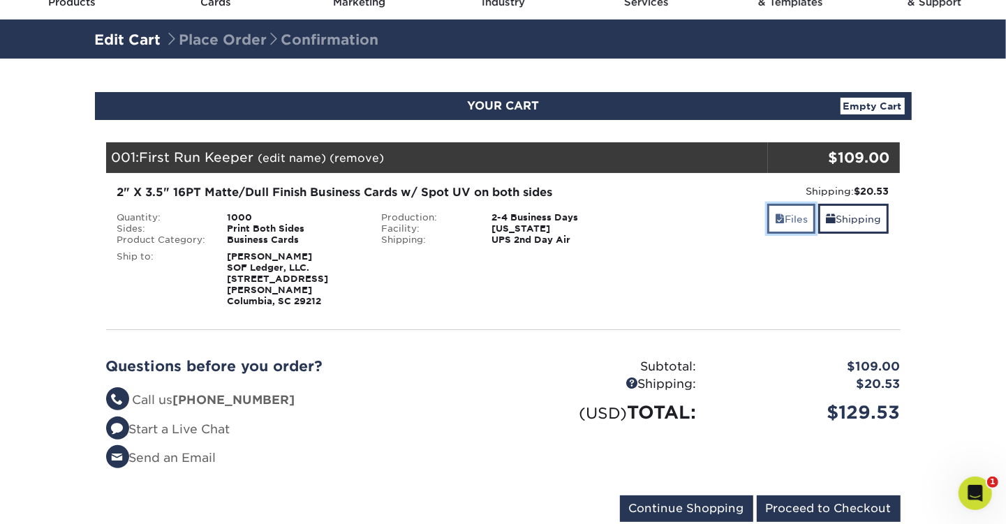
click at [786, 223] on link "Files" at bounding box center [791, 219] width 48 height 30
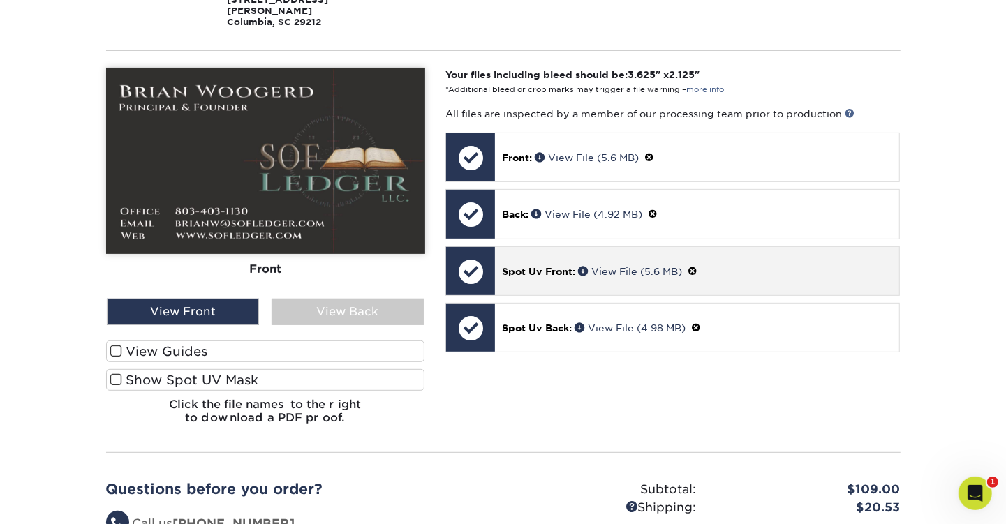
scroll to position [279, 0]
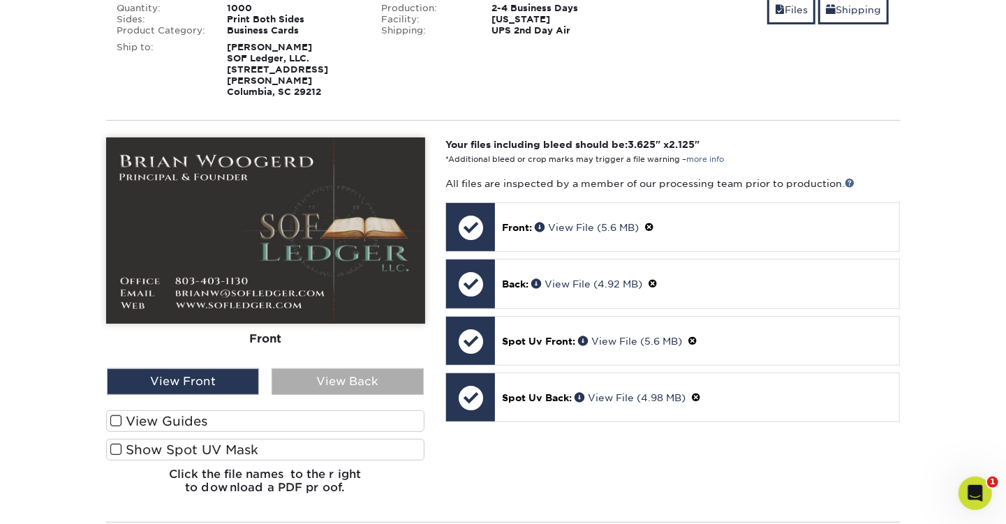
click at [350, 368] on div "View Back" at bounding box center [347, 381] width 152 height 27
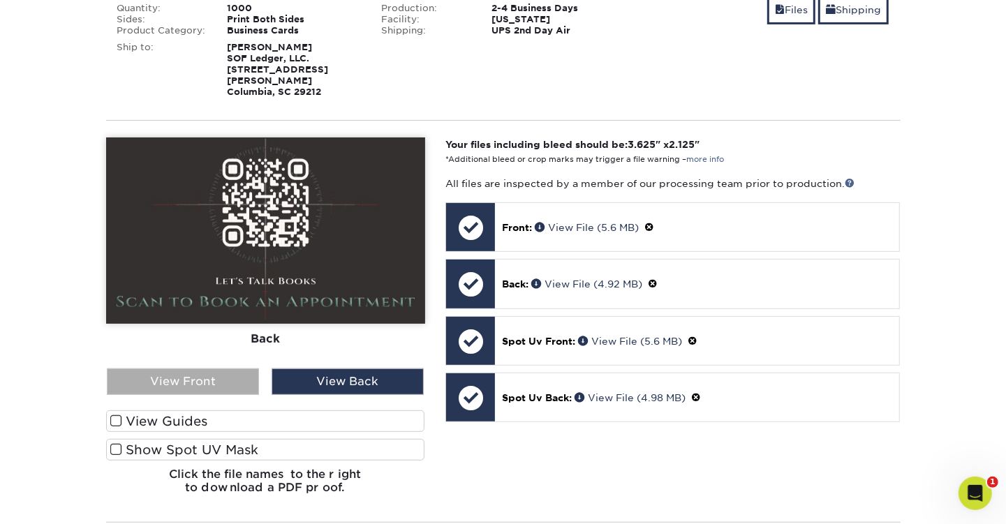
click at [209, 373] on div "View Front" at bounding box center [183, 381] width 152 height 27
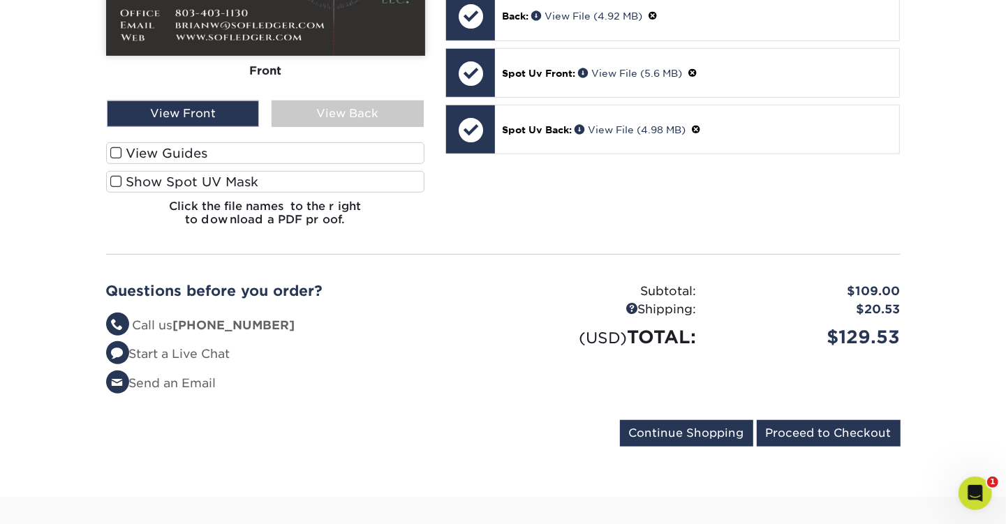
scroll to position [558, 0]
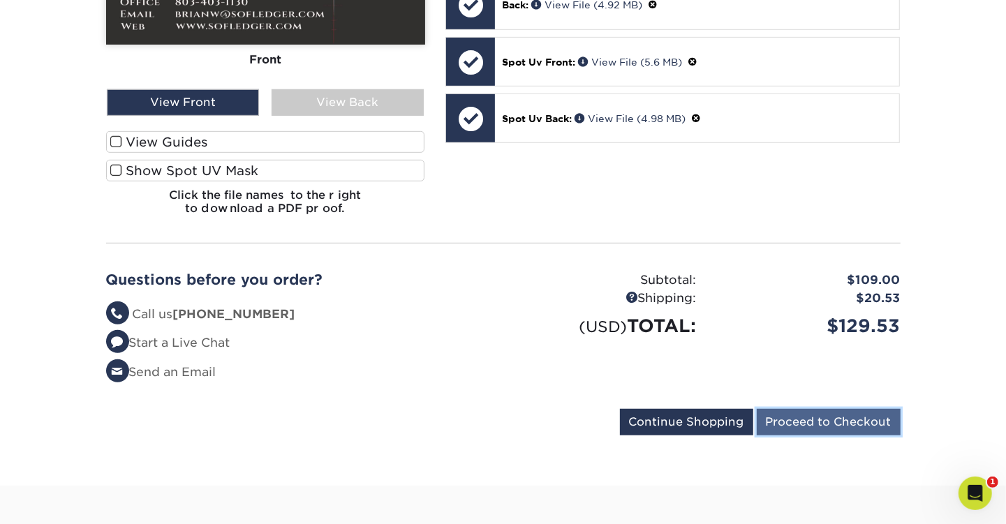
click at [827, 409] on input "Proceed to Checkout" at bounding box center [829, 422] width 144 height 27
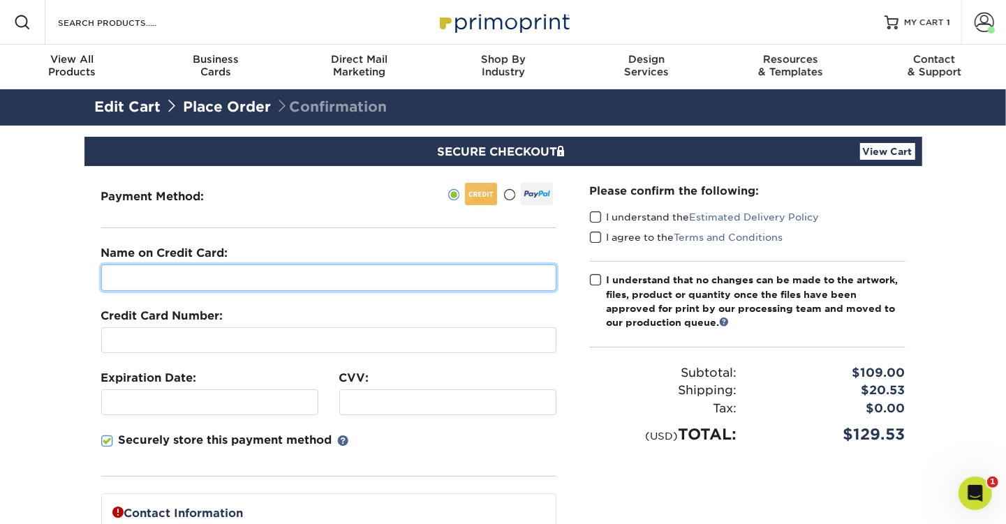
click at [123, 276] on input "text" at bounding box center [328, 278] width 455 height 27
type input "Brian Glenn Woogerd"
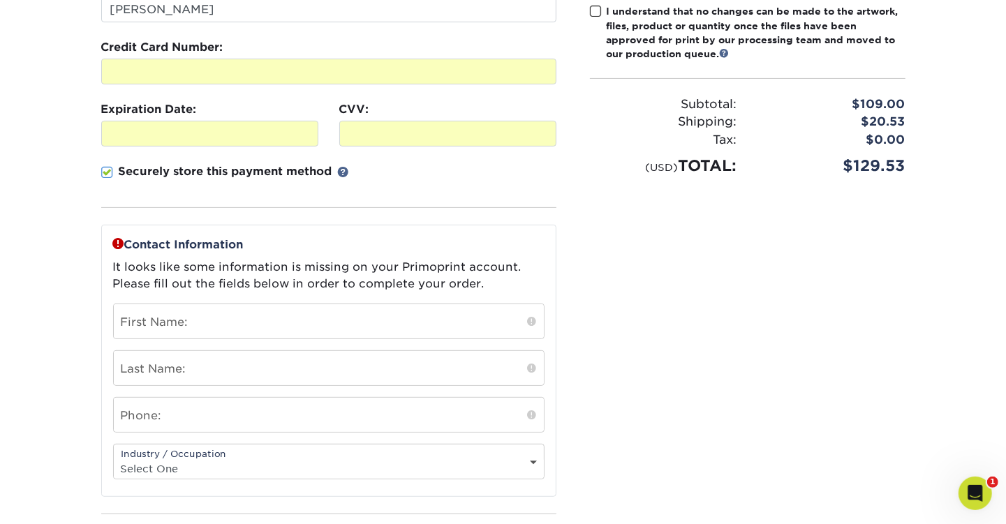
scroll to position [279, 0]
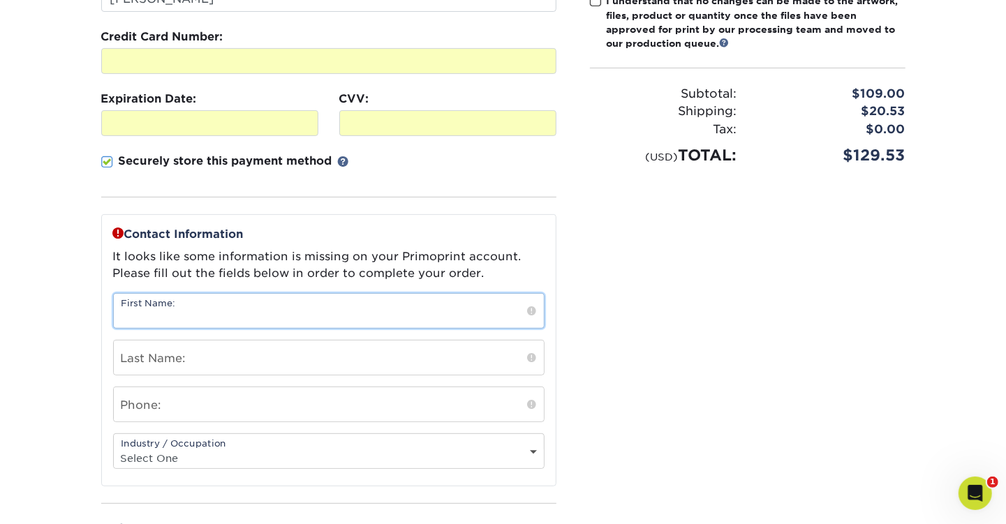
click at [226, 305] on input "text" at bounding box center [329, 311] width 430 height 34
type input "[PERSON_NAME]"
type input "Woogerd"
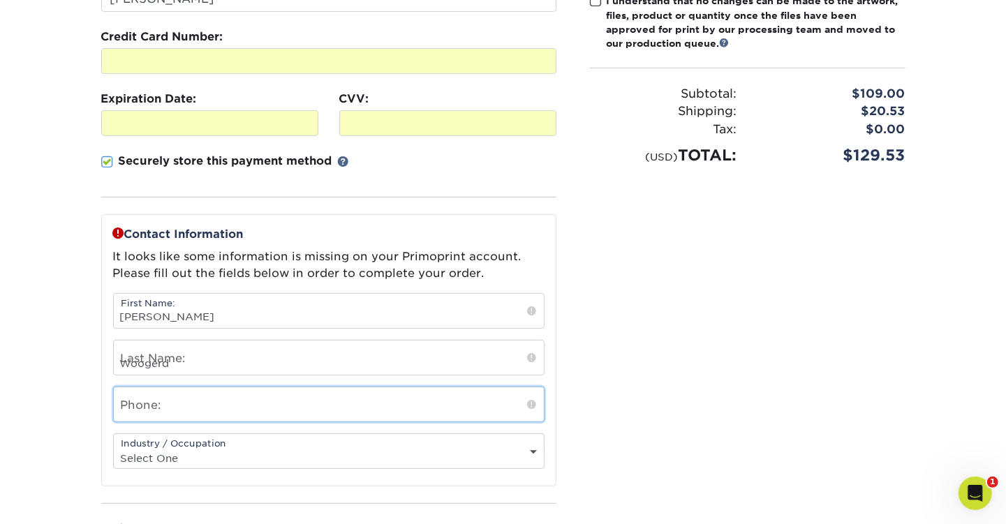
type input "8034031130"
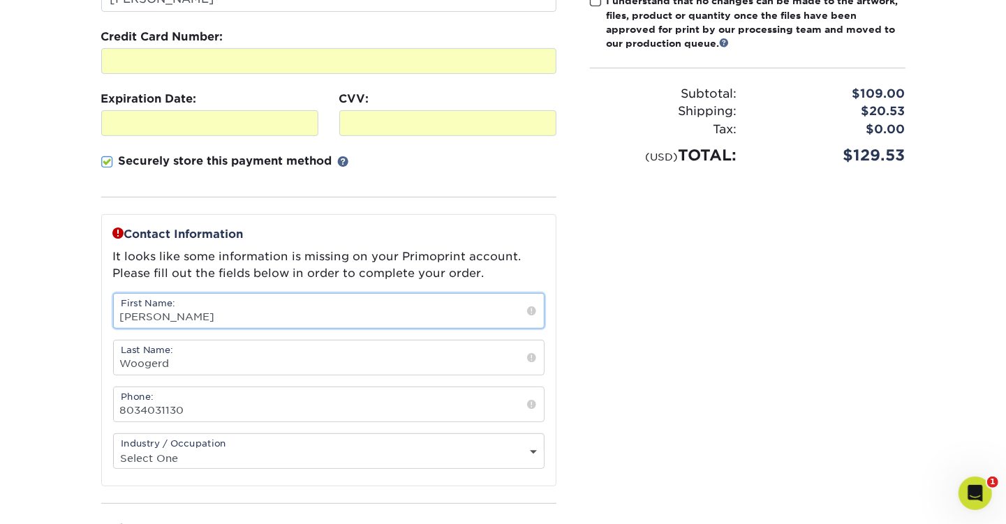
scroll to position [349, 0]
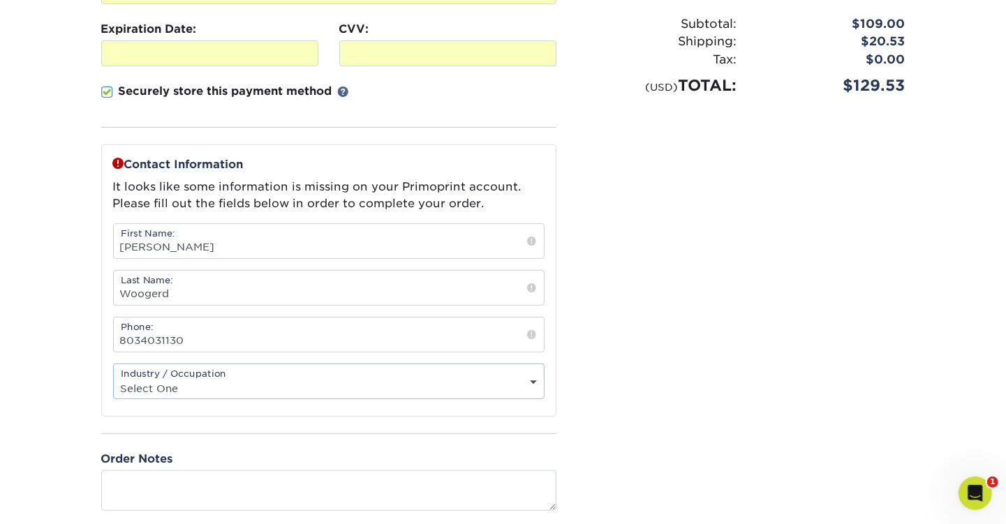
click at [395, 381] on select "Select One Administrative Executive Human Resources Construction Education Ente…" at bounding box center [329, 388] width 430 height 20
select select "9"
click at [114, 378] on select "Select One Administrative Executive Human Resources Construction Education Ente…" at bounding box center [329, 388] width 430 height 20
click at [565, 351] on div "Payment Method:" at bounding box center [328, 172] width 489 height 710
click at [438, 332] on input "8034031130" at bounding box center [329, 335] width 430 height 34
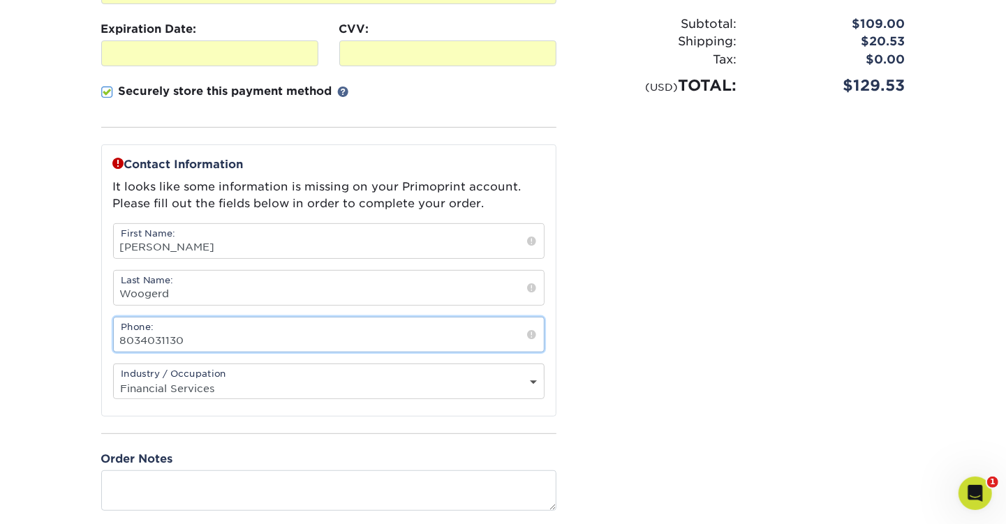
click at [286, 337] on input "8034031130" at bounding box center [329, 335] width 430 height 34
click at [77, 320] on section "SECURE CHECKOUT View Cart Payment Method: Name on Credit Card:" at bounding box center [503, 207] width 1006 height 860
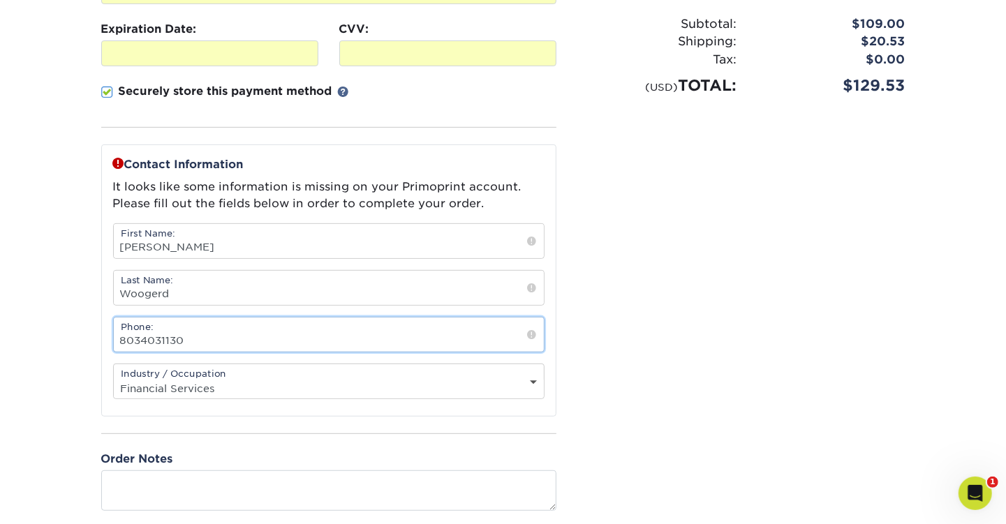
click at [186, 338] on input "8034031130" at bounding box center [329, 335] width 430 height 34
type input "8034031130"
click at [216, 292] on input "Woogerd" at bounding box center [329, 288] width 430 height 34
type input "Woogerd"
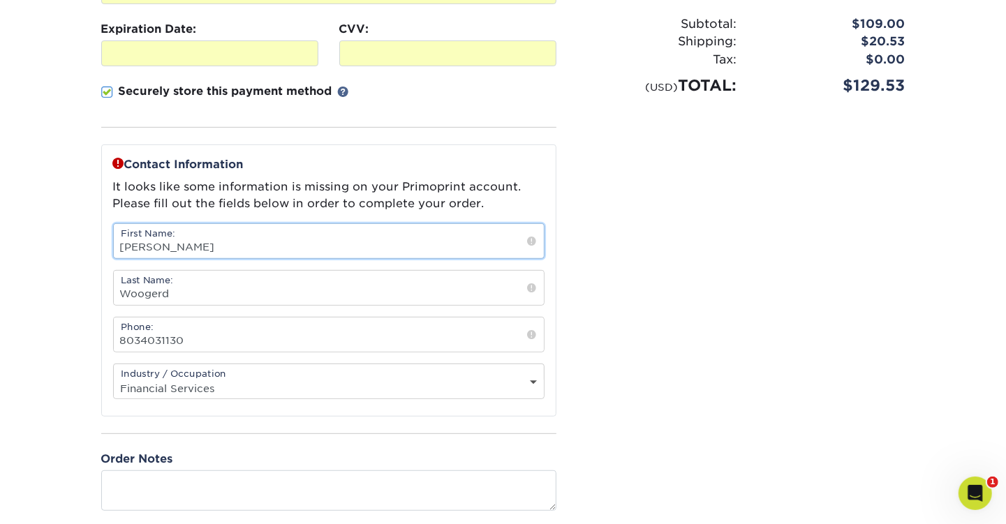
click at [172, 243] on input "[PERSON_NAME]" at bounding box center [329, 241] width 430 height 34
type input "[PERSON_NAME]"
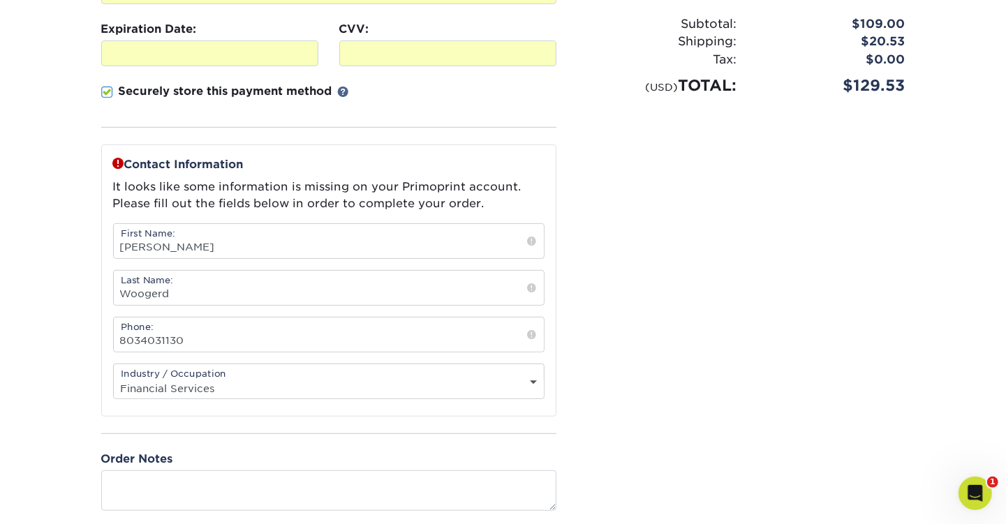
click at [98, 311] on div "Payment Method:" at bounding box center [328, 172] width 489 height 710
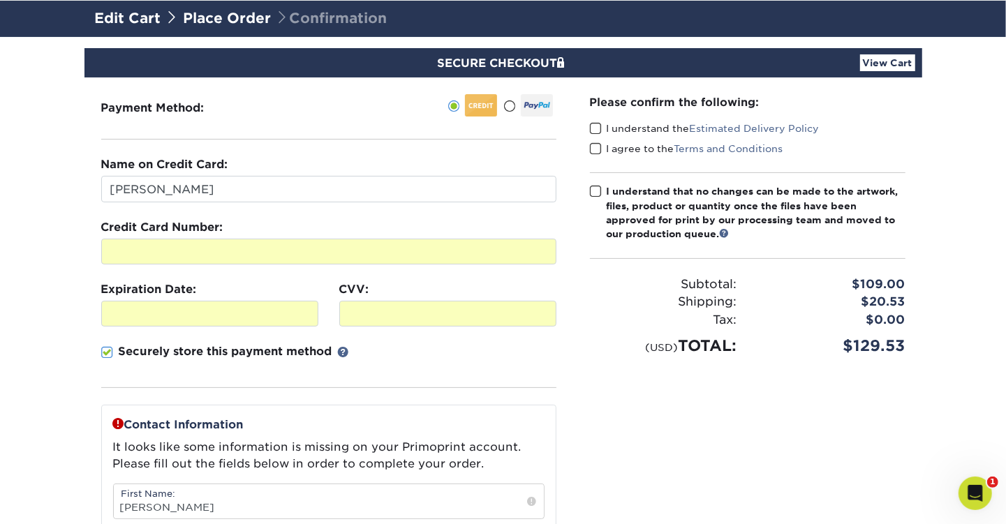
scroll to position [70, 0]
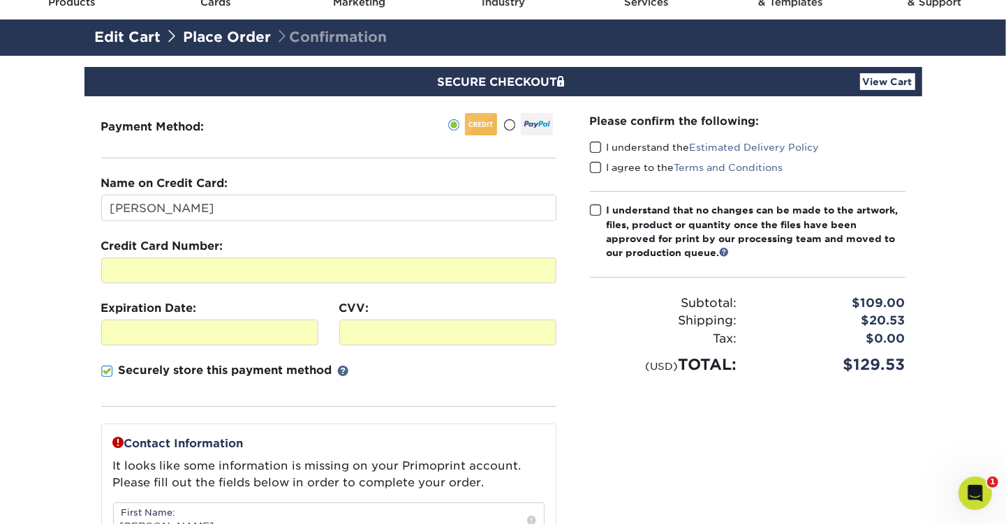
click at [599, 144] on span at bounding box center [596, 147] width 12 height 13
click at [0, 0] on input "I understand the Estimated Delivery Policy" at bounding box center [0, 0] width 0 height 0
click at [597, 165] on span at bounding box center [596, 167] width 12 height 13
click at [0, 0] on input "I agree to the Terms and Conditions" at bounding box center [0, 0] width 0 height 0
click at [595, 208] on span at bounding box center [596, 210] width 12 height 13
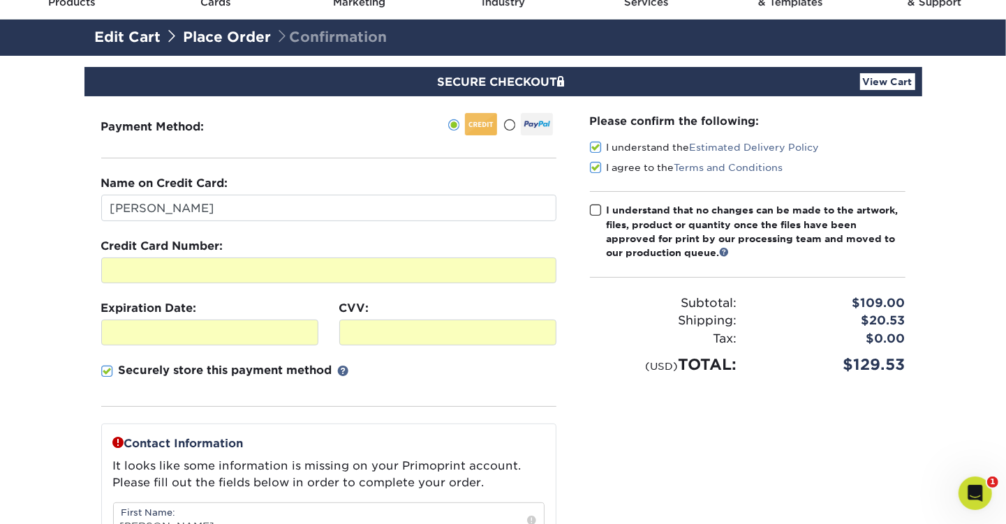
click at [0, 0] on input "I understand that no changes can be made to the artwork, files, product or quan…" at bounding box center [0, 0] width 0 height 0
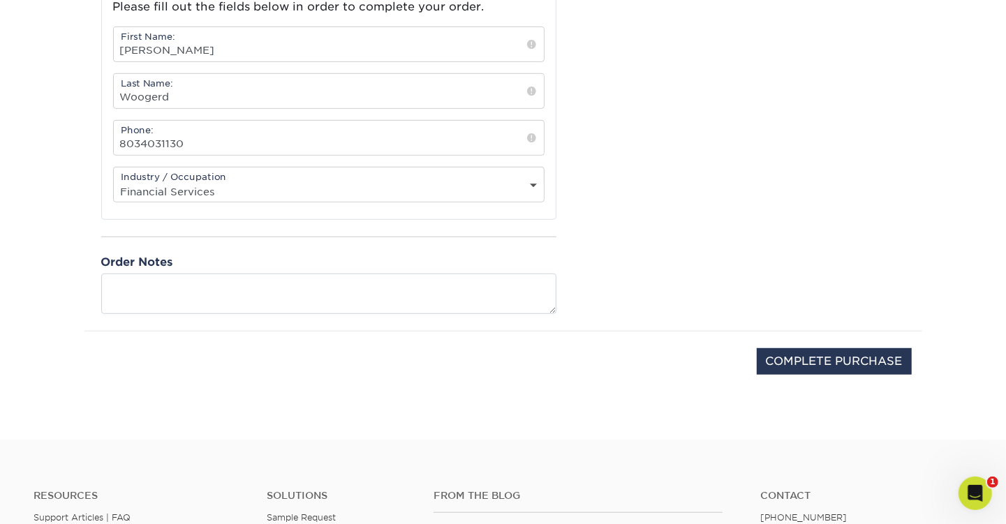
scroll to position [558, 0]
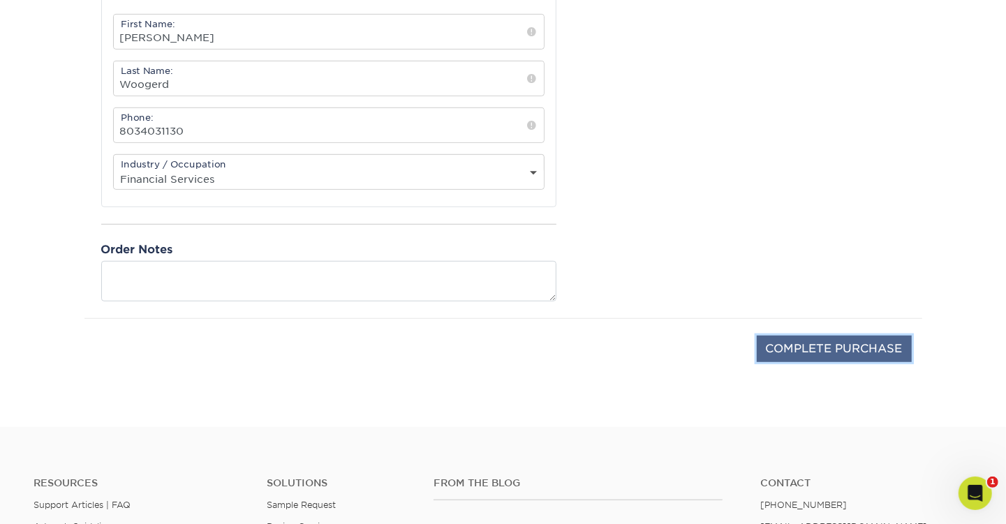
click at [835, 349] on input "COMPLETE PURCHASE" at bounding box center [834, 349] width 155 height 27
type input "PROCESSING, PLEASE WAIT..."
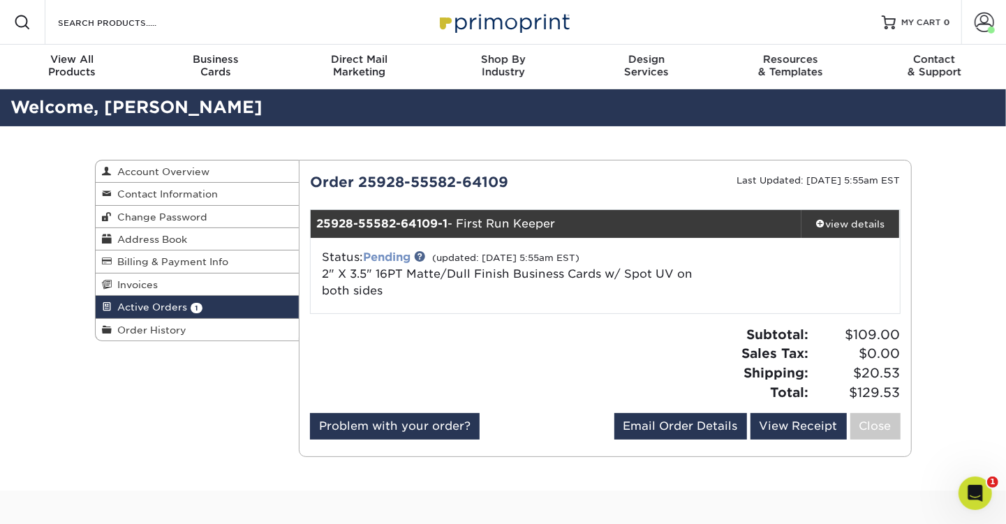
click at [391, 258] on link "Pending" at bounding box center [386, 257] width 47 height 13
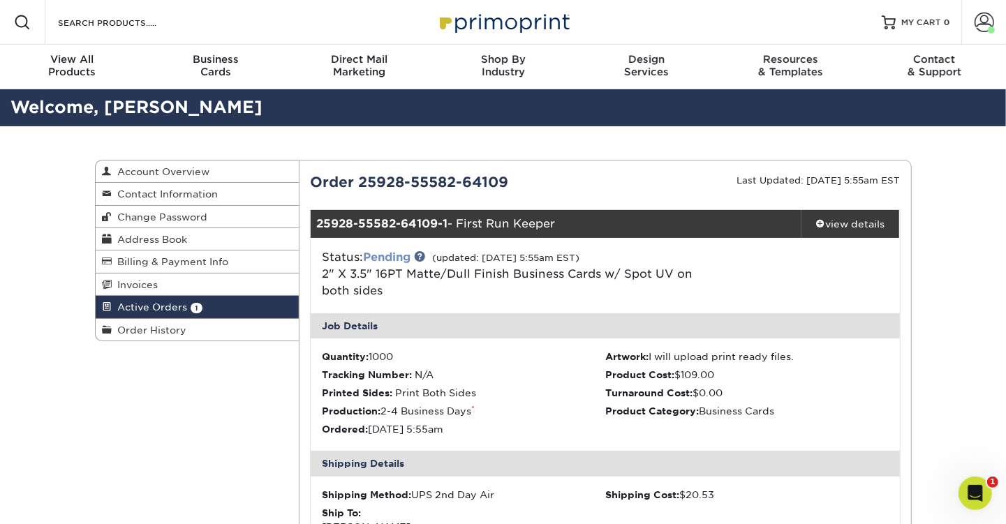
click at [391, 258] on link "Pending" at bounding box center [386, 257] width 47 height 13
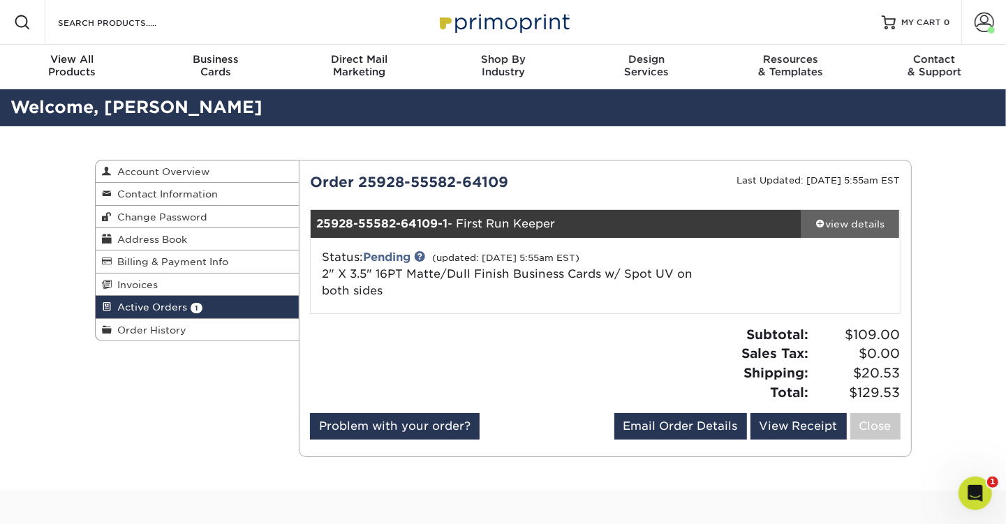
click at [847, 221] on div "view details" at bounding box center [850, 224] width 98 height 14
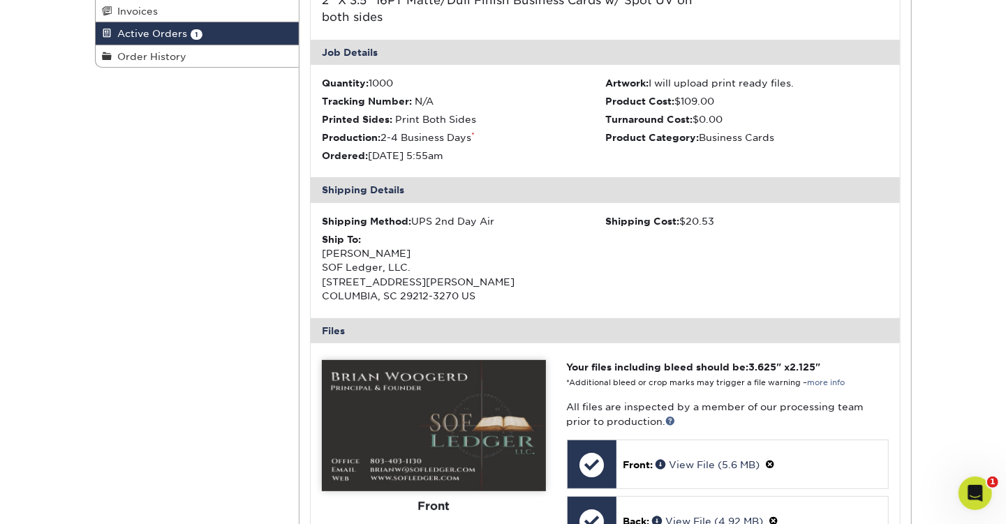
scroll to position [349, 0]
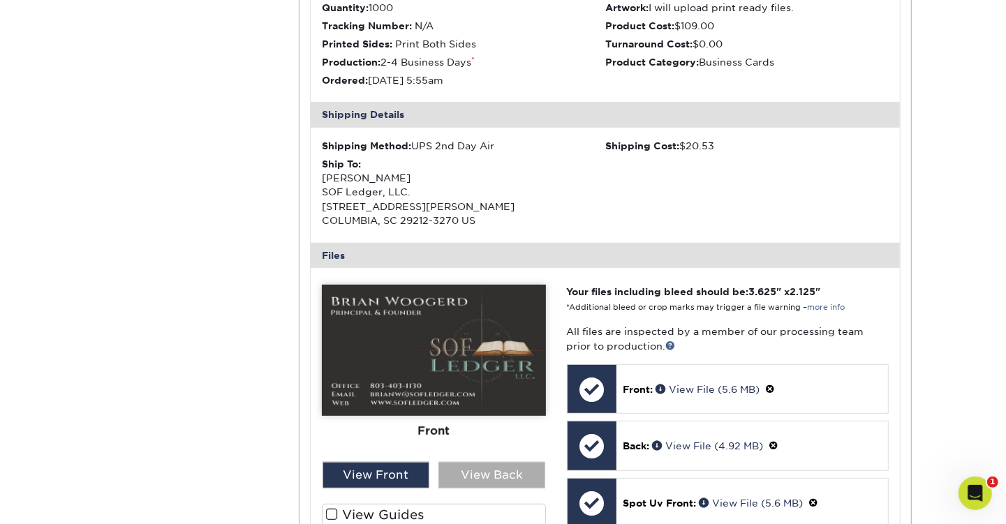
click at [511, 479] on div "View Back" at bounding box center [491, 475] width 107 height 27
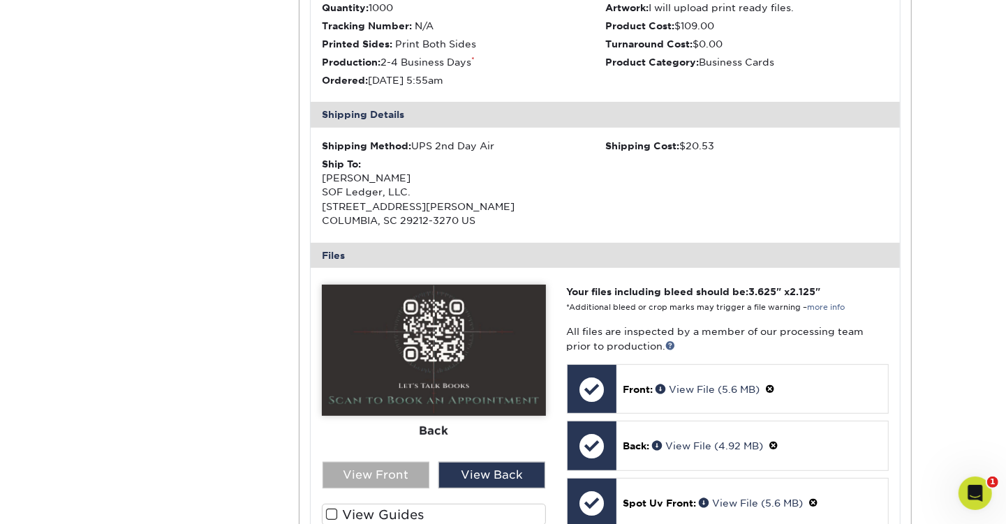
click at [390, 479] on div "View Front" at bounding box center [375, 475] width 107 height 27
